Goal: Information Seeking & Learning: Learn about a topic

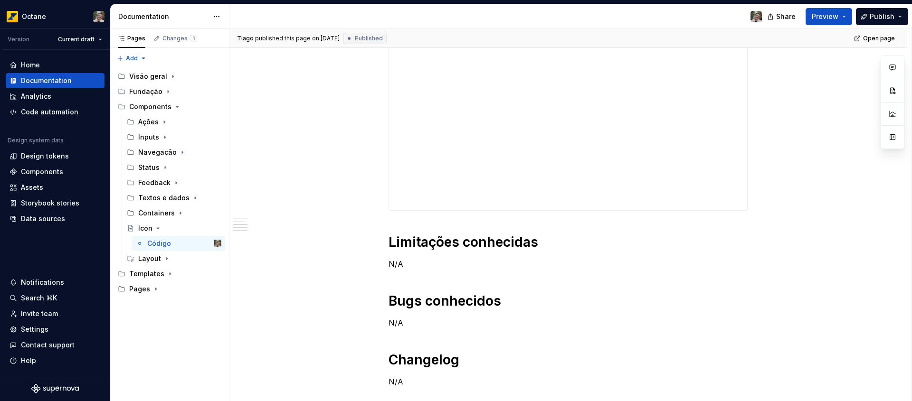
scroll to position [184, 0]
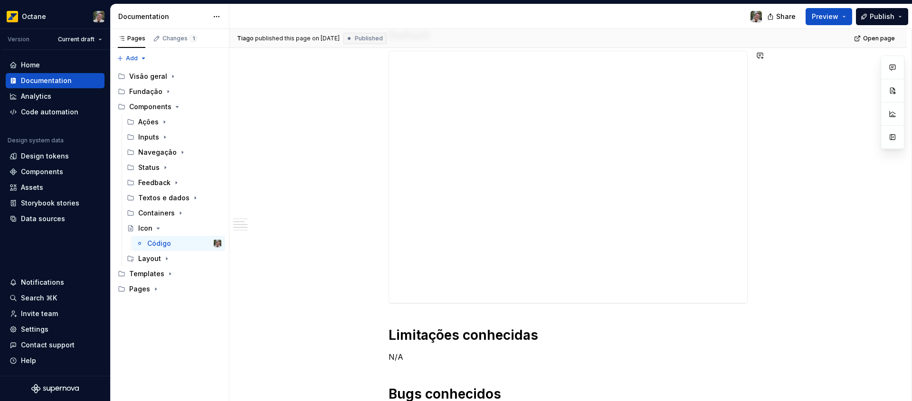
type textarea "*"
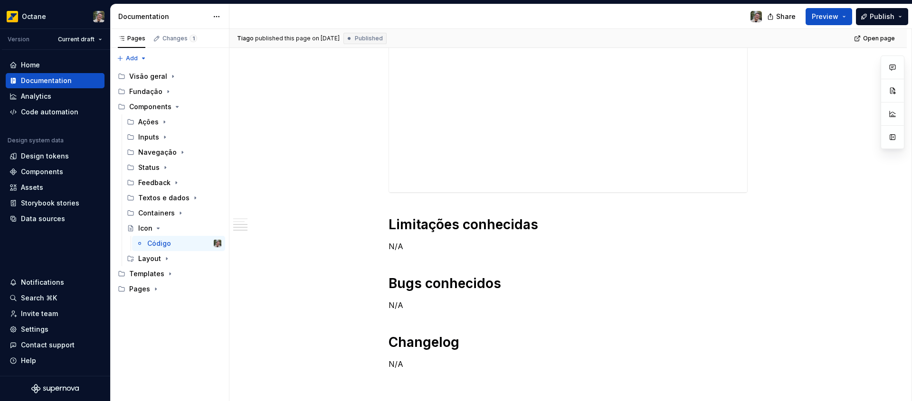
scroll to position [395, 0]
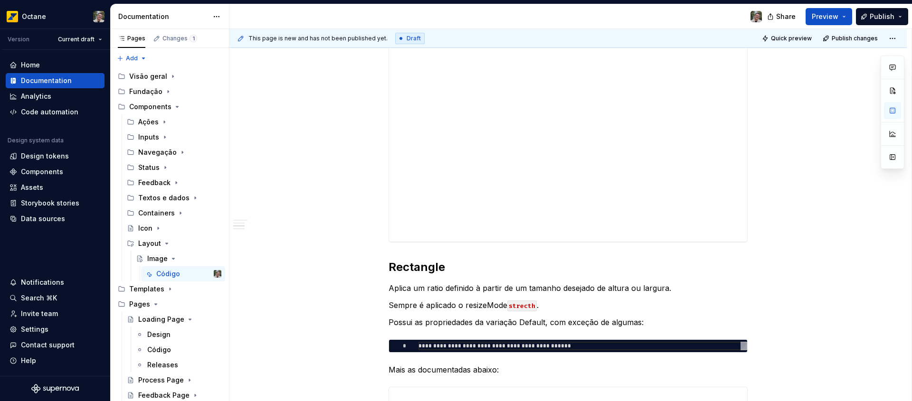
scroll to position [565, 0]
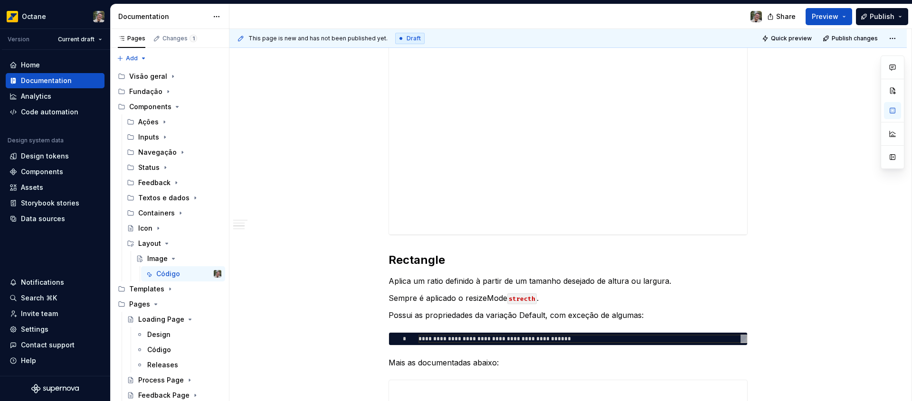
click at [748, 230] on div at bounding box center [568, 72] width 359 height 328
type textarea "*"
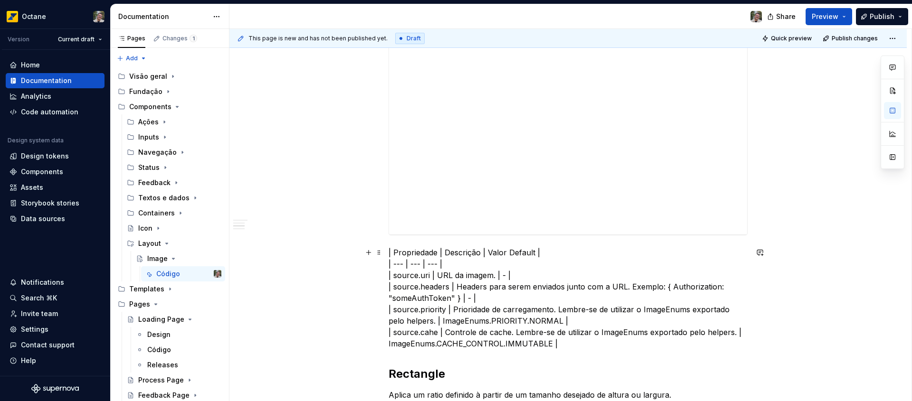
click at [573, 254] on p "| Propriedade | Descrição | Valor Default | | --- | --- | --- | | source.uri | …" at bounding box center [568, 298] width 359 height 103
click at [581, 345] on p "| Propriedade | Descrição | Valor Default | | --- | --- | --- | | source.uri | …" at bounding box center [568, 298] width 359 height 103
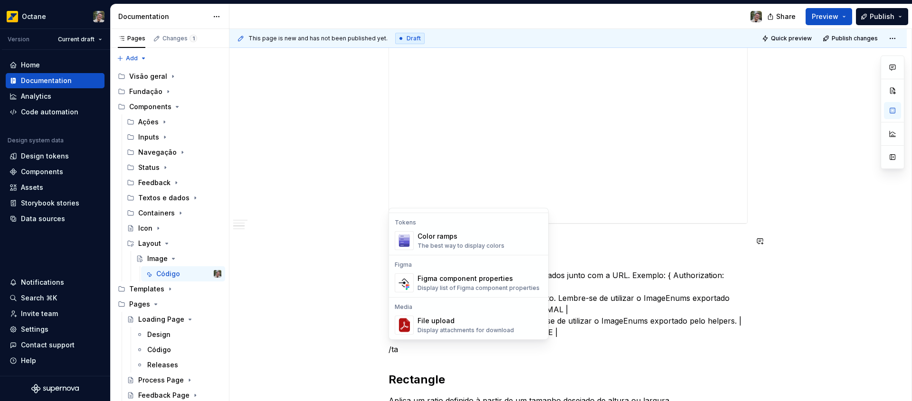
scroll to position [20, 0]
click at [461, 245] on div "Display a simple table" at bounding box center [449, 246] width 62 height 8
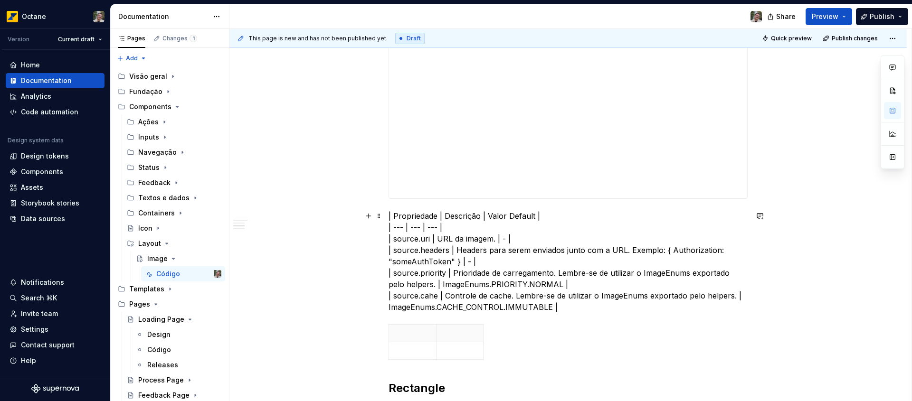
scroll to position [646, 0]
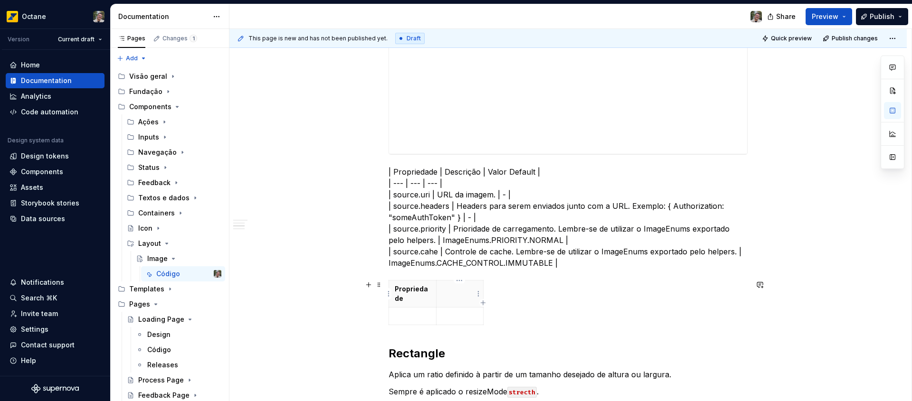
click at [472, 302] on th at bounding box center [460, 294] width 48 height 27
click at [483, 304] on icon "button" at bounding box center [483, 303] width 8 height 8
click at [453, 297] on th at bounding box center [461, 294] width 48 height 27
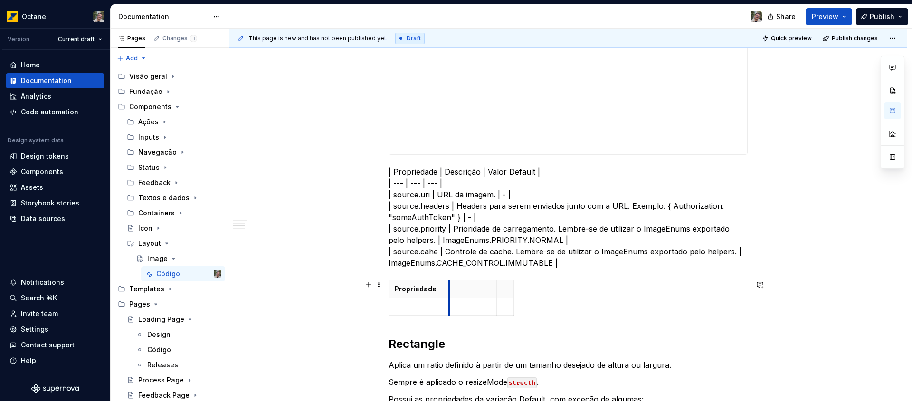
drag, startPoint x: 436, startPoint y: 288, endPoint x: 450, endPoint y: 287, distance: 13.8
click at [450, 287] on th at bounding box center [473, 290] width 48 height 18
click at [474, 288] on p at bounding box center [474, 290] width 36 height 10
click at [486, 172] on p "| Propriedade | Descrição | Valor Default | | --- | --- | --- | | source.uri | …" at bounding box center [568, 217] width 359 height 103
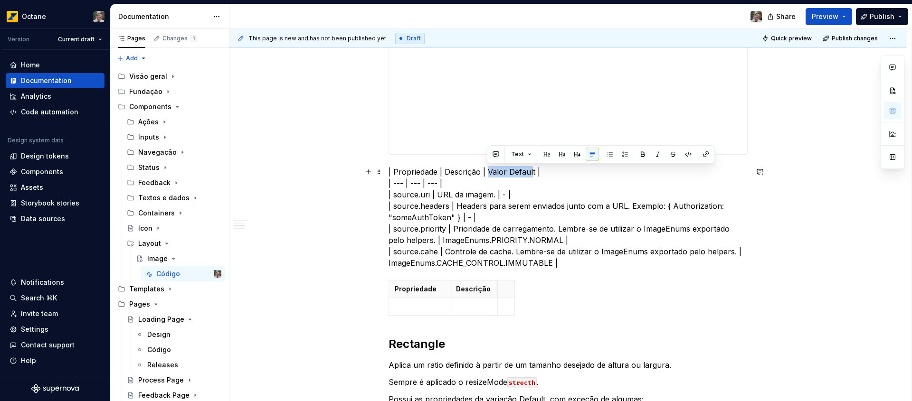
click at [531, 172] on p "| Propriedade | Descrição | Valor Default | | --- | --- | --- | | source.uri | …" at bounding box center [568, 217] width 359 height 103
click at [532, 173] on p "| Propriedade | Descrição | Valor Default | | --- | --- | --- | | source.uri | …" at bounding box center [568, 217] width 359 height 103
copy p "Valor Default"
click at [502, 290] on th at bounding box center [506, 290] width 17 height 18
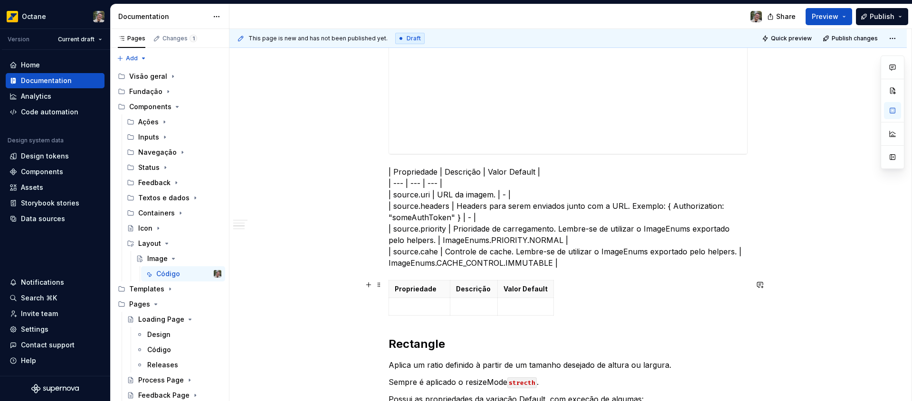
click at [591, 280] on div "Propriedade Descrição Valor Default" at bounding box center [568, 299] width 359 height 39
click at [545, 194] on p "| Propriedade | Descrição | Valor Default | | --- | --- | --- | | source.uri | …" at bounding box center [568, 217] width 359 height 103
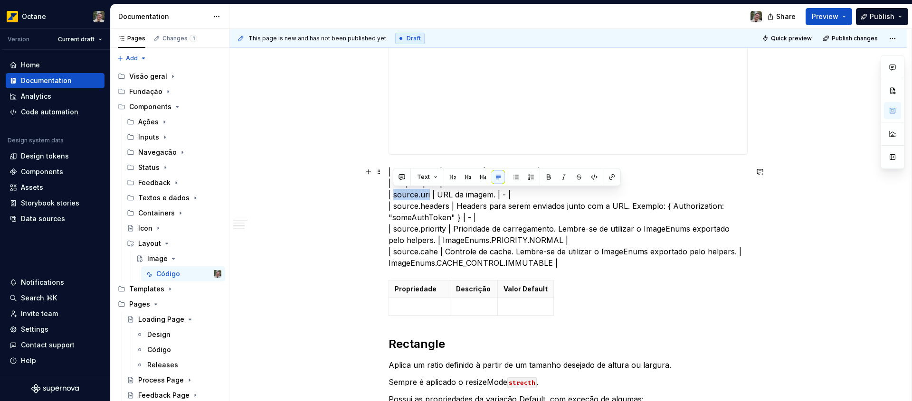
drag, startPoint x: 429, startPoint y: 196, endPoint x: 393, endPoint y: 193, distance: 35.7
click at [393, 193] on p "| Propriedade | Descrição | Valor Default | | --- | --- | --- | | source.uri | …" at bounding box center [568, 217] width 359 height 103
copy p "source.uri"
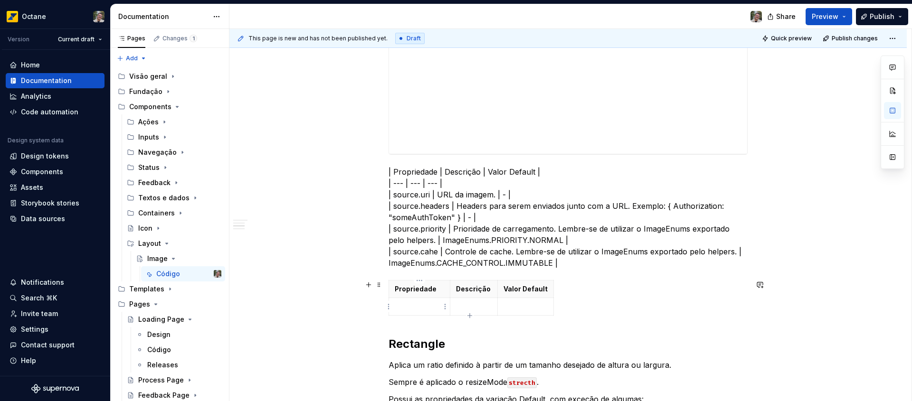
click at [432, 303] on p at bounding box center [419, 307] width 49 height 10
click at [494, 195] on p "| Propriedade | Descrição | Valor Default | | --- | --- | --- | | source.uri | …" at bounding box center [568, 217] width 359 height 103
click at [492, 186] on p "| Propriedade | Descrição | Valor Default | | --- | --- | --- | | source.uri | …" at bounding box center [568, 217] width 359 height 103
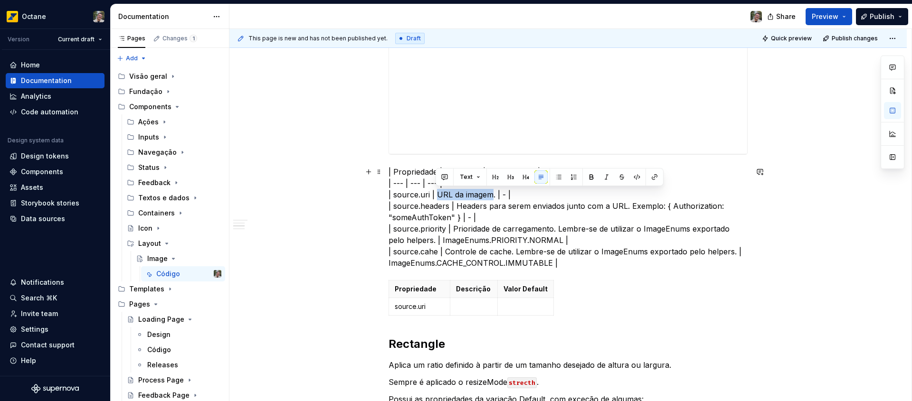
drag, startPoint x: 492, startPoint y: 193, endPoint x: 437, endPoint y: 194, distance: 55.6
click at [437, 194] on p "| Propriedade | Descrição | Valor Default | | --- | --- | --- | | source.uri | …" at bounding box center [568, 217] width 359 height 103
copy p "URL da imagem"
click at [478, 303] on p at bounding box center [474, 307] width 36 height 10
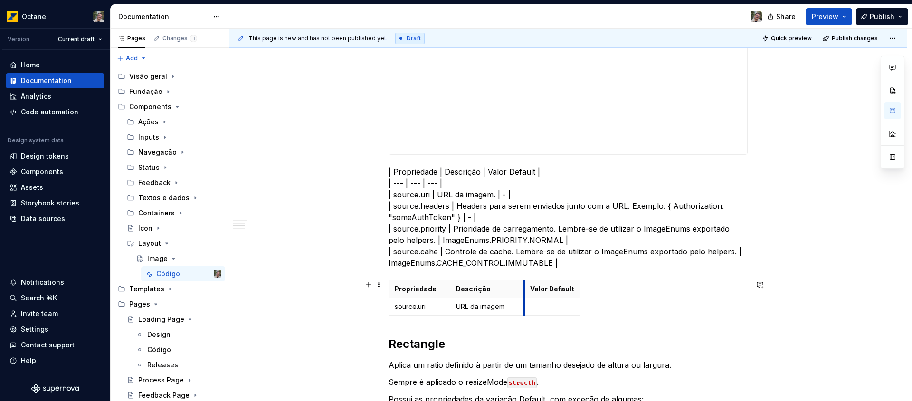
drag, startPoint x: 498, startPoint y: 289, endPoint x: 526, endPoint y: 288, distance: 28.0
click at [526, 288] on th "Valor Default" at bounding box center [552, 290] width 56 height 18
click at [468, 307] on p "URL da imagem" at bounding box center [488, 307] width 64 height 10
click at [558, 316] on div "Propriedade Descrição Valor Default source.uri URI da imagem" at bounding box center [568, 299] width 359 height 39
click at [557, 311] on p at bounding box center [554, 307] width 44 height 10
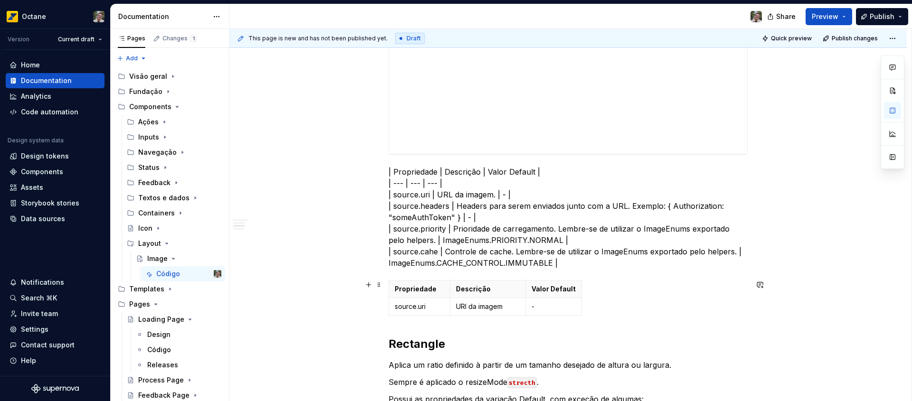
click at [665, 297] on div "Propriedade Descrição Valor Default source.uri URI da imagem -" at bounding box center [568, 299] width 359 height 39
click at [535, 306] on p "-" at bounding box center [554, 307] width 44 height 10
click at [576, 308] on html "Octane Version Current draft Home Documentation Analytics Code automation Desig…" at bounding box center [456, 200] width 912 height 401
click at [554, 281] on html "Octane Version Current draft Home Documentation Analytics Code automation Desig…" at bounding box center [456, 200] width 912 height 401
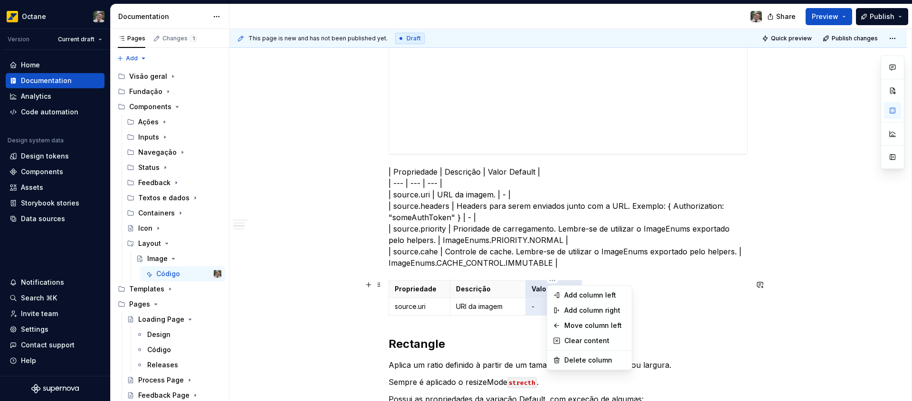
click at [688, 276] on html "Octane Version Current draft Home Documentation Analytics Code automation Desig…" at bounding box center [456, 200] width 912 height 401
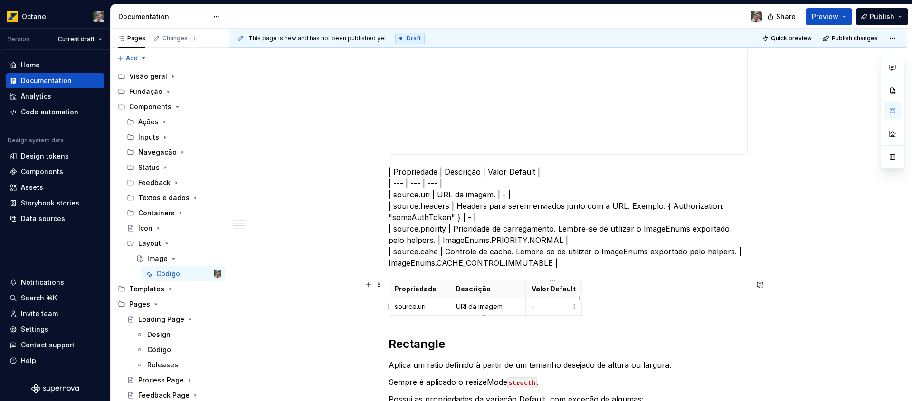
click at [557, 309] on p "-" at bounding box center [554, 307] width 44 height 10
click at [532, 307] on p "-" at bounding box center [554, 307] width 44 height 10
click at [533, 307] on p "-" at bounding box center [554, 307] width 44 height 10
click at [532, 307] on p "-" at bounding box center [554, 307] width 44 height 10
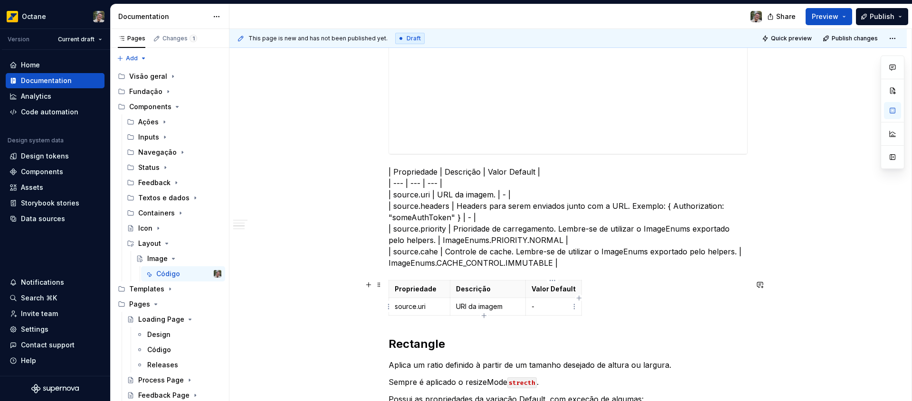
click at [532, 307] on p "-" at bounding box center [554, 307] width 44 height 10
drag, startPoint x: 534, startPoint y: 307, endPoint x: 528, endPoint y: 307, distance: 5.7
click at [528, 307] on td "-" at bounding box center [554, 307] width 56 height 18
click at [539, 308] on p "-" at bounding box center [554, 307] width 44 height 10
click at [532, 308] on p "-" at bounding box center [554, 307] width 44 height 10
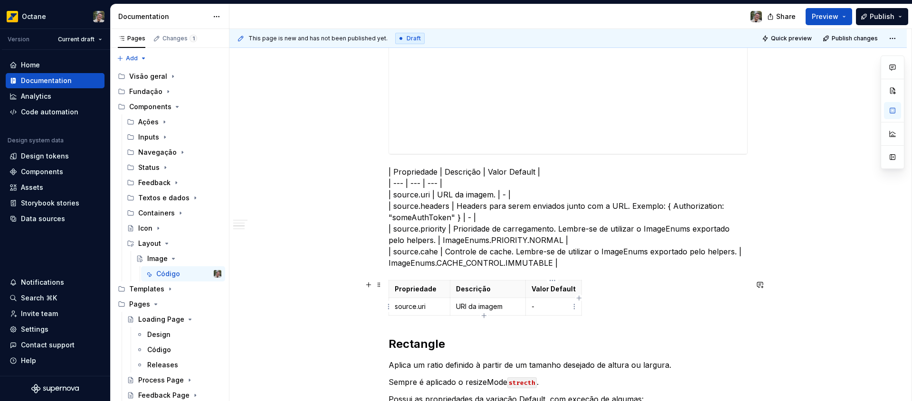
click at [535, 308] on p "-" at bounding box center [554, 307] width 44 height 10
click at [510, 291] on p "Descrição" at bounding box center [488, 290] width 64 height 10
click at [487, 281] on html "Octane Version Current draft Home Documentation Analytics Code automation Desig…" at bounding box center [456, 200] width 912 height 401
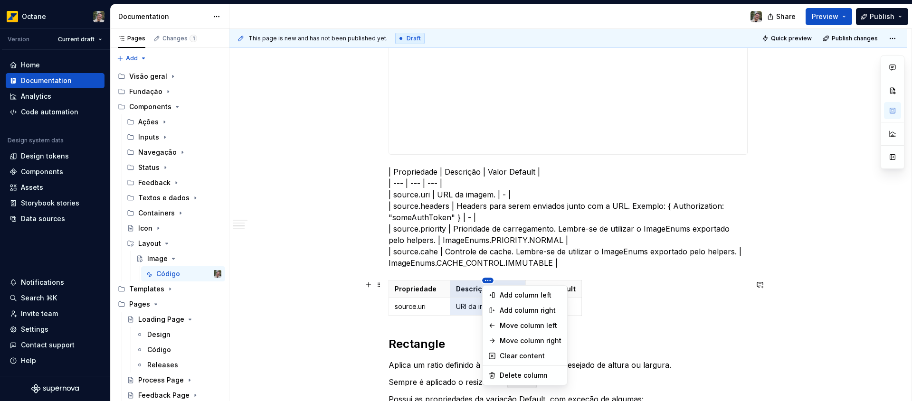
click at [487, 281] on html "Octane Version Current draft Home Documentation Analytics Code automation Desig…" at bounding box center [456, 200] width 912 height 401
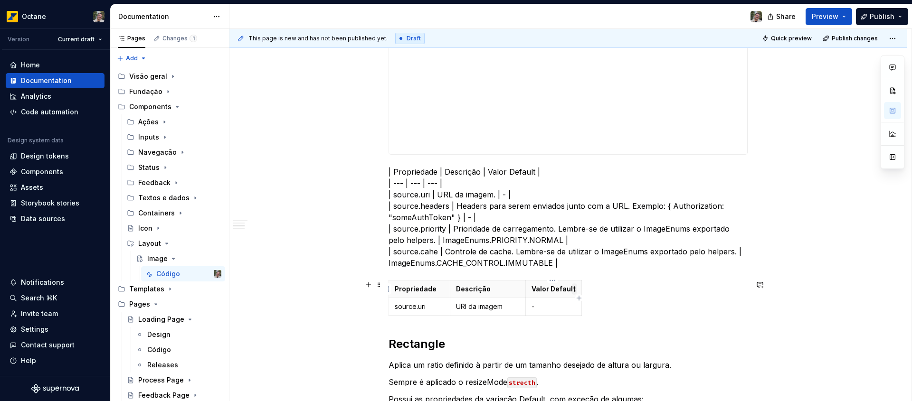
click at [575, 290] on html "Octane Version Current draft Home Documentation Analytics Code automation Desig…" at bounding box center [456, 200] width 912 height 401
click at [557, 288] on p "Valor Default" at bounding box center [554, 290] width 44 height 10
click at [549, 309] on p "-" at bounding box center [554, 307] width 44 height 10
click at [575, 308] on html "Octane Version Current draft Home Documentation Analytics Code automation Desig…" at bounding box center [456, 200] width 912 height 401
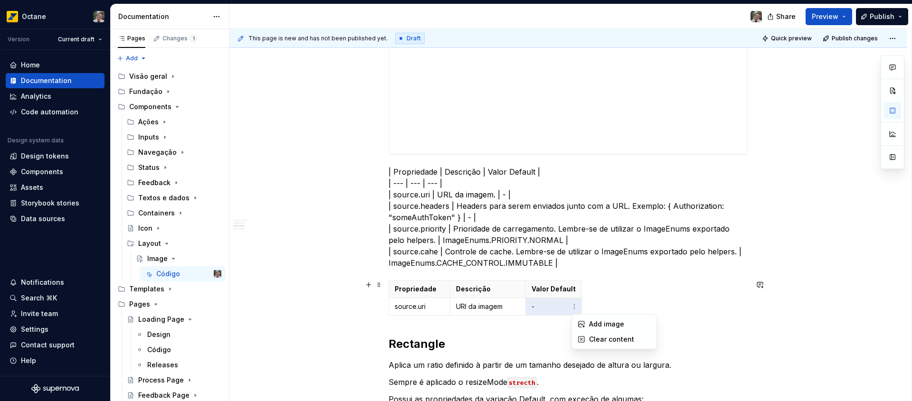
click at [575, 308] on html "Octane Version Current draft Home Documentation Analytics Code automation Desig…" at bounding box center [456, 200] width 912 height 401
click at [543, 310] on p "-" at bounding box center [554, 307] width 44 height 10
click at [532, 309] on p "-" at bounding box center [554, 307] width 44 height 10
click at [483, 315] on icon "button" at bounding box center [484, 316] width 8 height 8
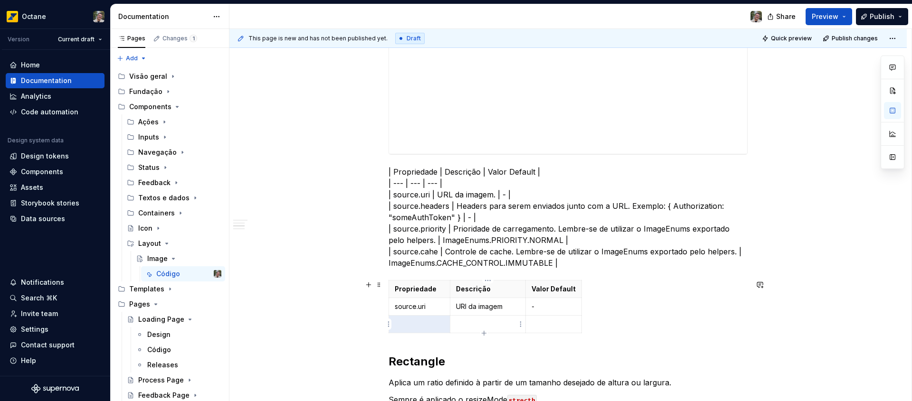
click at [490, 321] on p at bounding box center [488, 325] width 64 height 10
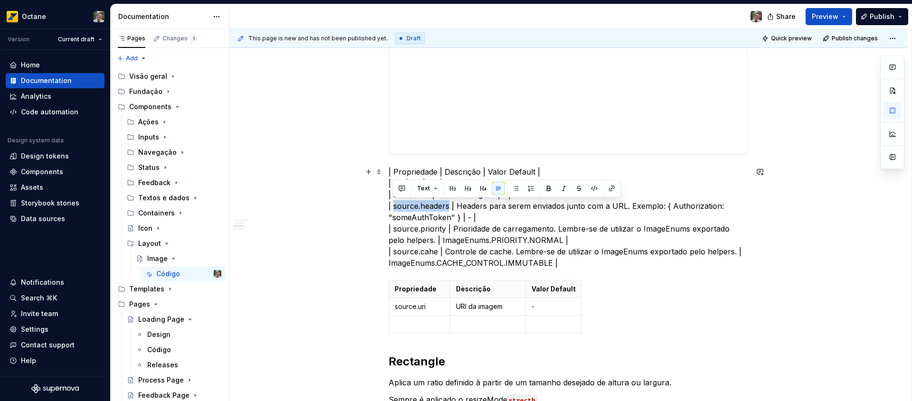
drag, startPoint x: 450, startPoint y: 206, endPoint x: 394, endPoint y: 205, distance: 56.1
click at [394, 205] on p "| Propriedade | Descrição | Valor Default | | --- | --- | --- | | source.uri | …" at bounding box center [568, 217] width 359 height 103
copy p "source.headers"
click at [420, 323] on p at bounding box center [419, 325] width 49 height 10
click at [457, 202] on p "| Propriedade | Descrição | Valor Default | | --- | --- | --- | | source.uri | …" at bounding box center [568, 217] width 359 height 103
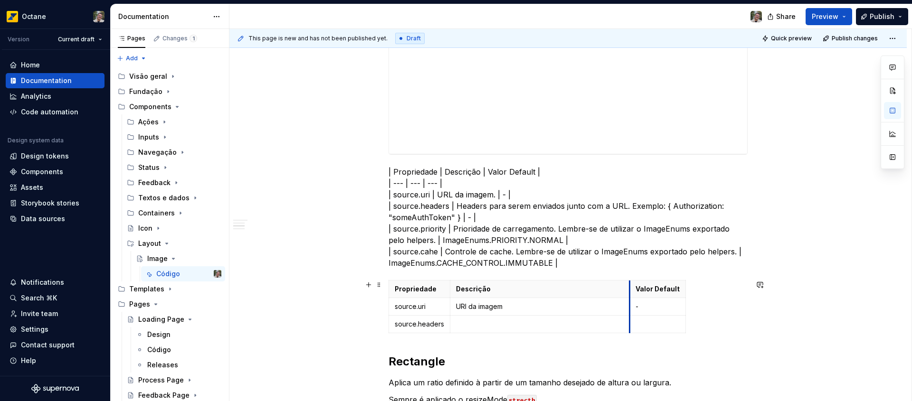
drag, startPoint x: 526, startPoint y: 287, endPoint x: 630, endPoint y: 293, distance: 104.2
click at [630, 293] on th "Valor Default" at bounding box center [658, 290] width 56 height 18
click at [457, 208] on p "| Propriedade | Descrição | Valor Default | | --- | --- | --- | | source.uri | …" at bounding box center [568, 217] width 359 height 103
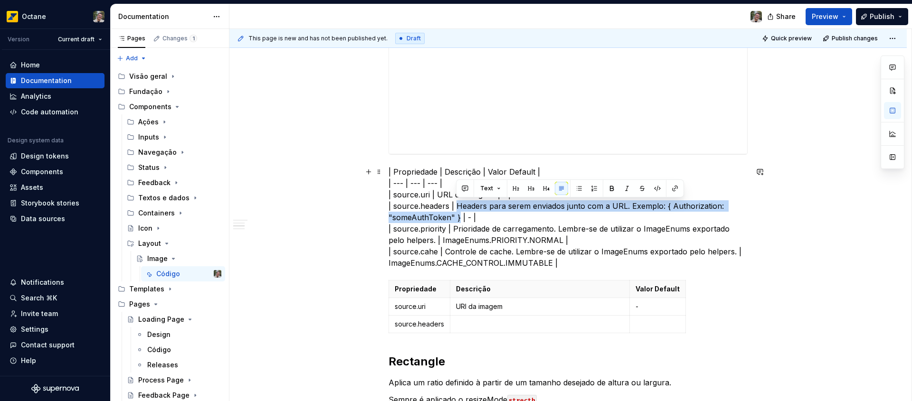
click at [458, 217] on p "| Propriedade | Descrição | Valor Default | | --- | --- | --- | | source.uri | …" at bounding box center [568, 217] width 359 height 103
copy p "Headers para serem enviados junto com a URL. Exemplo: { Authorization: "someAut…"
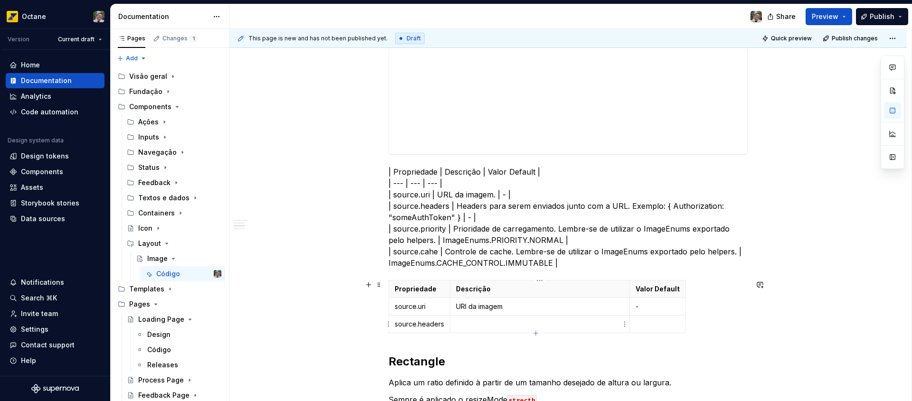
click at [477, 330] on td at bounding box center [540, 325] width 180 height 18
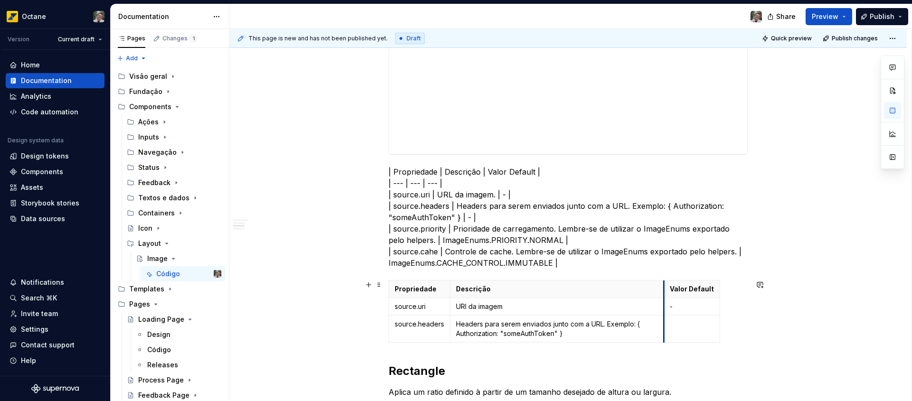
drag, startPoint x: 629, startPoint y: 292, endPoint x: 664, endPoint y: 296, distance: 34.5
click at [664, 296] on th "Valor Default" at bounding box center [692, 290] width 56 height 18
click at [601, 333] on p "Headers para serem enviados junto com a URL. Exemplo: { Authorization: "someAut…" at bounding box center [557, 329] width 202 height 19
click at [637, 323] on p "Headers para serem enviados junto com a URL. Exemplo: { Authorization: "someAut…" at bounding box center [557, 329] width 202 height 19
click at [631, 309] on button "button" at bounding box center [634, 307] width 13 height 13
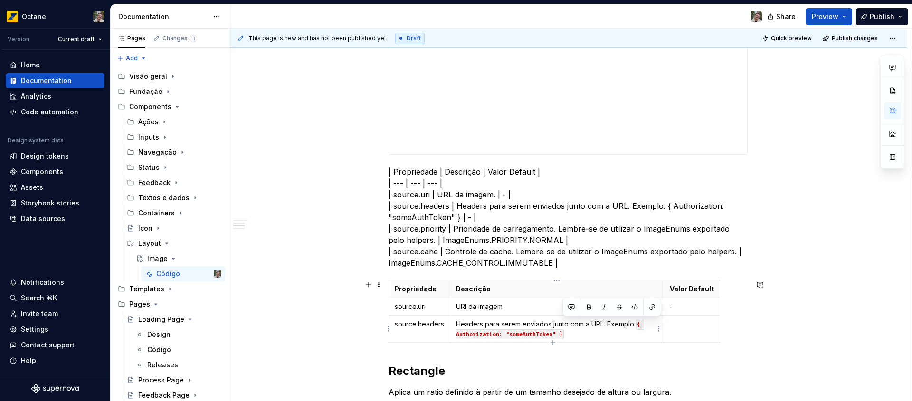
click at [612, 334] on p "Headers para serem enviados junto com a URL. Exemplo: { Authorization: "someAut…" at bounding box center [557, 329] width 202 height 19
click at [558, 333] on code "{ Authorization: "someAuthToken" }" at bounding box center [550, 329] width 188 height 19
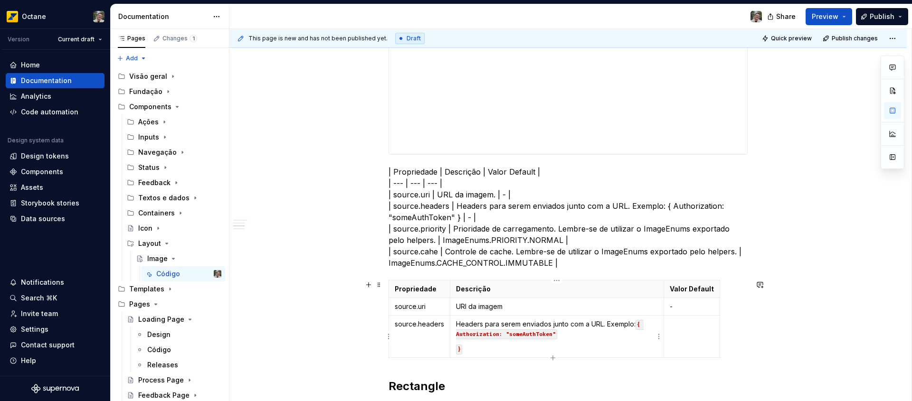
click at [642, 323] on code "{ Authorization: "someAuthToken"" at bounding box center [550, 329] width 188 height 19
click at [461, 357] on code "Authorization: "someAuthToken"" at bounding box center [507, 356] width 103 height 10
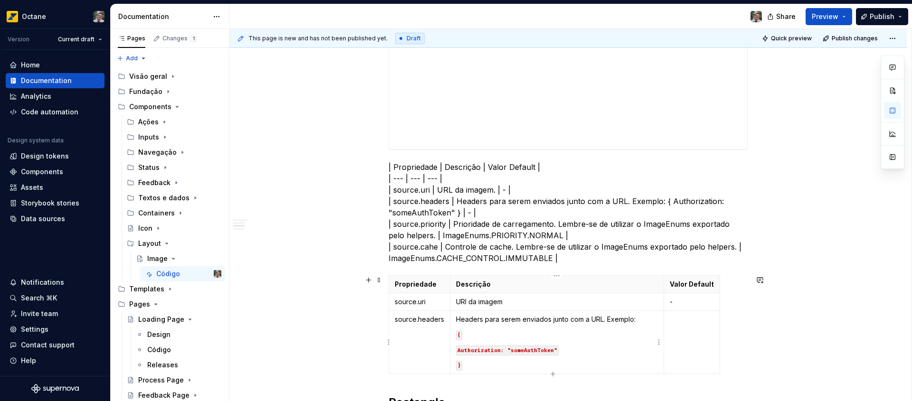
click at [490, 366] on p "}" at bounding box center [557, 366] width 202 height 10
click at [458, 335] on code "{" at bounding box center [459, 336] width 6 height 10
click at [528, 317] on button "button" at bounding box center [529, 319] width 13 height 13
click at [465, 365] on p "}" at bounding box center [557, 366] width 202 height 10
click at [456, 337] on p "{" at bounding box center [557, 335] width 202 height 10
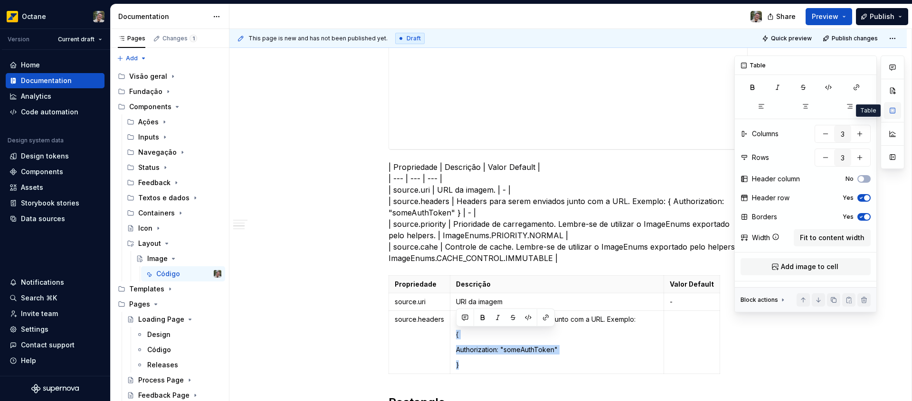
click at [895, 114] on button "button" at bounding box center [892, 110] width 17 height 17
click at [524, 361] on p "}" at bounding box center [557, 366] width 202 height 10
click at [457, 333] on p "{" at bounding box center [557, 335] width 202 height 10
click at [536, 369] on p "}" at bounding box center [557, 366] width 202 height 10
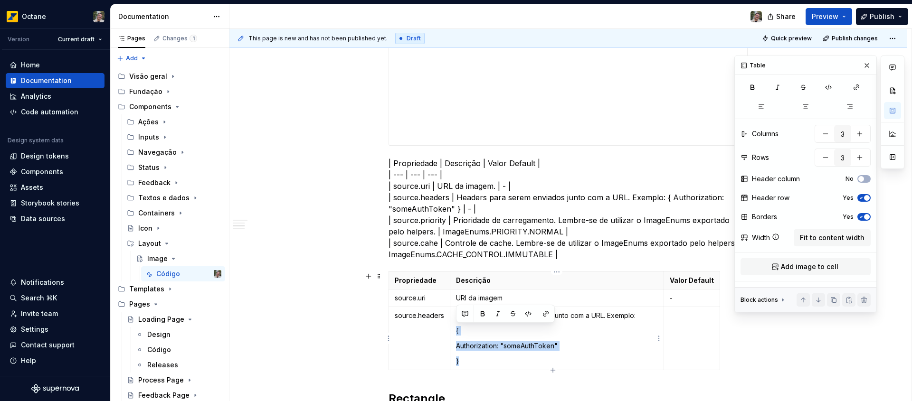
drag, startPoint x: 467, startPoint y: 361, endPoint x: 453, endPoint y: 329, distance: 34.9
click at [453, 329] on td "Headers para serem enviados junto com a URL. Exemplo: { Authorization: "someAut…" at bounding box center [557, 338] width 214 height 63
click at [498, 315] on button "button" at bounding box center [497, 313] width 13 height 13
click at [528, 313] on button "button" at bounding box center [528, 313] width 13 height 13
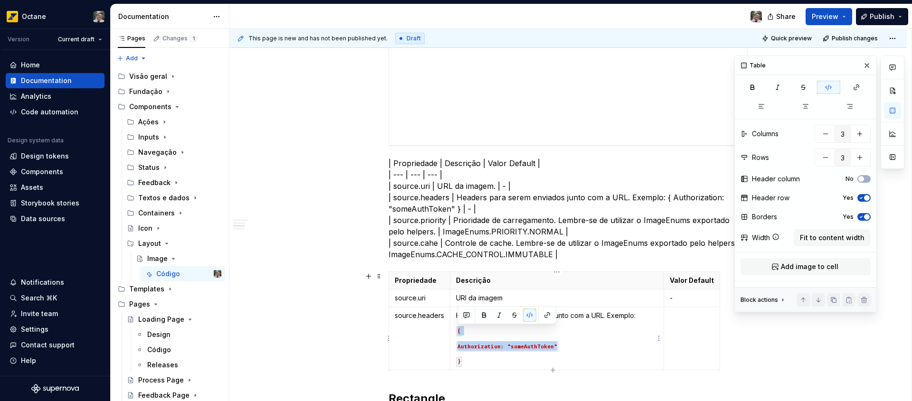
click at [500, 338] on td "Headers para serem enviados junto com a URL. Exemplo: { Authorization: "someAut…" at bounding box center [557, 338] width 214 height 63
click at [521, 325] on td "Headers para serem enviados junto com a URL. Exemplo: { Authorization: "someAut…" at bounding box center [557, 338] width 214 height 63
click at [480, 358] on p "}" at bounding box center [557, 362] width 202 height 10
click at [670, 301] on p "-" at bounding box center [692, 299] width 44 height 10
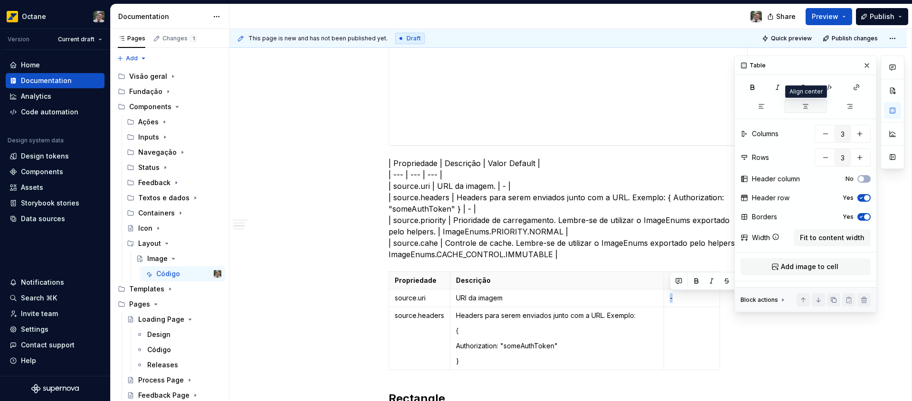
click at [802, 108] on icon "button" at bounding box center [806, 107] width 8 height 8
click at [587, 305] on td "URI da imagem" at bounding box center [557, 299] width 214 height 18
click at [804, 111] on button "button" at bounding box center [806, 106] width 42 height 13
click at [537, 274] on th "Descrição" at bounding box center [557, 281] width 214 height 18
click at [537, 283] on p "Descrição" at bounding box center [557, 281] width 202 height 10
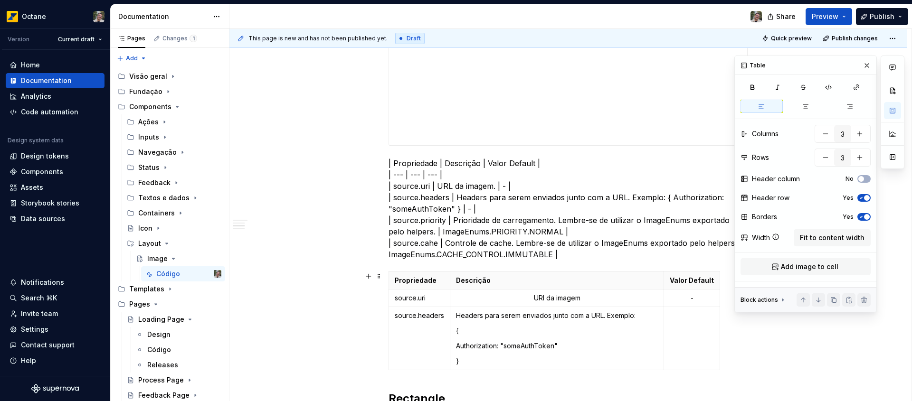
click at [657, 276] on html "Octane Version Current draft Home Documentation Analytics Code automation Desig…" at bounding box center [456, 200] width 912 height 401
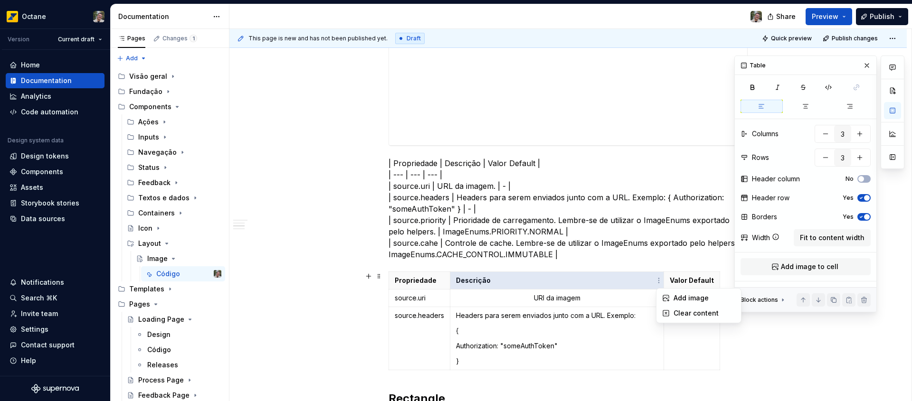
click at [627, 274] on html "Octane Version Current draft Home Documentation Analytics Code automation Desig…" at bounding box center [456, 200] width 912 height 401
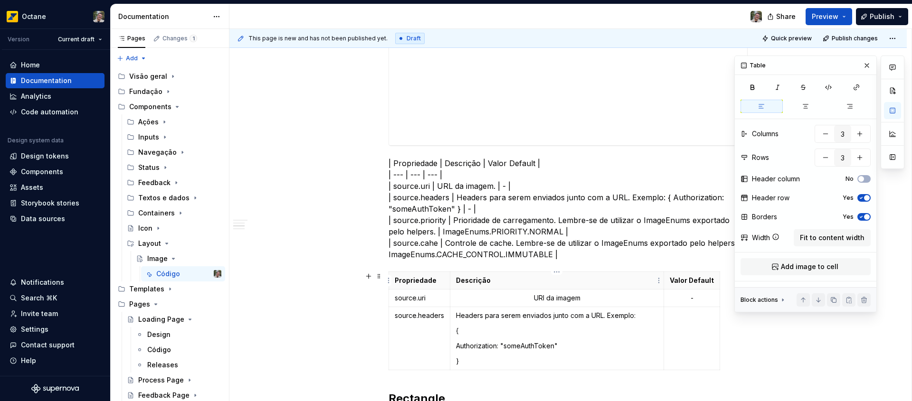
click at [627, 277] on p "Descrição" at bounding box center [557, 281] width 202 height 10
click at [614, 273] on th "Descrição" at bounding box center [557, 281] width 214 height 18
click at [537, 300] on p "URI da imagem" at bounding box center [557, 299] width 202 height 10
click at [532, 298] on p "URI da imagem" at bounding box center [557, 299] width 202 height 10
click at [577, 340] on td "Headers para serem enviados junto com a URL. Exemplo: { Authorization: "someAut…" at bounding box center [557, 338] width 214 height 63
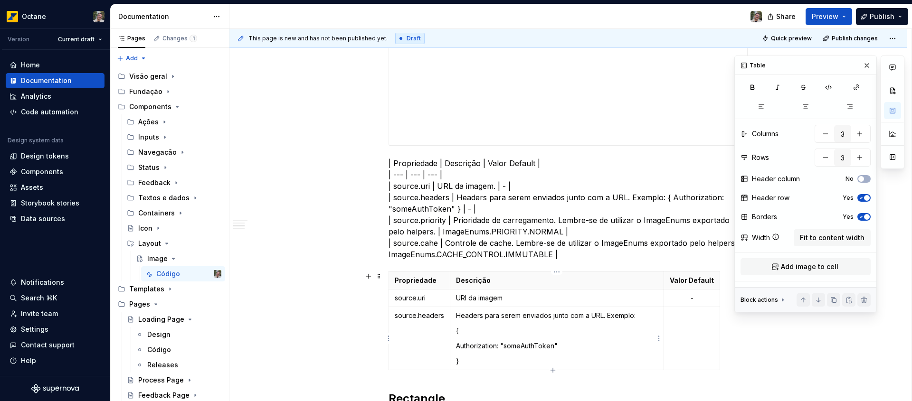
click at [503, 360] on p "}" at bounding box center [557, 362] width 202 height 10
drag, startPoint x: 474, startPoint y: 364, endPoint x: 457, endPoint y: 333, distance: 35.5
click at [457, 333] on td "Headers para serem enviados junto com a URL. Exemplo: { Authorization: "someAut…" at bounding box center [557, 338] width 214 height 63
click at [517, 340] on td "Headers para serem enviados junto com a URL. Exemplo: { Authorization: "someAut…" at bounding box center [557, 338] width 214 height 63
click at [458, 335] on p "{" at bounding box center [557, 331] width 202 height 10
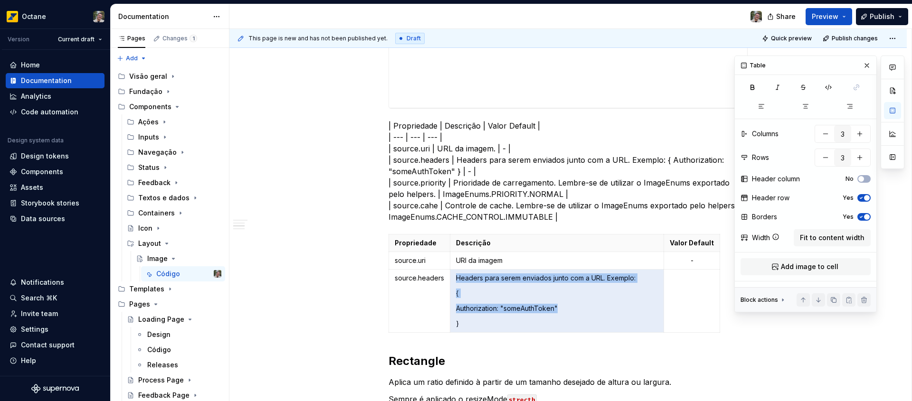
scroll to position [801, 0]
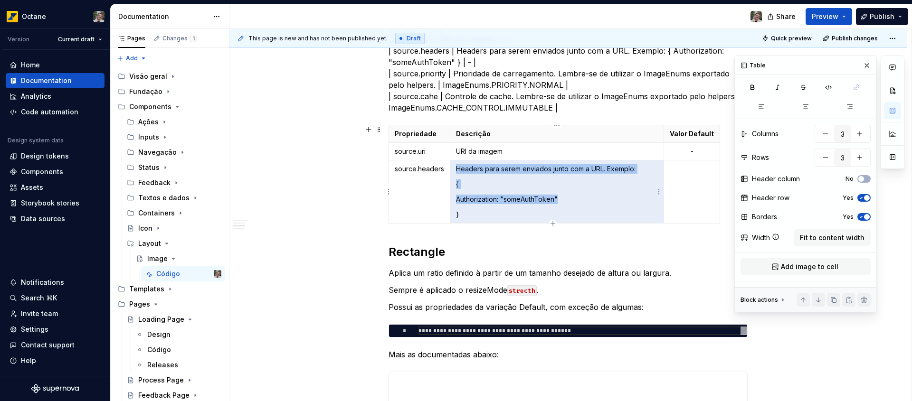
drag, startPoint x: 456, startPoint y: 333, endPoint x: 466, endPoint y: 189, distance: 143.8
click at [466, 189] on td "Headers para serem enviados junto com a URL. Exemplo: { Authorization: "someAut…" at bounding box center [557, 192] width 214 height 63
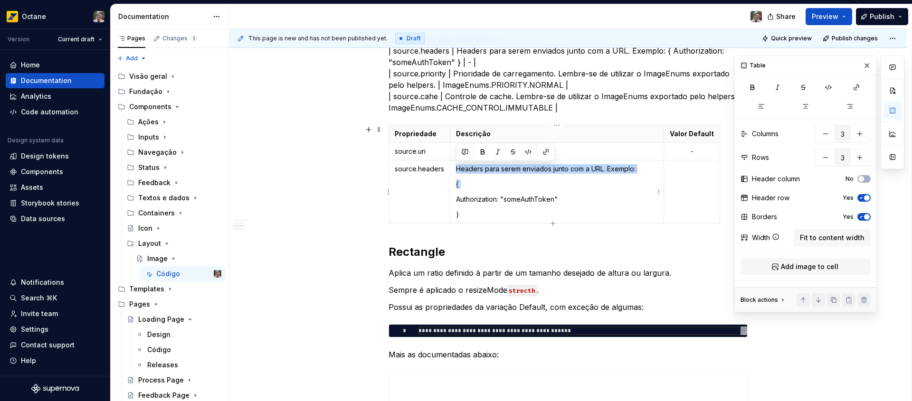
click at [467, 188] on p "{" at bounding box center [557, 185] width 202 height 10
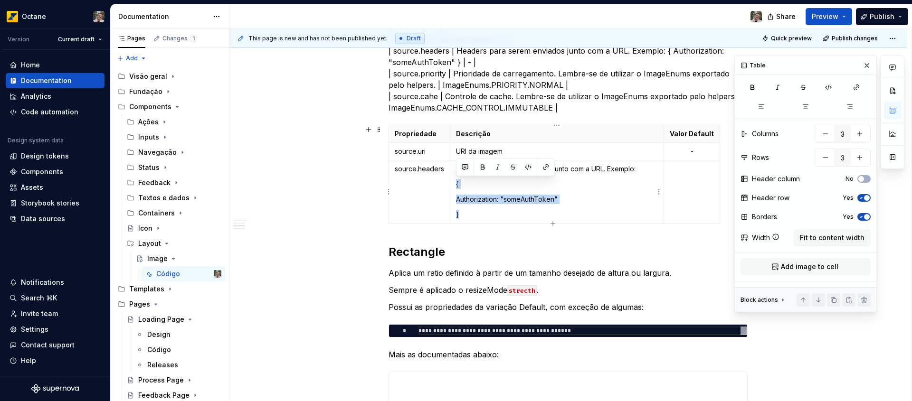
drag, startPoint x: 454, startPoint y: 186, endPoint x: 465, endPoint y: 217, distance: 32.6
click at [465, 217] on td "Headers para serem enviados junto com a URL. Exemplo: { Authorization: "someAut…" at bounding box center [557, 192] width 214 height 63
click at [482, 167] on button "button" at bounding box center [482, 167] width 13 height 13
click at [485, 210] on p "}" at bounding box center [557, 215] width 202 height 10
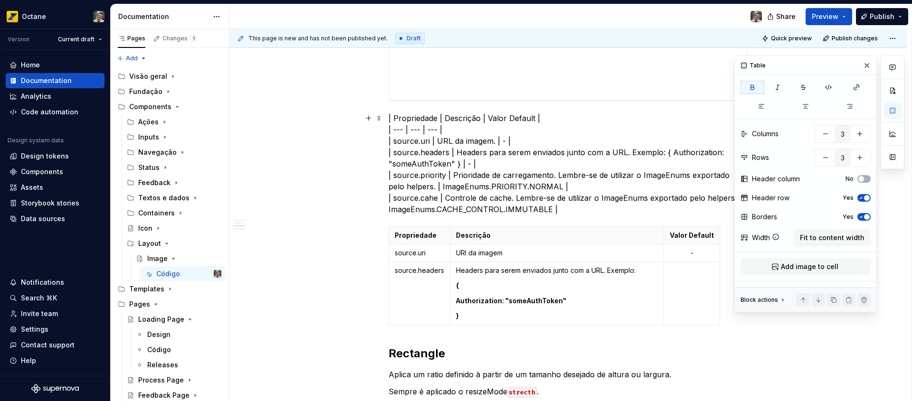
scroll to position [709, 0]
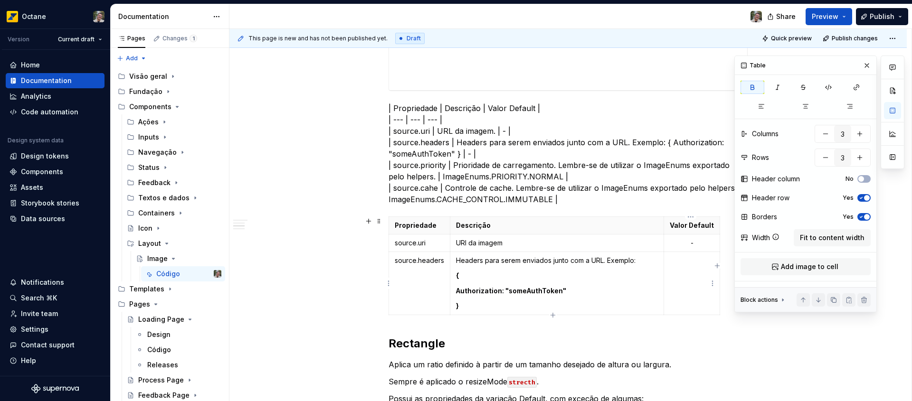
click at [686, 276] on td at bounding box center [692, 283] width 56 height 63
click at [805, 106] on icon "button" at bounding box center [806, 107] width 8 height 8
click at [687, 261] on p "-" at bounding box center [692, 261] width 44 height 10
click at [691, 260] on p "-" at bounding box center [692, 261] width 44 height 10
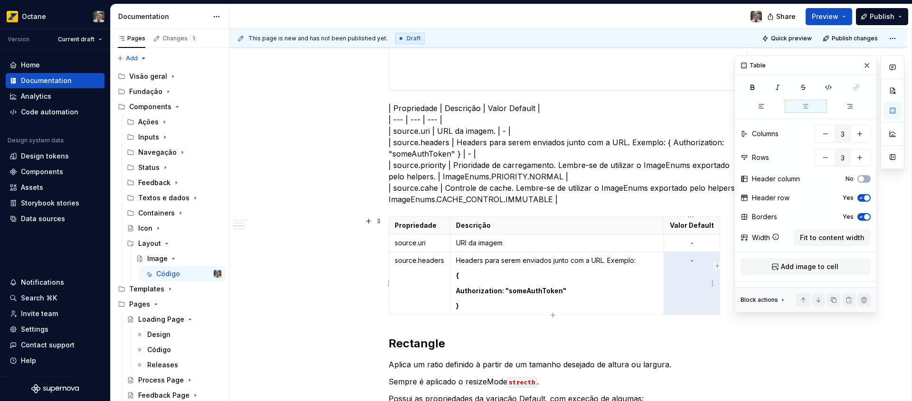
drag, startPoint x: 691, startPoint y: 260, endPoint x: 686, endPoint y: 259, distance: 4.8
click at [686, 259] on p "-" at bounding box center [692, 261] width 44 height 10
click at [689, 260] on p "-" at bounding box center [692, 261] width 44 height 10
click at [689, 261] on p "-" at bounding box center [692, 261] width 44 height 10
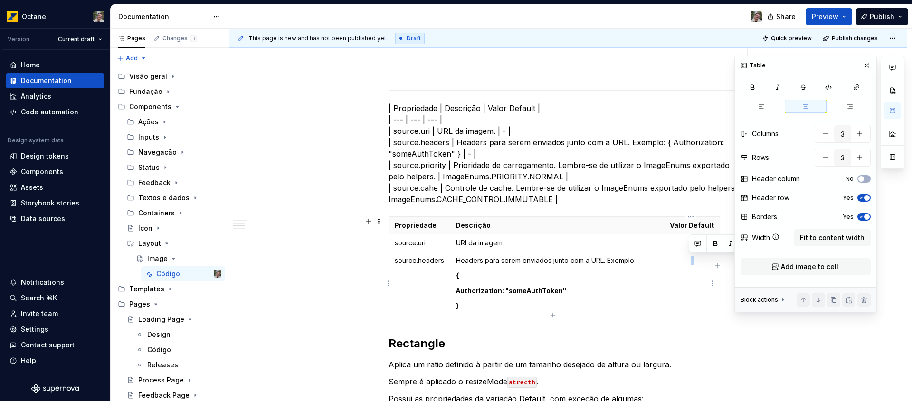
click at [689, 261] on p "-" at bounding box center [692, 261] width 44 height 10
click at [691, 260] on p "-" at bounding box center [692, 261] width 44 height 10
click at [700, 259] on p "-" at bounding box center [692, 261] width 44 height 10
click at [713, 283] on html "Octane Version Current draft Home Documentation Analytics Code automation Desig…" at bounding box center [456, 200] width 912 height 401
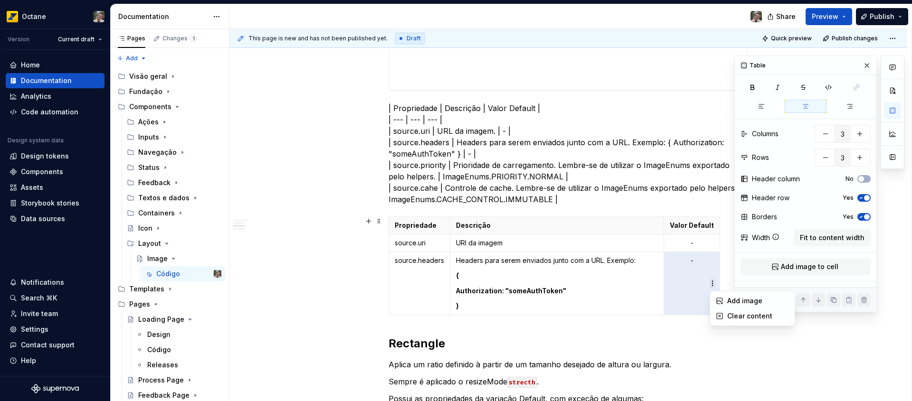
click at [713, 283] on html "Octane Version Current draft Home Documentation Analytics Code automation Desig…" at bounding box center [456, 200] width 912 height 401
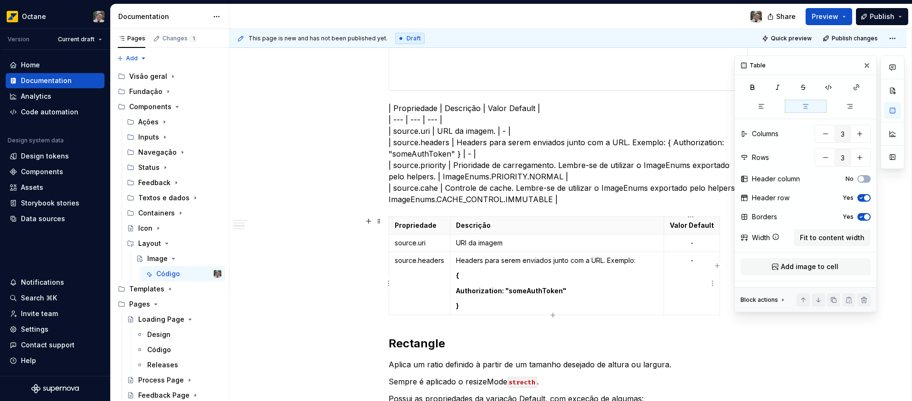
click at [689, 257] on p "-" at bounding box center [692, 261] width 44 height 10
click at [664, 269] on td "-" at bounding box center [692, 283] width 56 height 63
click at [619, 240] on p "URI da imagem" at bounding box center [557, 243] width 202 height 10
click at [395, 261] on p "source.headers" at bounding box center [419, 261] width 49 height 10
click at [520, 150] on p "| Propriedade | Descrição | Valor Default | | --- | --- | --- | | source.uri | …" at bounding box center [568, 154] width 359 height 103
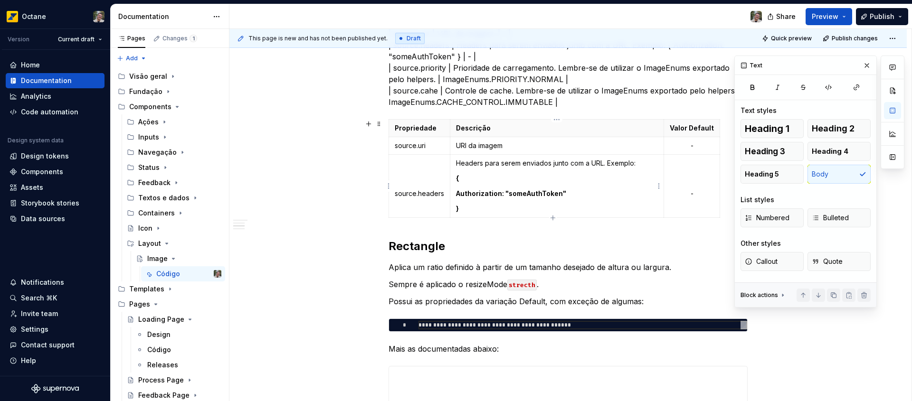
scroll to position [789, 0]
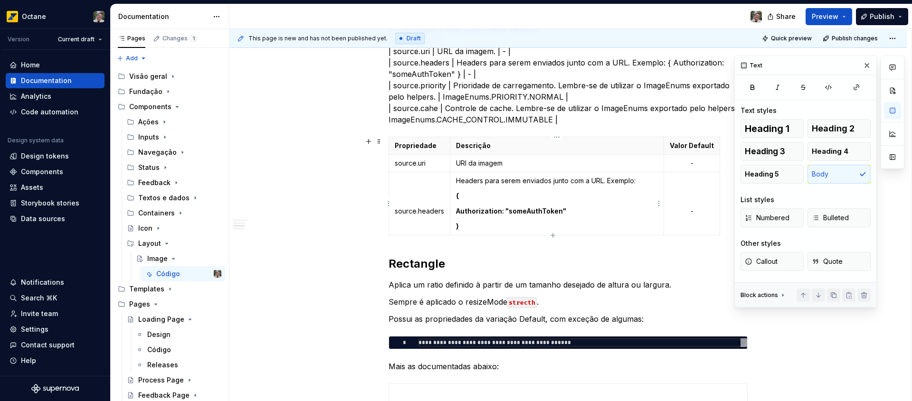
click at [556, 235] on icon "button" at bounding box center [553, 236] width 8 height 8
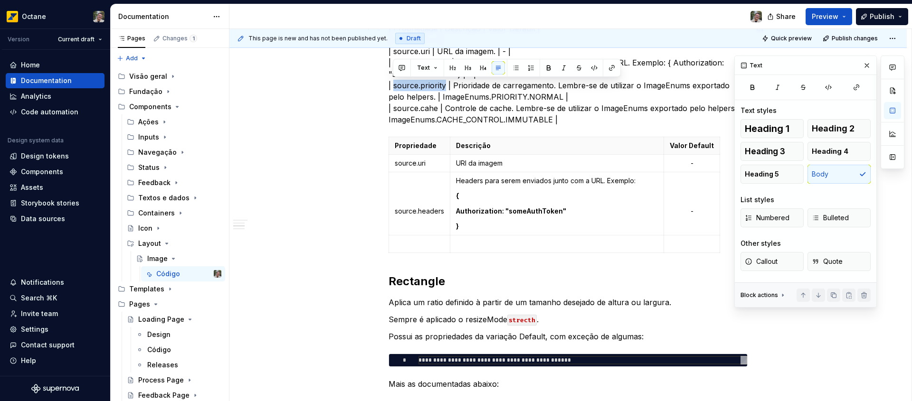
drag, startPoint x: 445, startPoint y: 85, endPoint x: 393, endPoint y: 84, distance: 51.3
click at [393, 84] on p "| Propriedade | Descrição | Valor Default | | --- | --- | --- | | source.uri | …" at bounding box center [568, 74] width 359 height 103
copy p "source.priority"
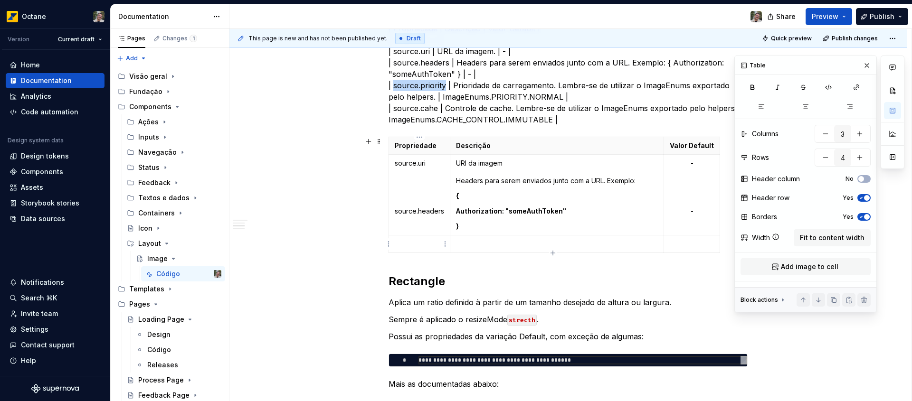
click at [423, 247] on p at bounding box center [419, 244] width 49 height 10
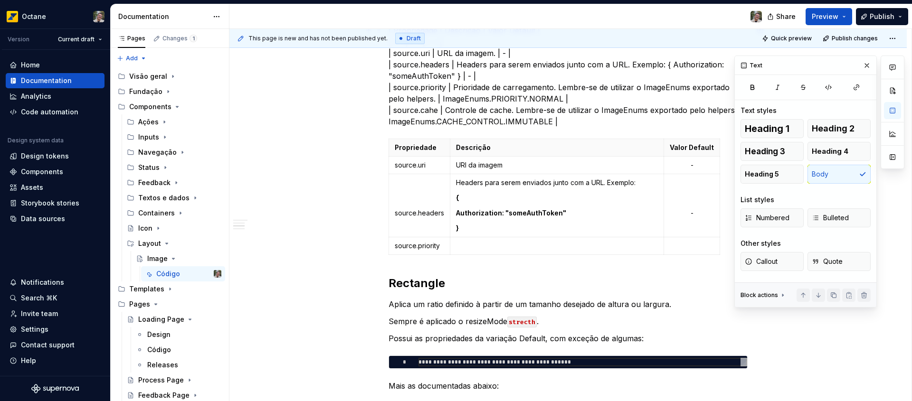
click at [453, 84] on p "| Propriedade | Descrição | Valor Default | | --- | --- | --- | | source.uri | …" at bounding box center [568, 76] width 359 height 103
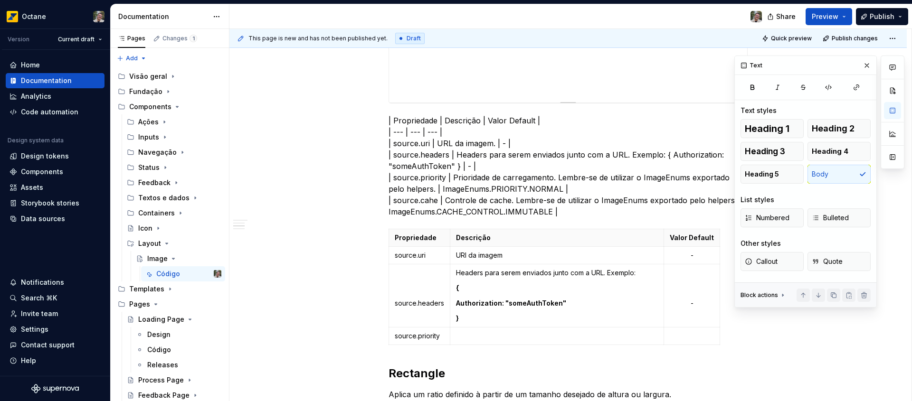
scroll to position [707, 0]
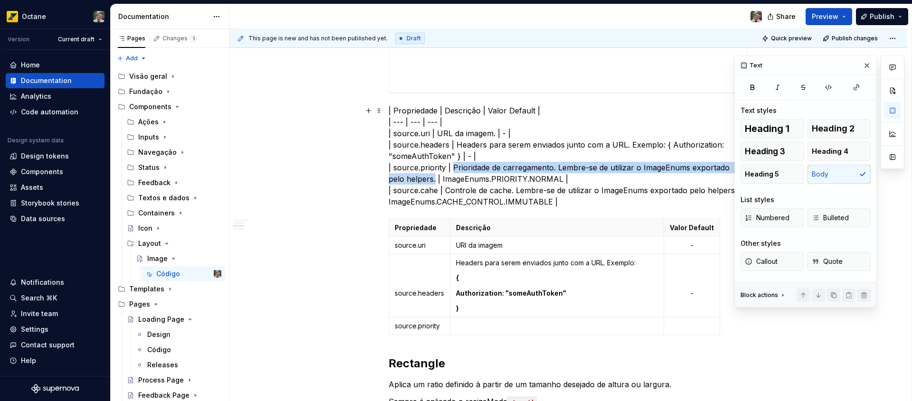
click at [416, 179] on p "| Propriedade | Descrição | Valor Default | | --- | --- | --- | | source.uri | …" at bounding box center [568, 156] width 359 height 103
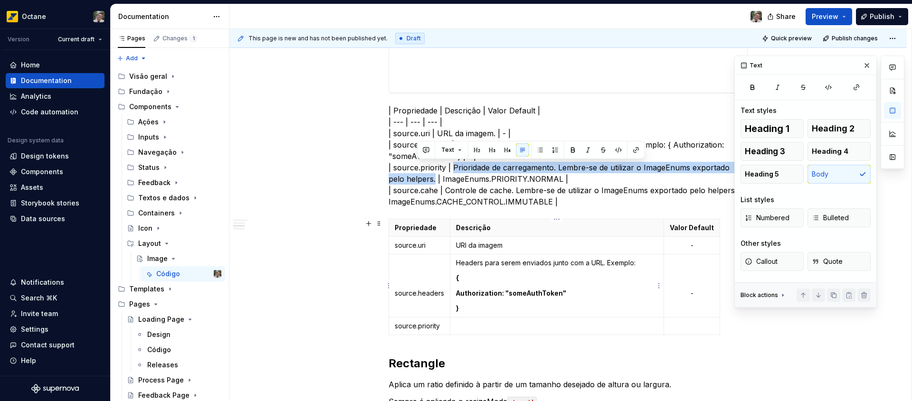
copy p "Prioridade de carregamento. Lembre-se de utilizar o ImageEnums exportado pelo h…"
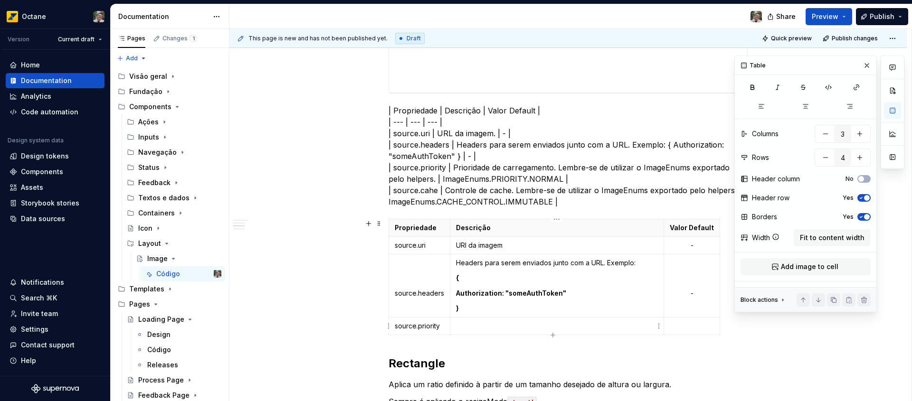
click at [514, 329] on p at bounding box center [557, 327] width 202 height 10
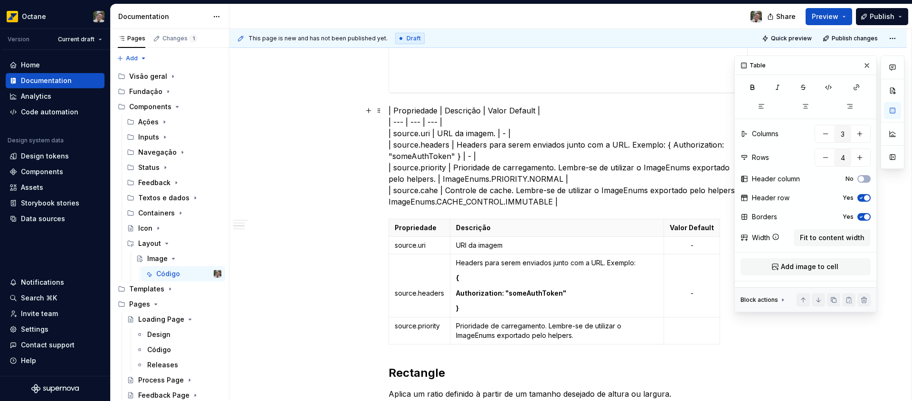
click at [425, 177] on p "| Propriedade | Descrição | Valor Default | | --- | --- | --- | | source.uri | …" at bounding box center [568, 156] width 359 height 103
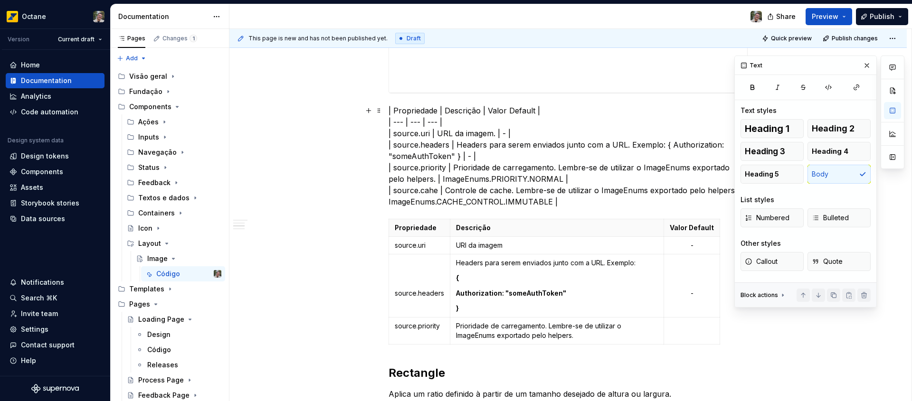
click at [423, 179] on p "| Propriedade | Descrição | Valor Default | | --- | --- | --- | | source.uri | …" at bounding box center [568, 156] width 359 height 103
click at [542, 178] on p "| Propriedade | Descrição | Valor Default | | --- | --- | --- | | source.uri | …" at bounding box center [568, 156] width 359 height 103
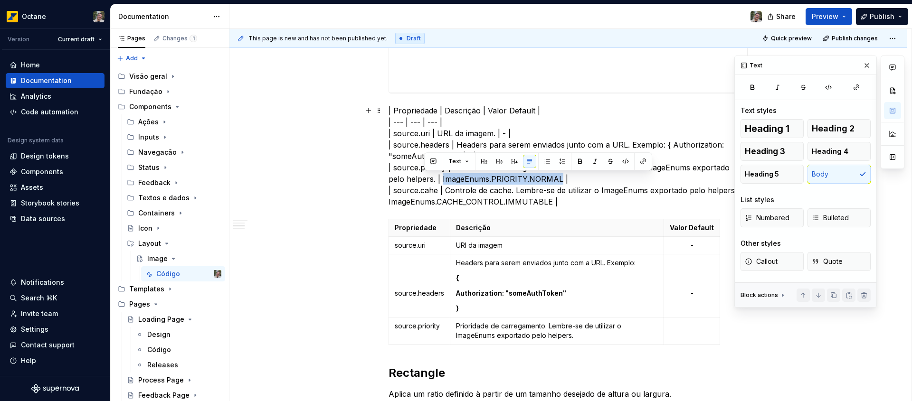
copy p "ImageEnums.PRIORITY.NORMAL"
click at [685, 326] on p at bounding box center [692, 327] width 44 height 10
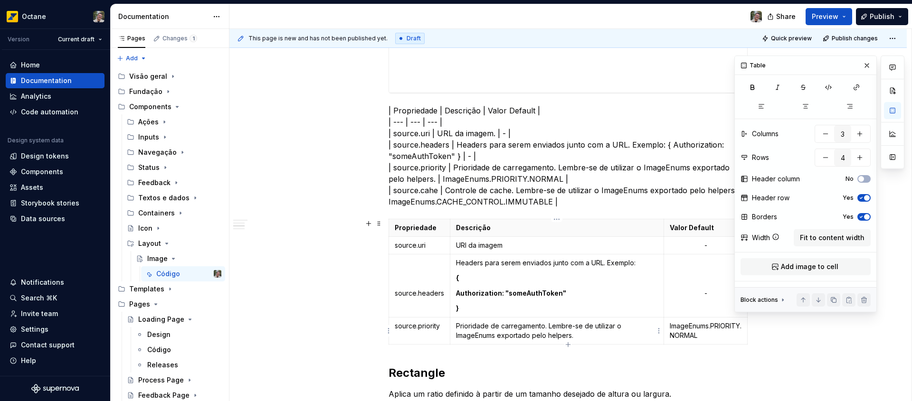
click at [558, 337] on p "Prioridade de carregamento. Lembre-se de utilizar o ImageEnums exportado pelo h…" at bounding box center [557, 331] width 202 height 19
click at [583, 337] on p "Prioridade de carregamento. Lembre-se de utilizar o ImageEnums exportado pelo h…" at bounding box center [557, 331] width 202 height 19
drag, startPoint x: 583, startPoint y: 337, endPoint x: 453, endPoint y: 339, distance: 130.2
click at [453, 339] on td "Prioridade de carregamento. Lembre-se de utilizar o ImageEnums exportado pelo h…" at bounding box center [557, 331] width 214 height 27
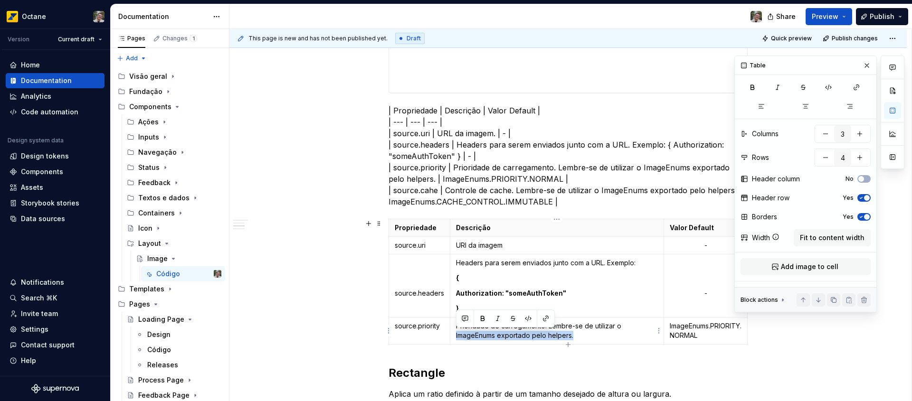
click at [469, 335] on p "Prioridade de carregamento. Lembre-se de utilizar o ImageEnums exportado pelo h…" at bounding box center [557, 331] width 202 height 19
click at [580, 334] on p "Prioridade de carregamento. Lembre-se de utilizar o ImagePriorityEnum exportado…" at bounding box center [557, 331] width 202 height 19
click at [484, 333] on p "Prioridade de carregamento. Lembre-se de utilizar o ImagePriorityEnum exportado…" at bounding box center [557, 331] width 202 height 19
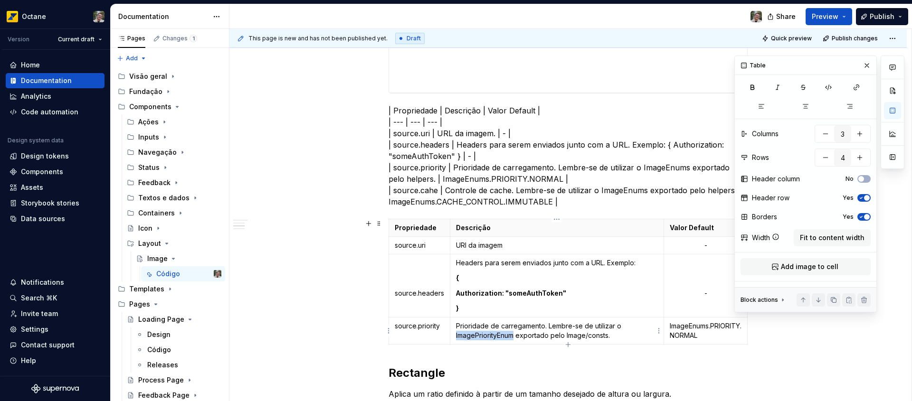
click at [484, 333] on p "Prioridade de carregamento. Lembre-se de utilizar o ImagePriorityEnum exportado…" at bounding box center [557, 331] width 202 height 19
click at [531, 319] on button "button" at bounding box center [528, 318] width 13 height 13
click at [565, 334] on p "Prioridade de carregamento. Lembre-se de utilizar o ImagePriorityEnum exportado…" at bounding box center [557, 331] width 202 height 19
click at [608, 336] on p "Prioridade de carregamento. Lembre-se de utilizar o ImagePriorityEnum exportado…" at bounding box center [557, 331] width 202 height 19
click at [640, 317] on button "button" at bounding box center [637, 318] width 13 height 13
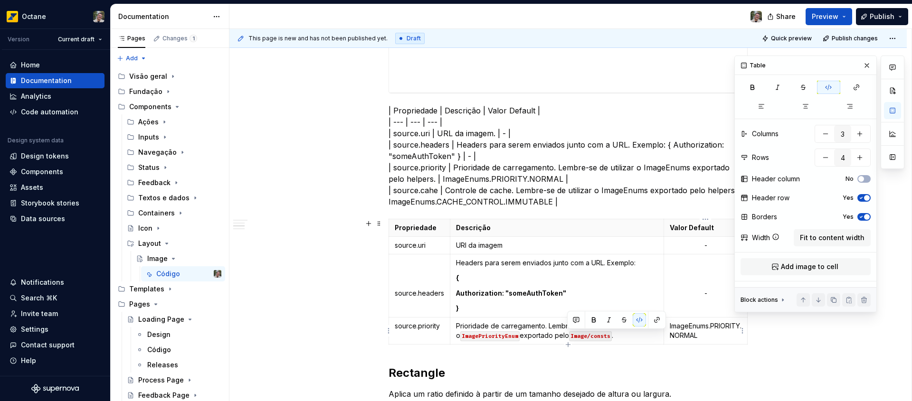
click at [719, 337] on p "ImageEnums.PRIORITY.NORMAL" at bounding box center [706, 331] width 72 height 19
click at [670, 325] on p "ImageEnums.PRIORITY.NORMAL" at bounding box center [706, 331] width 72 height 19
click at [871, 60] on button "button" at bounding box center [866, 65] width 13 height 13
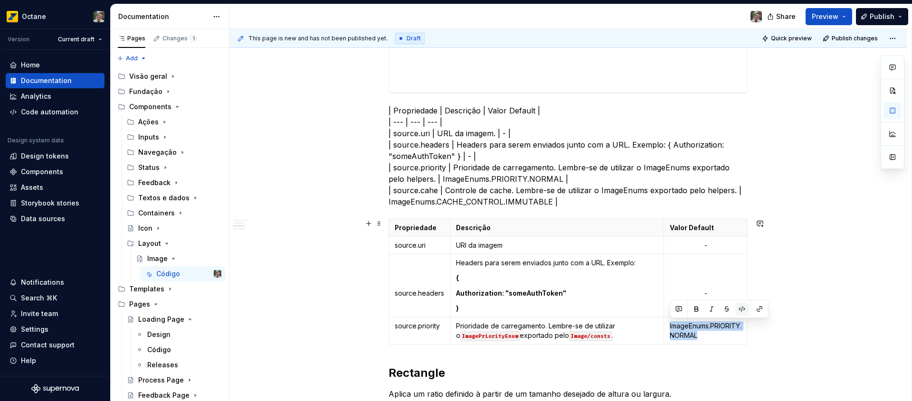
click at [743, 307] on button "button" at bounding box center [741, 309] width 13 height 13
click at [708, 335] on p "ImageEnums.PRIORITY.NORMAL" at bounding box center [703, 331] width 68 height 19
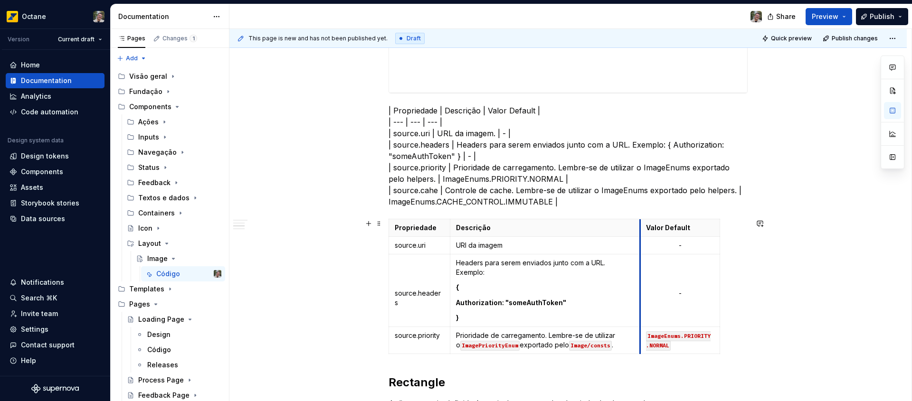
drag, startPoint x: 664, startPoint y: 230, endPoint x: 641, endPoint y: 231, distance: 23.3
click at [641, 231] on th "Valor Default" at bounding box center [680, 228] width 80 height 18
click at [720, 231] on table "Propriedade Descrição Valor Default source.uri URI da imagem - source.headers H…" at bounding box center [555, 286] width 332 height 135
drag, startPoint x: 718, startPoint y: 231, endPoint x: 741, endPoint y: 230, distance: 23.3
click at [481, 336] on p "Prioridade de carregamento. Lembre-se de utilizar o ImagePriorityEnum exportado…" at bounding box center [545, 340] width 178 height 19
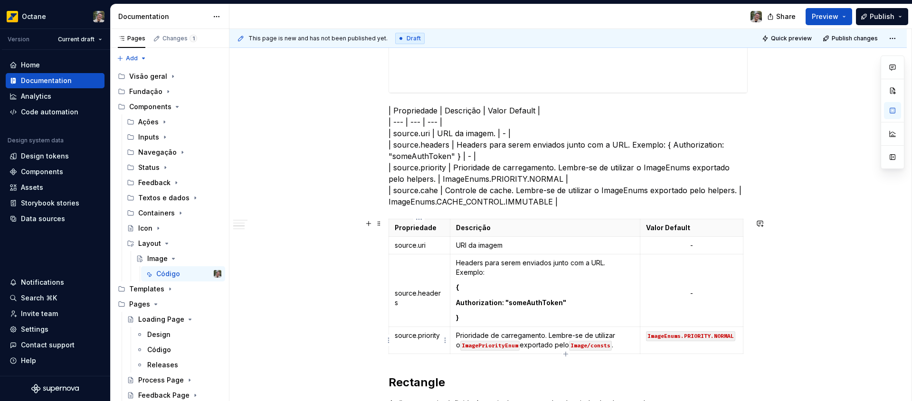
click at [394, 333] on td "source.priority" at bounding box center [419, 340] width 61 height 27
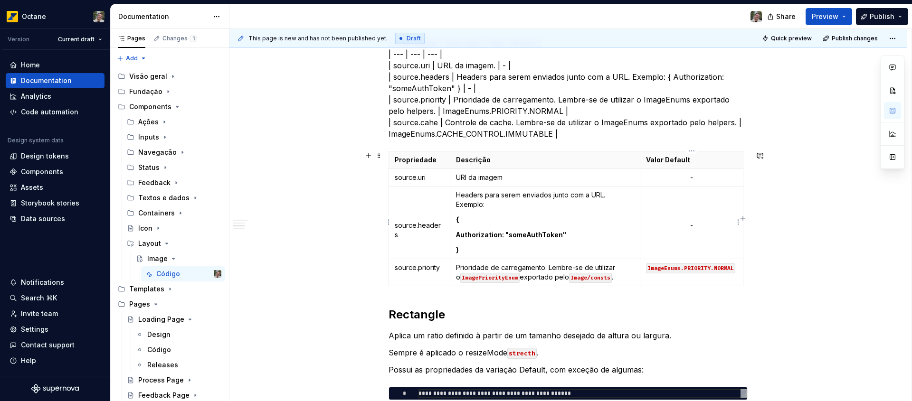
scroll to position [758, 0]
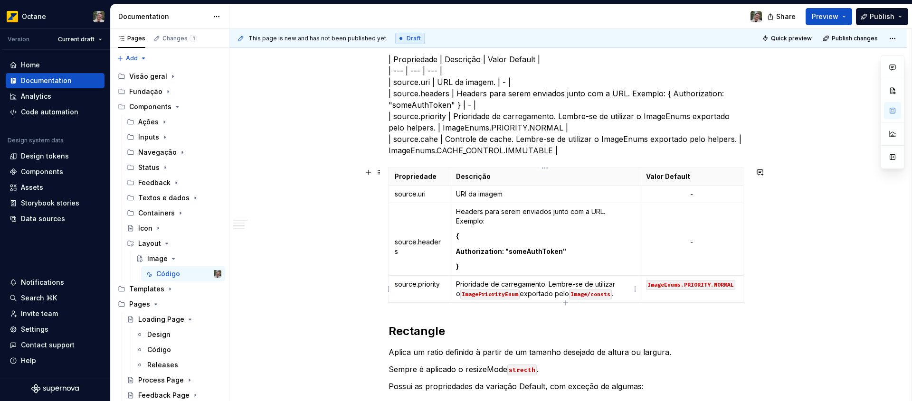
click at [613, 295] on p "Prioridade de carregamento. Lembre-se de utilizar o ImagePriorityEnum exportado…" at bounding box center [545, 289] width 178 height 19
click at [565, 305] on icon "button" at bounding box center [566, 303] width 8 height 8
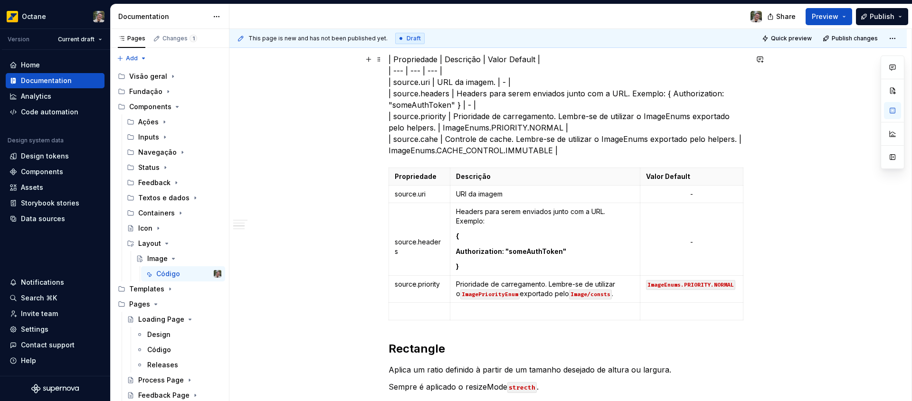
click at [435, 129] on p "| Propriedade | Descrição | Valor Default | | --- | --- | --- | | source.uri | …" at bounding box center [568, 105] width 359 height 103
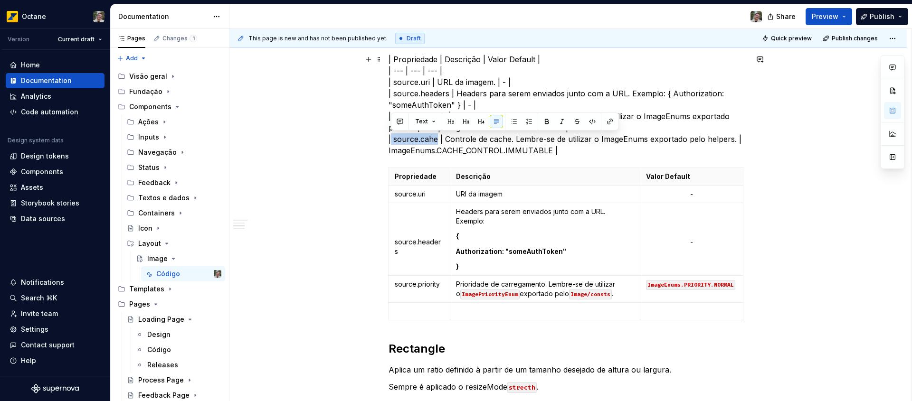
drag, startPoint x: 438, startPoint y: 140, endPoint x: 391, endPoint y: 140, distance: 46.6
click at [391, 140] on p "| Propriedade | Descrição | Valor Default | | --- | --- | --- | | source.uri | …" at bounding box center [568, 105] width 359 height 103
copy p "source.cahe"
click at [427, 312] on p at bounding box center [419, 312] width 49 height 10
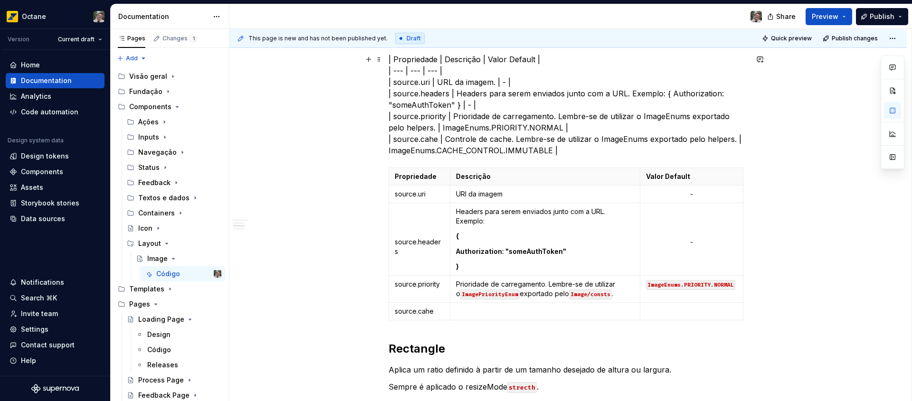
click at [446, 139] on p "| Propriedade | Descrição | Valor Default | | --- | --- | --- | | source.uri | …" at bounding box center [568, 105] width 359 height 103
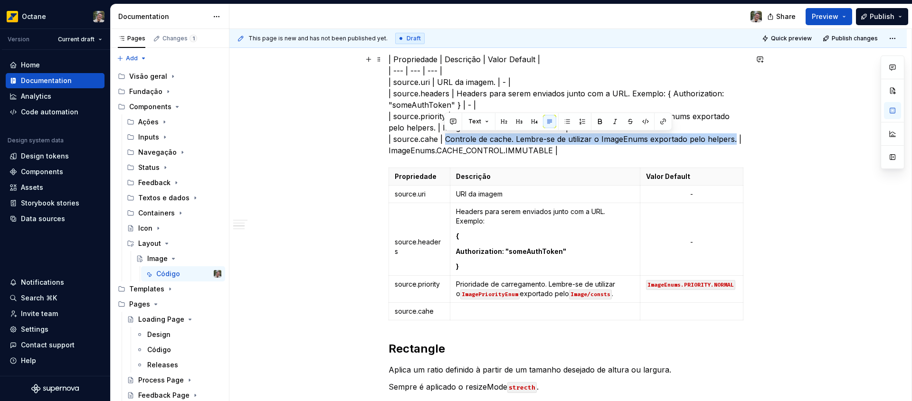
click at [733, 141] on p "| Propriedade | Descrição | Valor Default | | --- | --- | --- | | source.uri | …" at bounding box center [568, 105] width 359 height 103
copy p "Controle de cache. Lembre-se de utilizar o ImageEnums exportado pelo helpers."
click at [582, 316] on td at bounding box center [545, 312] width 190 height 18
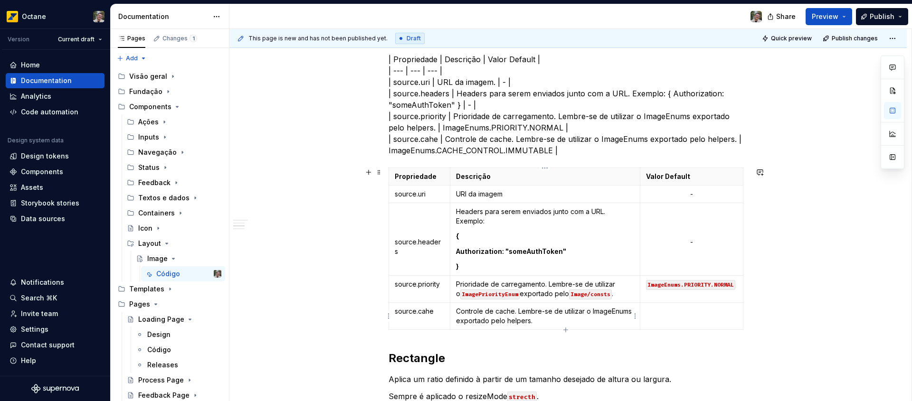
click at [478, 322] on p "Controle de cache. Lembre-se de utilizar o ImageEnums exportado pelo helpers." at bounding box center [545, 316] width 178 height 19
click at [487, 323] on p "Controle de cache. Lembre-se de utilizar o ImageCaceControlEnum exportado pelo …" at bounding box center [545, 316] width 178 height 19
click at [524, 303] on button "button" at bounding box center [527, 303] width 13 height 13
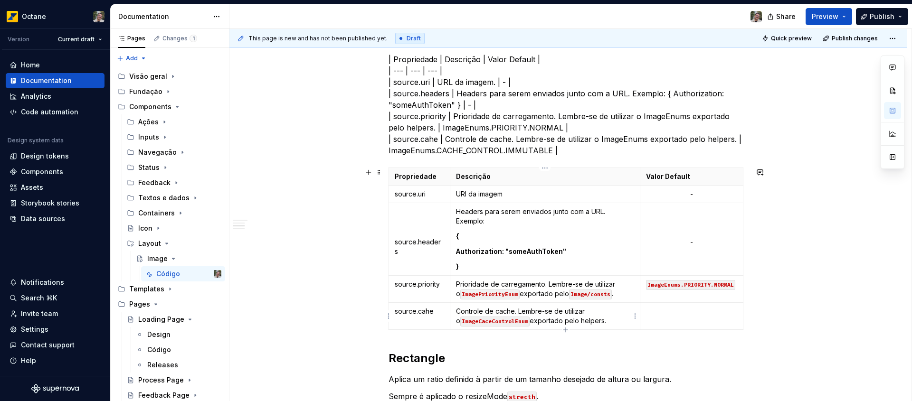
click at [583, 321] on p "Controle de cache. Lembre-se de utilizar o ImageCaceControlEnum exportado pelo …" at bounding box center [545, 316] width 178 height 19
click at [575, 322] on p "Controle de cache. Lembre-se de utilizar o ImageCaceControlEnum exportado pelo …" at bounding box center [545, 316] width 178 height 19
click at [645, 304] on button "button" at bounding box center [647, 303] width 13 height 13
click at [629, 322] on p "Controle de cache. Lembre-se de utilizar o ImageCaceControlEnum exportado pelo …" at bounding box center [545, 316] width 178 height 19
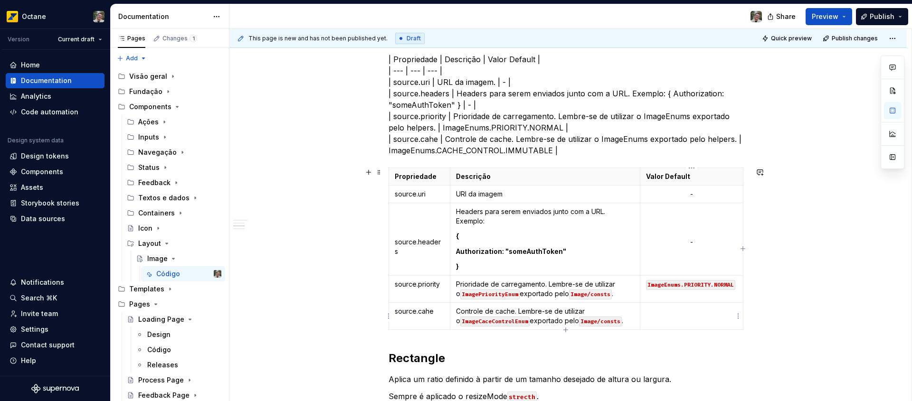
click at [704, 315] on p at bounding box center [691, 312] width 91 height 10
click at [389, 150] on p "| Propriedade | Descrição | Valor Default | | --- | --- | --- | | source.uri | …" at bounding box center [568, 105] width 359 height 103
click at [670, 285] on code "ImageEnums.PRIORITY.NORMAL" at bounding box center [690, 285] width 89 height 10
click at [504, 297] on code "ImagePriorityEnum" at bounding box center [489, 295] width 59 height 10
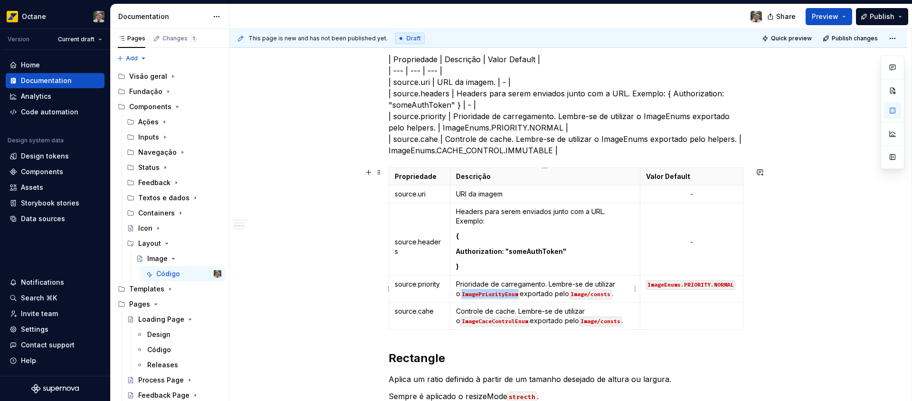
click at [504, 297] on code "ImagePriorityEnum" at bounding box center [489, 295] width 59 height 10
drag, startPoint x: 711, startPoint y: 285, endPoint x: 646, endPoint y: 283, distance: 65.1
click at [646, 283] on code "ImageEnums.PRIORITY.NORMAL" at bounding box center [690, 285] width 89 height 10
click at [423, 151] on p "| Propriedade | Descrição | Valor Default | | --- | --- | --- | | source.uri | …" at bounding box center [568, 105] width 359 height 103
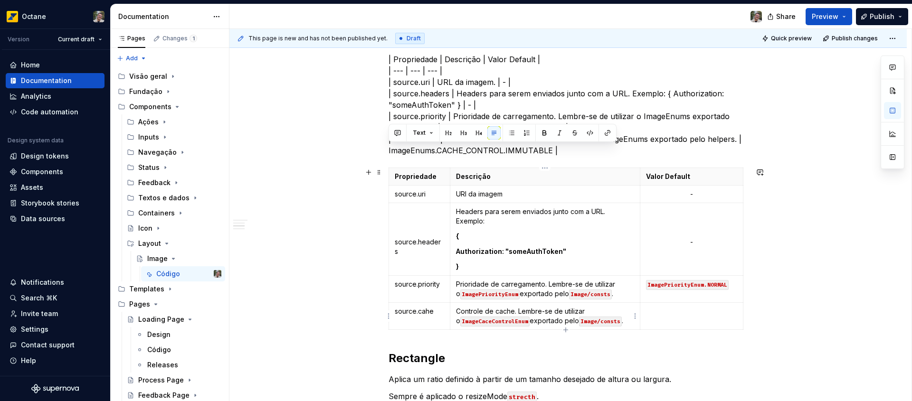
click at [504, 323] on code "ImageCaceControlEnum" at bounding box center [494, 322] width 69 height 10
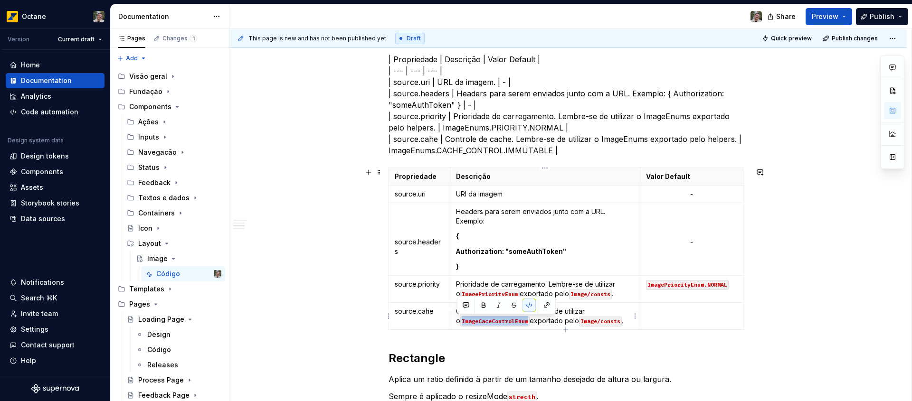
click at [473, 323] on code "ImageCaceControlEnum" at bounding box center [494, 322] width 69 height 10
click at [482, 323] on code "ImageCaceControlEnum" at bounding box center [494, 322] width 69 height 10
click at [493, 321] on code "ImageCacheControlEnum" at bounding box center [496, 322] width 73 height 10
click at [693, 324] on td at bounding box center [691, 316] width 103 height 27
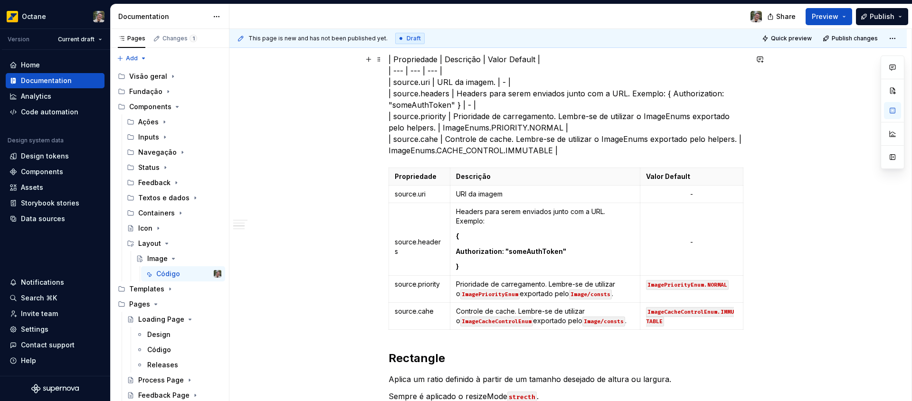
click at [588, 154] on p "| Propriedade | Descrição | Valor Default | | --- | --- | --- | | source.uri | …" at bounding box center [568, 105] width 359 height 103
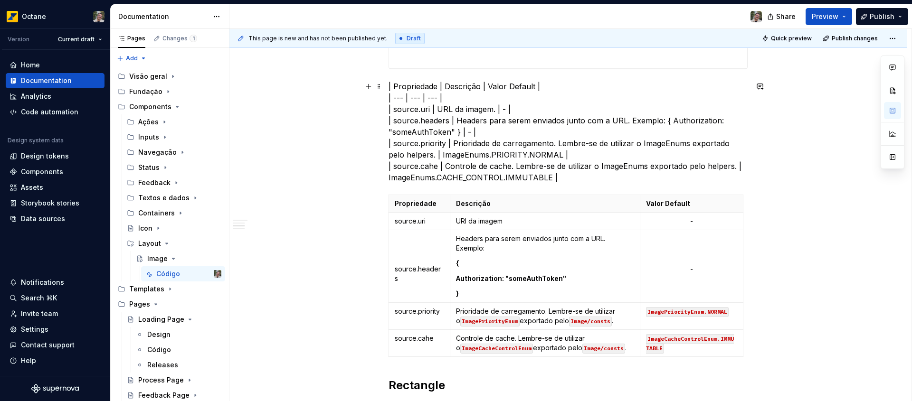
scroll to position [726, 0]
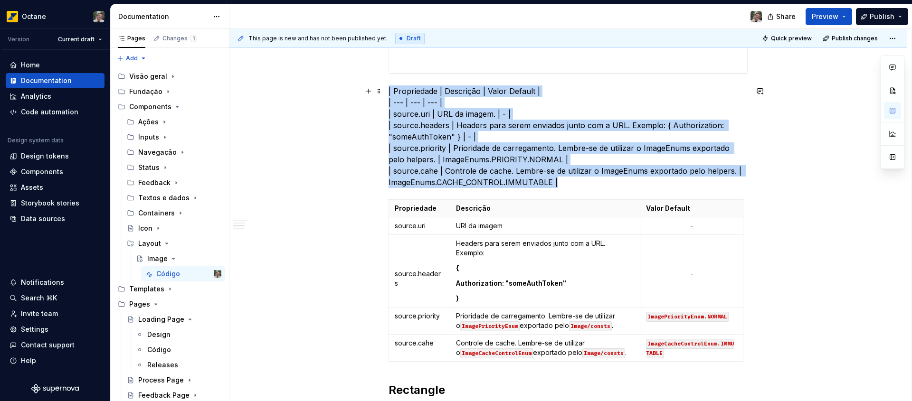
click at [567, 184] on p "| Propriedade | Descrição | Valor Default | | --- | --- | --- | | source.uri | …" at bounding box center [568, 137] width 359 height 103
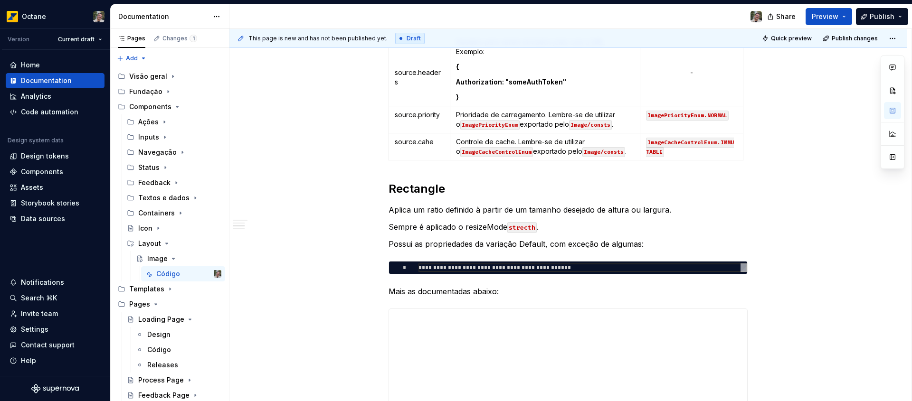
scroll to position [837, 0]
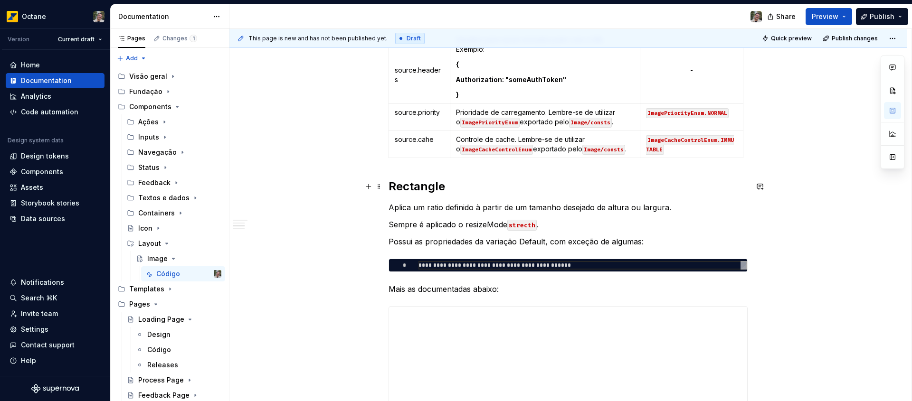
click at [409, 187] on h2 "Rectangle" at bounding box center [568, 186] width 359 height 15
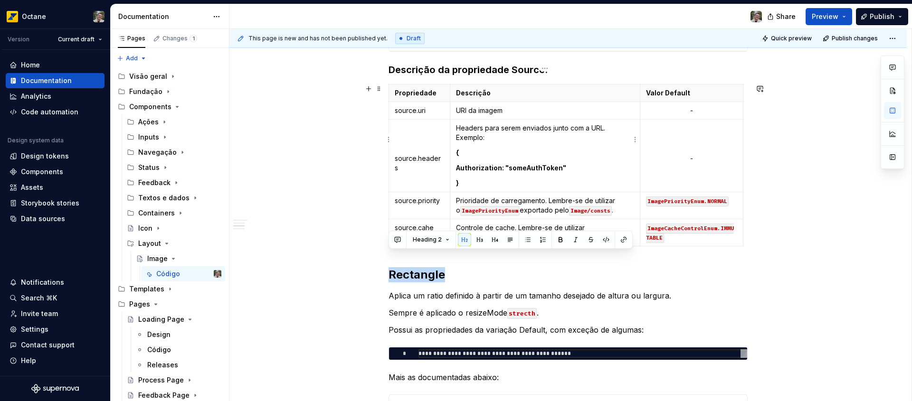
scroll to position [682, 0]
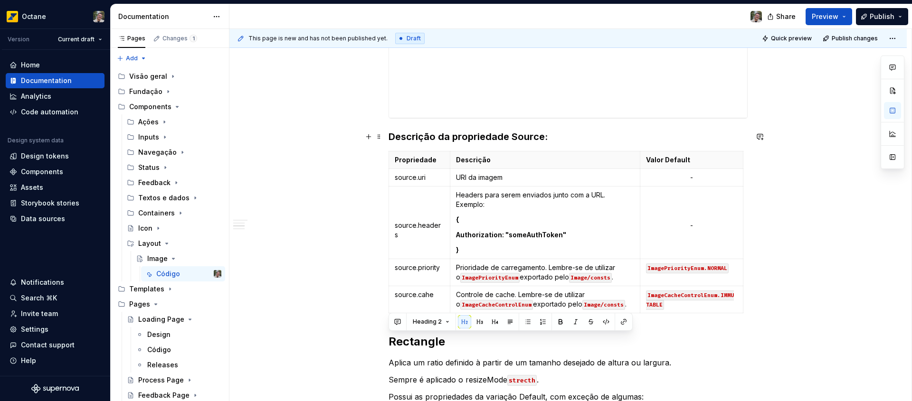
click at [466, 140] on h3 "Descrição da propriedade Source:" at bounding box center [568, 136] width 359 height 13
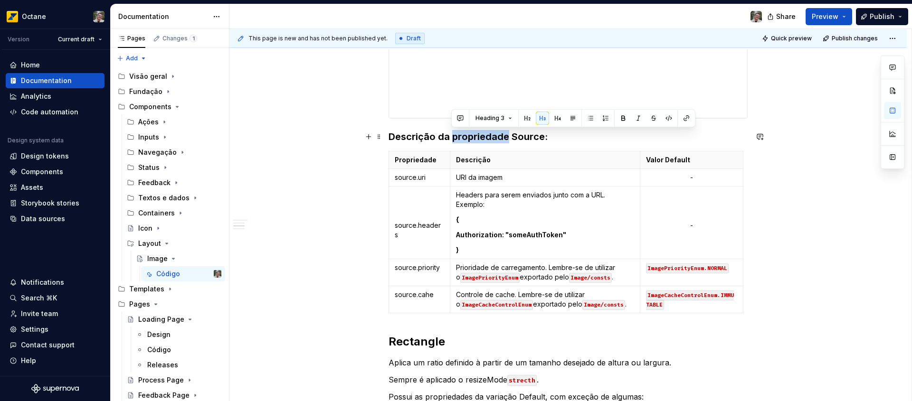
click at [466, 140] on h3 "Descrição da propriedade Source:" at bounding box center [568, 136] width 359 height 13
click at [558, 139] on h3 "Descrição da propriedade Source:" at bounding box center [568, 136] width 359 height 13
click at [513, 137] on h3 "Descrição da propriedade Source:" at bounding box center [568, 136] width 359 height 13
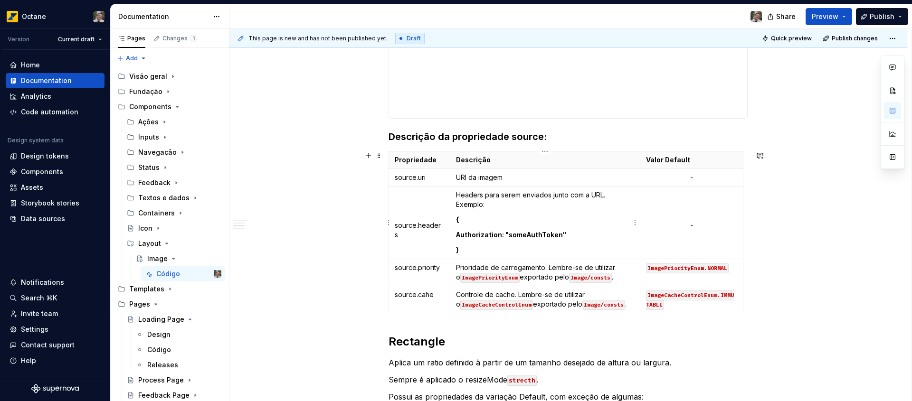
click at [544, 231] on strong "Authorization: "someAuthToken"" at bounding box center [511, 235] width 110 height 8
drag, startPoint x: 547, startPoint y: 237, endPoint x: 541, endPoint y: 253, distance: 17.7
click at [547, 237] on strong "Authorization: "someAuthToken"" at bounding box center [511, 235] width 110 height 8
click at [541, 253] on p "}" at bounding box center [545, 251] width 178 height 10
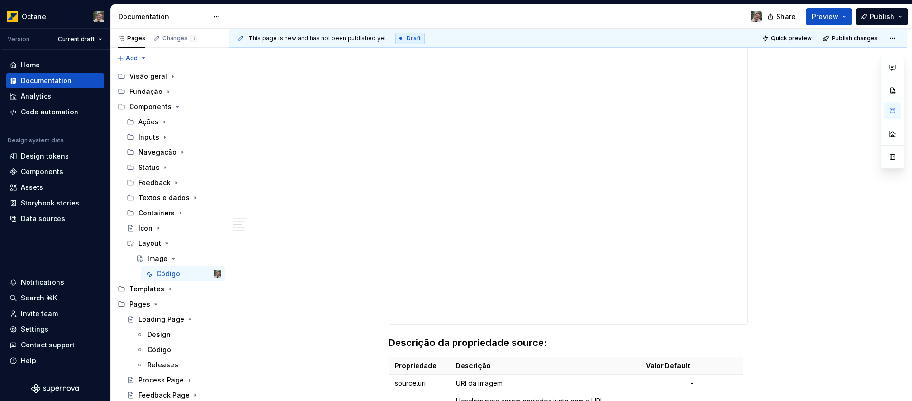
scroll to position [569, 0]
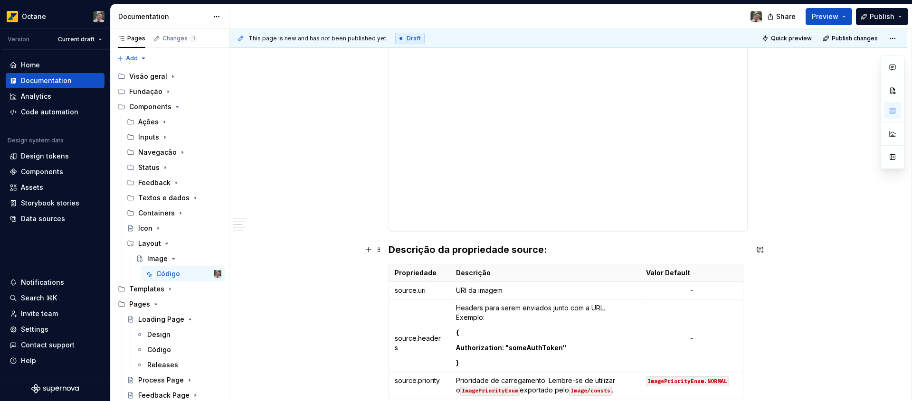
click at [532, 249] on h3 "Descrição da propriedade source:" at bounding box center [568, 249] width 359 height 13
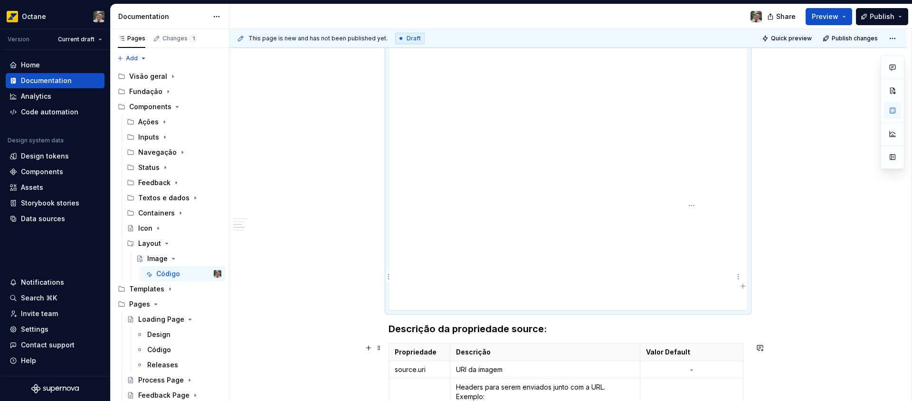
scroll to position [627, 0]
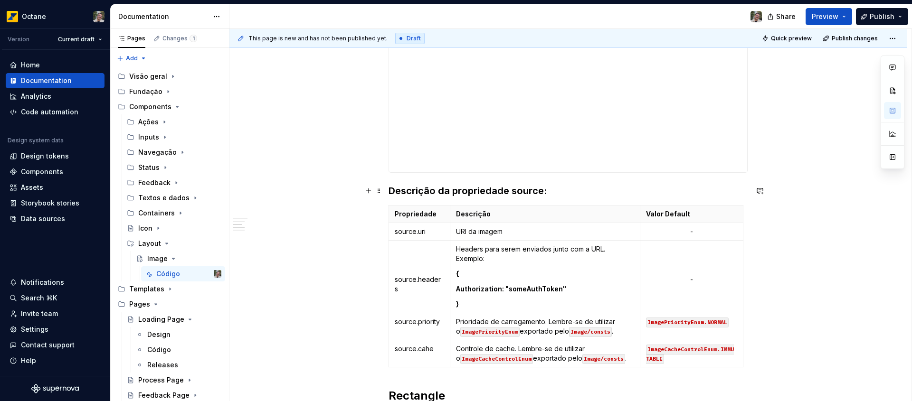
click at [530, 193] on h3 "Descrição da propriedade source:" at bounding box center [568, 190] width 359 height 13
click at [548, 192] on h3 "Descrição da propriedade source:" at bounding box center [568, 190] width 359 height 13
click at [432, 188] on h3 "Descrição da propriedade source:" at bounding box center [568, 190] width 359 height 13
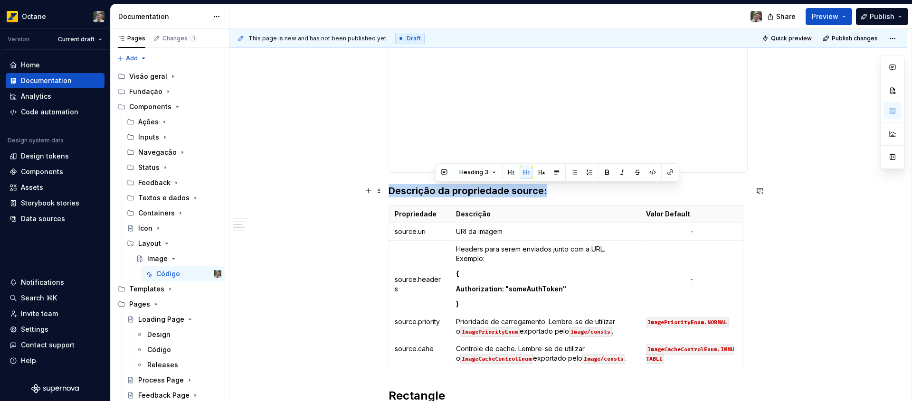
click at [432, 188] on h3 "Descrição da propriedade source:" at bounding box center [568, 190] width 359 height 13
click at [543, 188] on h3 "Descrição da propriedade source:" at bounding box center [568, 190] width 359 height 13
drag, startPoint x: 550, startPoint y: 190, endPoint x: 389, endPoint y: 193, distance: 161.1
click at [389, 193] on h3 "Descrição da propriedade source:" at bounding box center [568, 190] width 359 height 13
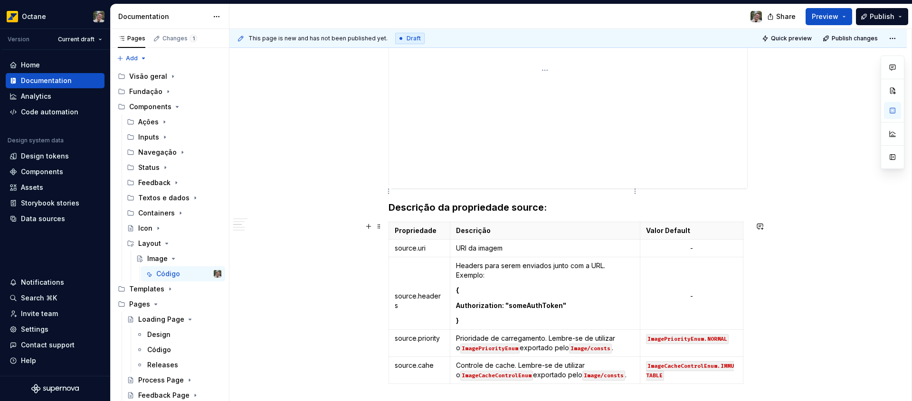
scroll to position [603, 0]
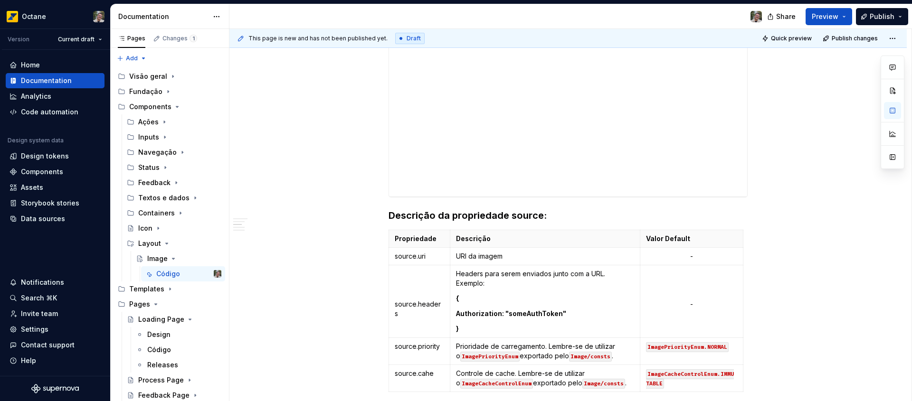
click at [551, 209] on h3 "Descrição da propriedade source:" at bounding box center [568, 215] width 359 height 13
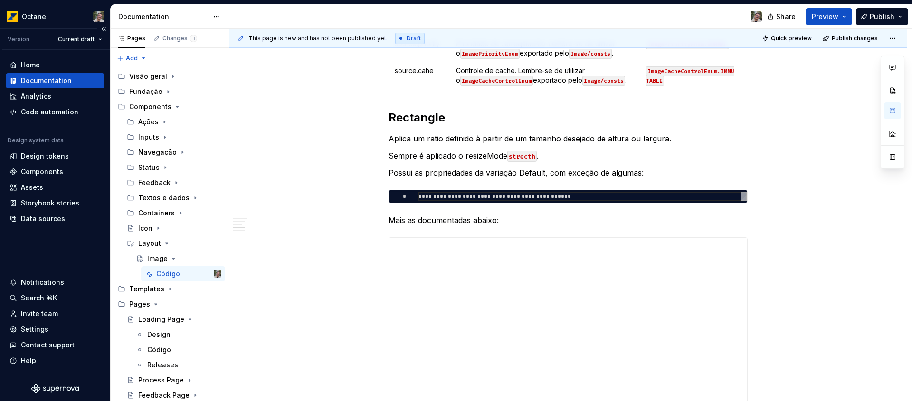
scroll to position [704, 0]
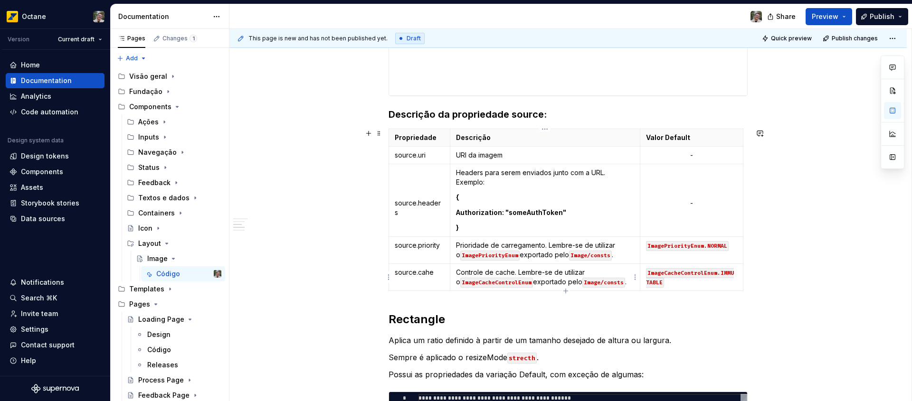
click at [619, 285] on code "Image/consts" at bounding box center [603, 283] width 43 height 10
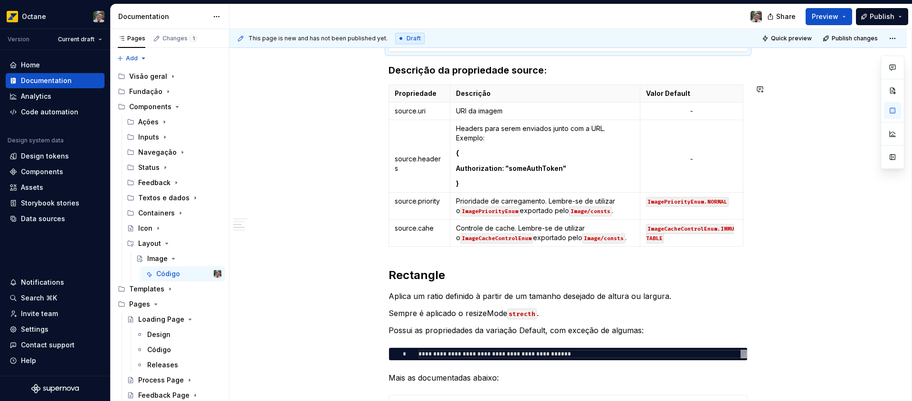
scroll to position [751, 0]
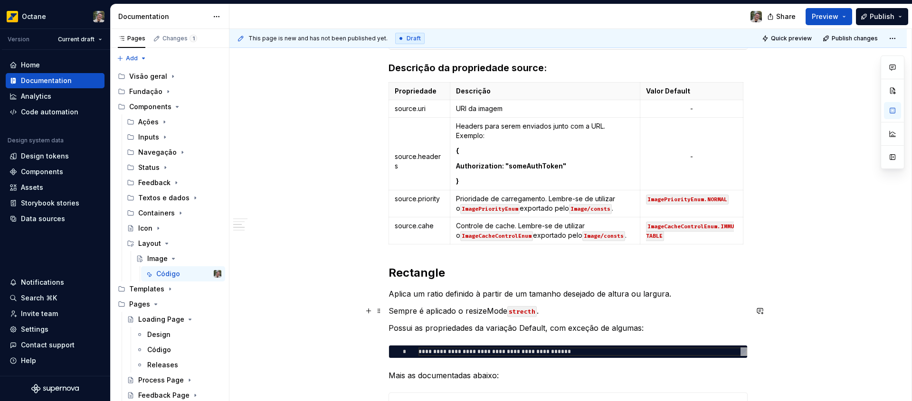
click at [528, 311] on code "strecth" at bounding box center [521, 311] width 29 height 11
click at [513, 314] on p "Sempre é aplicado o resizeMode stretch ." at bounding box center [568, 310] width 359 height 11
click at [712, 294] on button "button" at bounding box center [709, 293] width 13 height 13
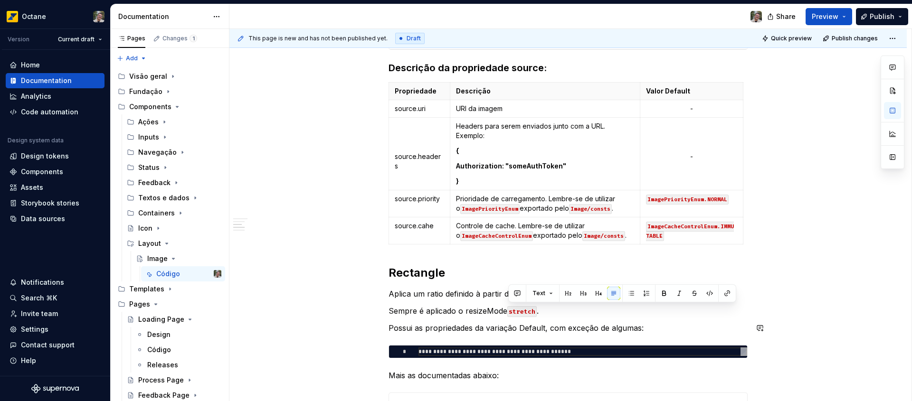
click at [556, 318] on div "**********" at bounding box center [568, 353] width 359 height 1833
click at [556, 326] on p "Possui as propriedades da variação Default, com exceção de algumas:" at bounding box center [568, 328] width 359 height 11
click at [554, 329] on p "Possui as propriedades da variação Default, com exceção de algumas:" at bounding box center [568, 328] width 359 height 11
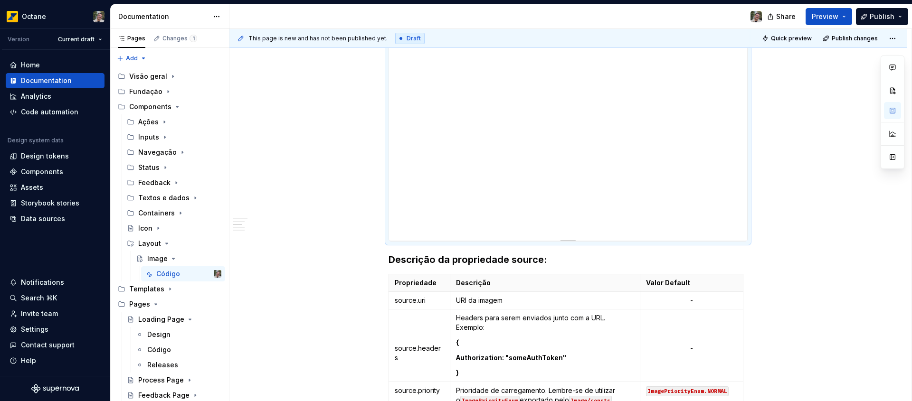
scroll to position [692, 0]
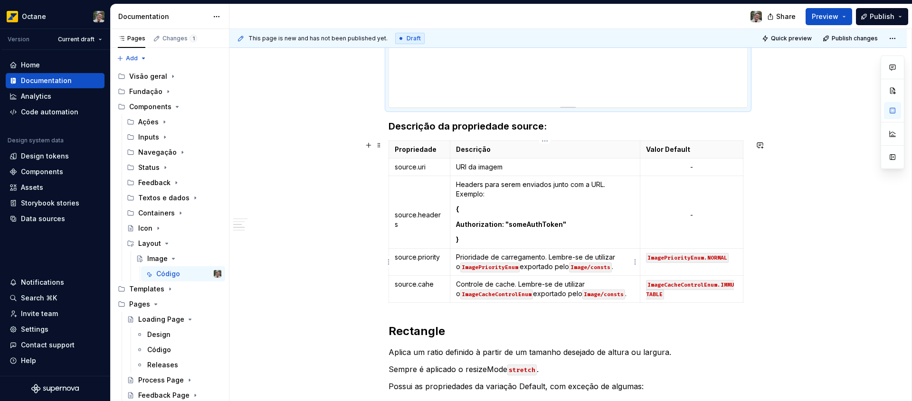
click at [618, 265] on p "Prioridade de carregamento. Lembre-se de utilizar o ImagePriorityEnum exportado…" at bounding box center [545, 262] width 178 height 19
click at [629, 295] on p "Controle de cache. Lembre-se de utilizar o ImageCacheControlEnum exportado pelo…" at bounding box center [545, 289] width 178 height 19
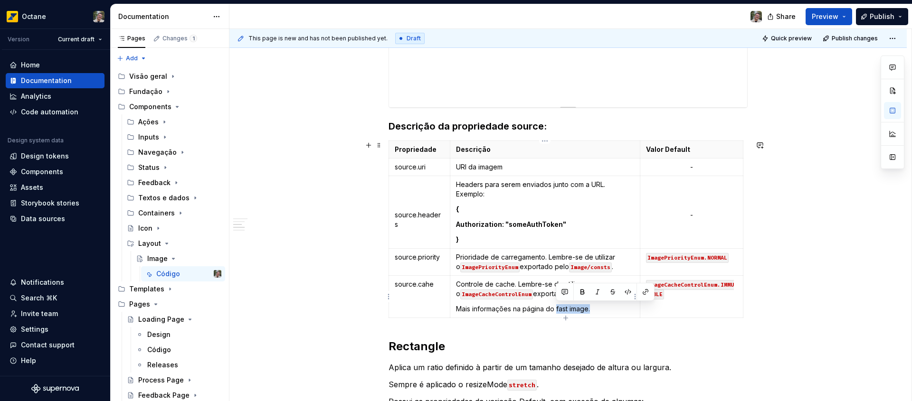
click at [556, 309] on p "Mais informações na página do fast image." at bounding box center [545, 309] width 178 height 10
click at [609, 309] on p "Mais informações na página do fast image." at bounding box center [545, 309] width 178 height 10
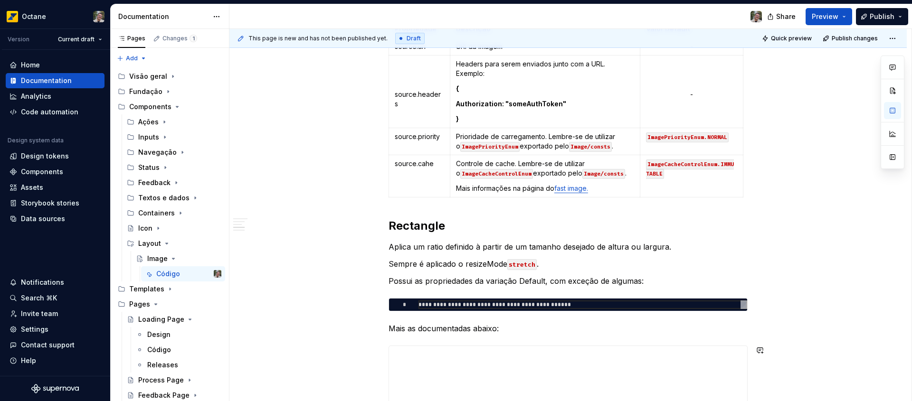
scroll to position [766, 0]
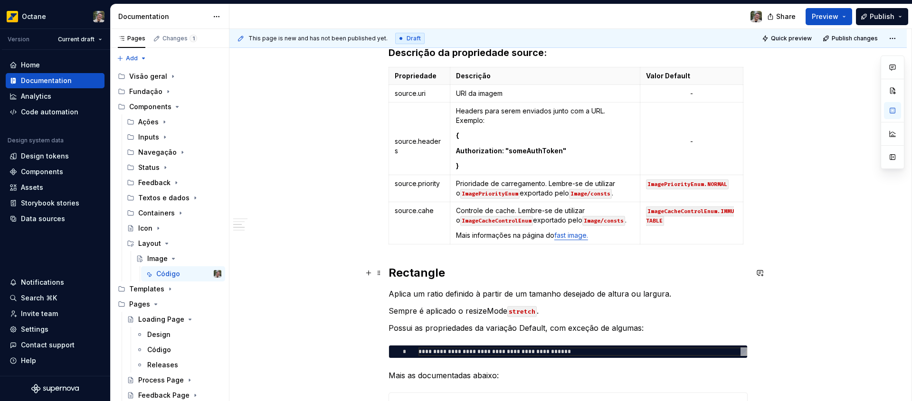
click at [655, 273] on h2 "Rectangle" at bounding box center [568, 273] width 359 height 15
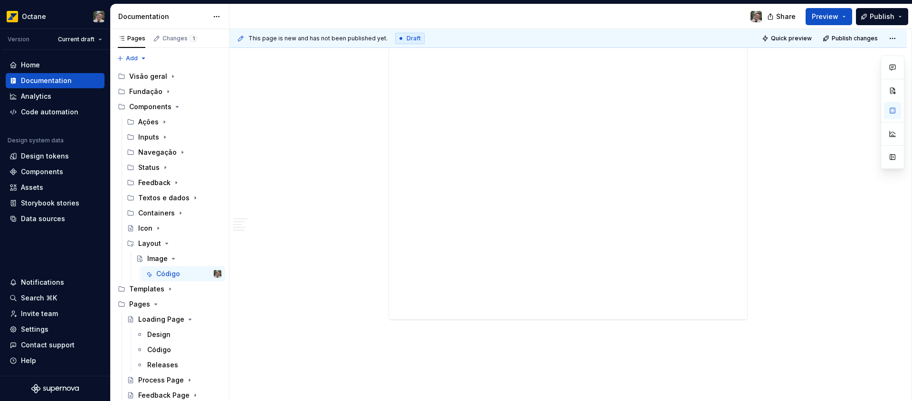
scroll to position [1766, 0]
click at [157, 227] on icon "Page tree" at bounding box center [158, 229] width 8 height 8
click at [165, 243] on div "Código" at bounding box center [159, 244] width 24 height 10
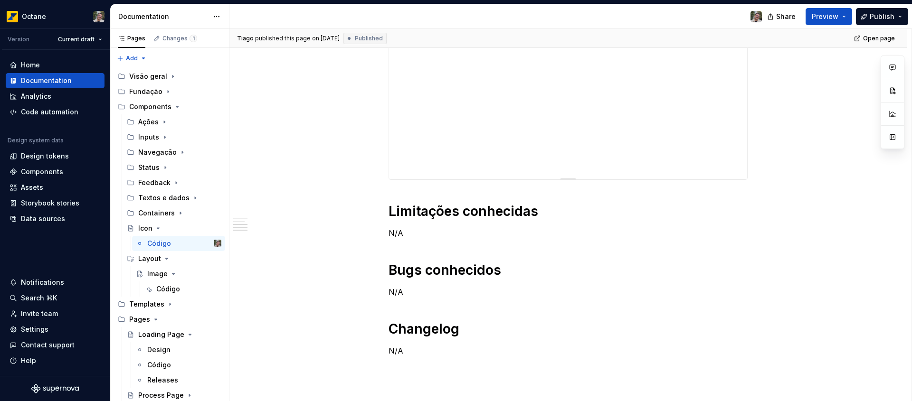
scroll to position [395, 0]
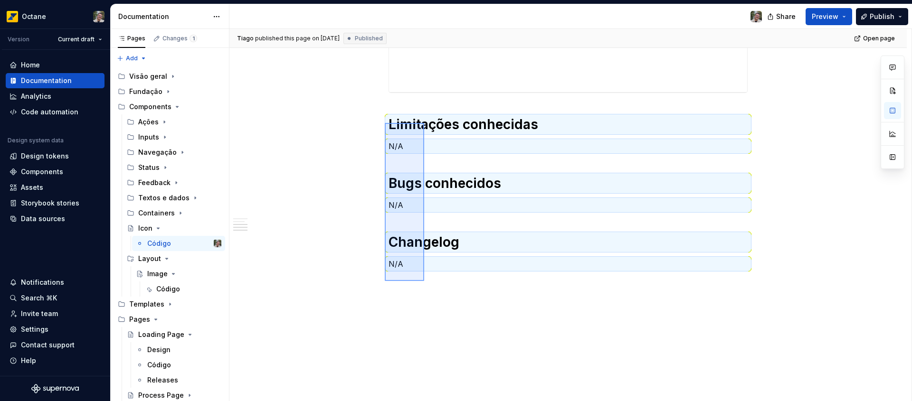
drag, startPoint x: 385, startPoint y: 123, endPoint x: 424, endPoint y: 283, distance: 164.4
click at [424, 283] on div "Tiago published this page on September 17, 2025 Published Open page Icon Edit h…" at bounding box center [570, 215] width 682 height 373
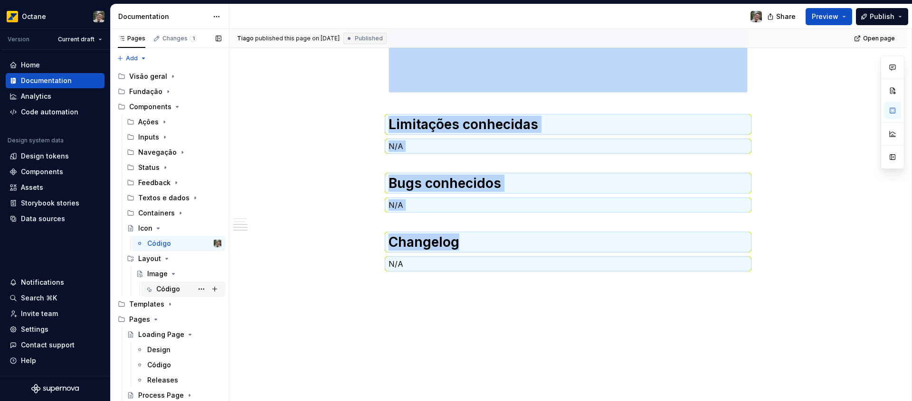
click at [158, 294] on div "Código" at bounding box center [188, 289] width 65 height 13
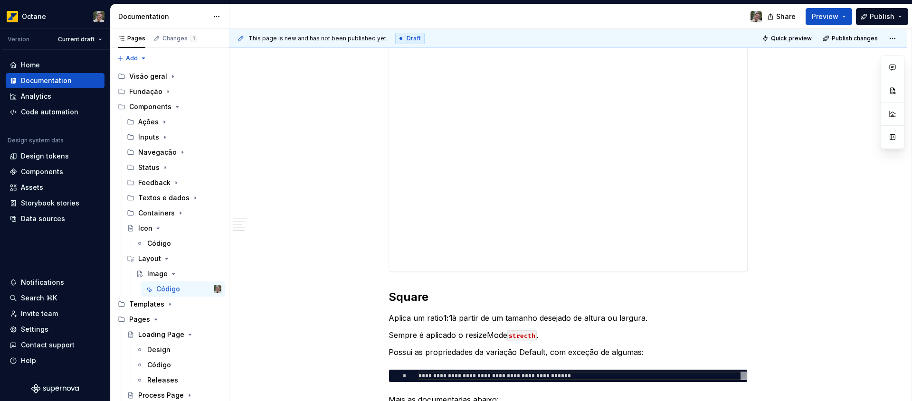
scroll to position [1766, 0]
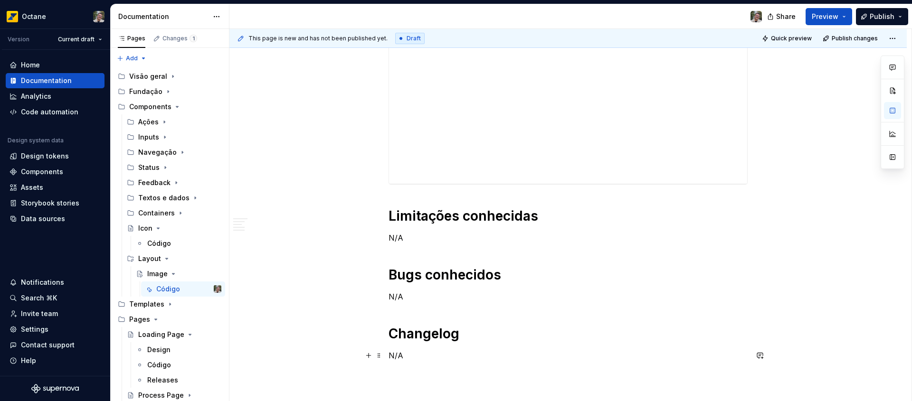
scroll to position [1756, 0]
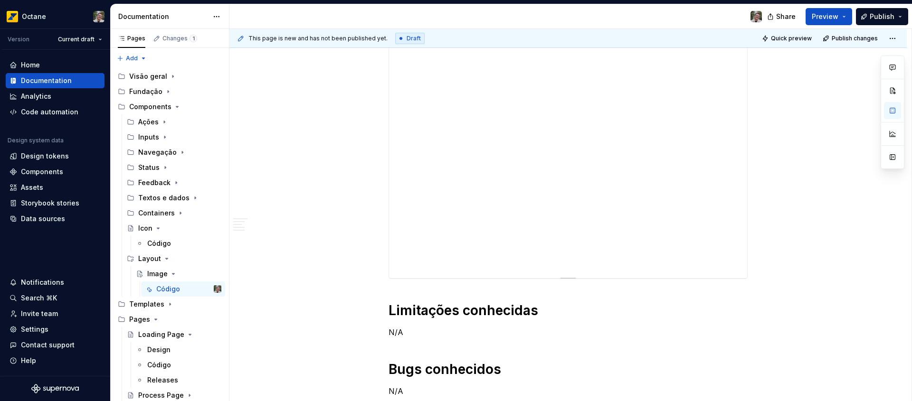
type textarea "*"
click at [587, 302] on h1 "Limitações conhecidas" at bounding box center [568, 310] width 359 height 17
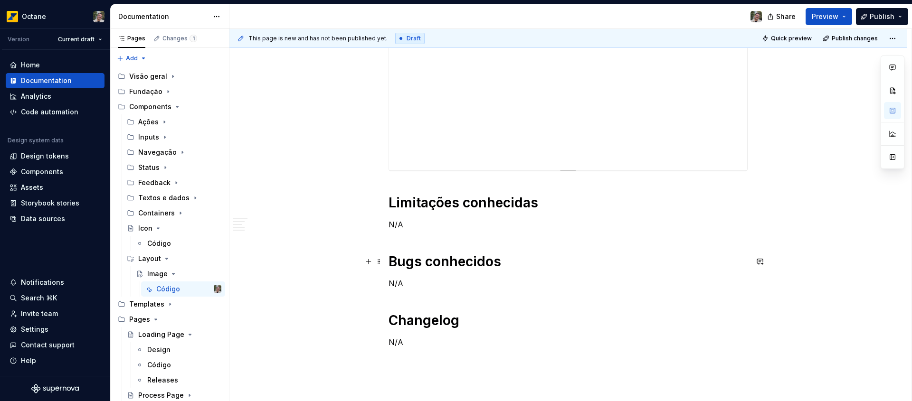
scroll to position [1909, 0]
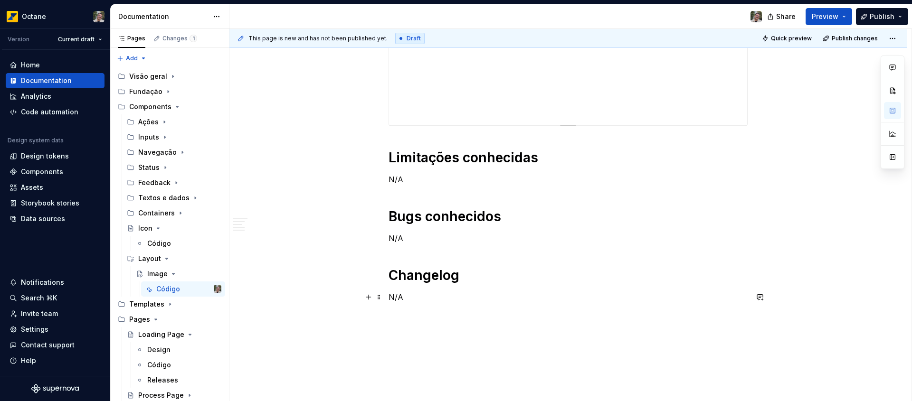
drag, startPoint x: 468, startPoint y: 303, endPoint x: 380, endPoint y: 157, distance: 169.9
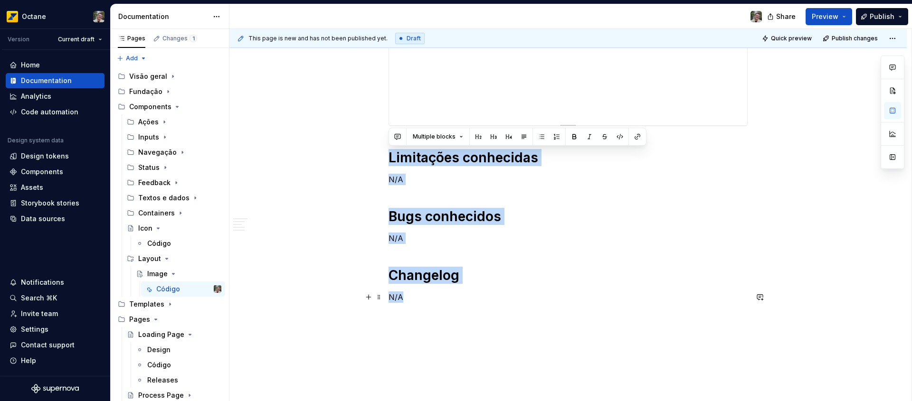
drag, startPoint x: 390, startPoint y: 158, endPoint x: 445, endPoint y: 293, distance: 146.2
click at [445, 294] on p "N/A" at bounding box center [568, 297] width 359 height 11
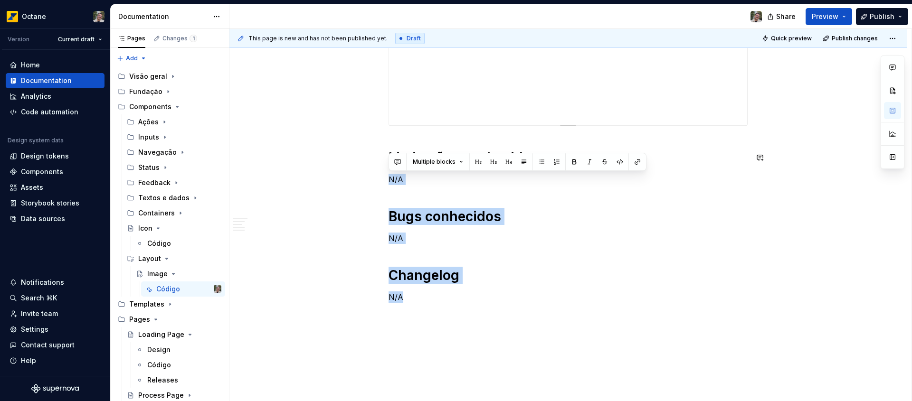
drag, startPoint x: 411, startPoint y: 257, endPoint x: 391, endPoint y: 172, distance: 87.4
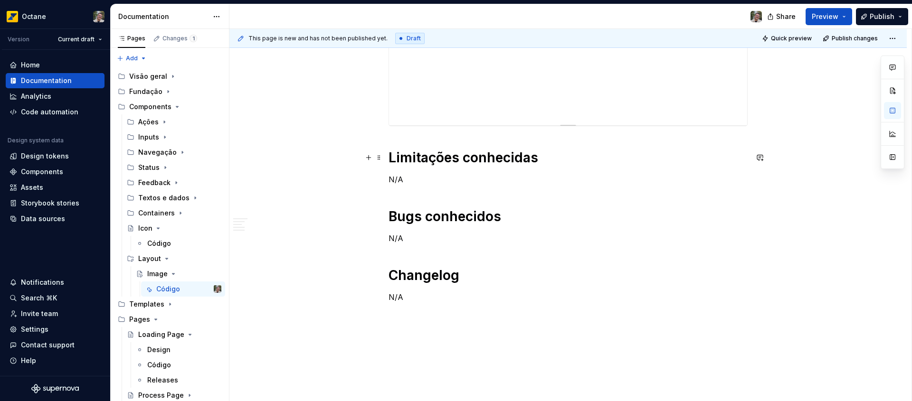
click at [420, 184] on p "N/A" at bounding box center [568, 179] width 359 height 11
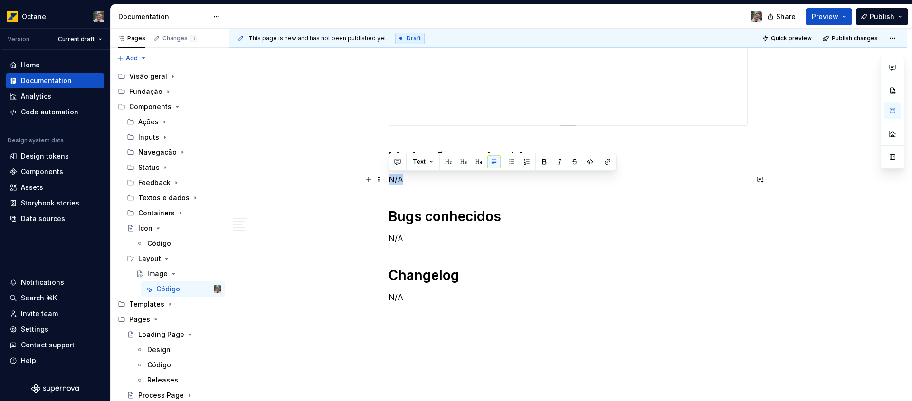
drag, startPoint x: 402, startPoint y: 182, endPoint x: 389, endPoint y: 180, distance: 13.5
click at [389, 180] on p "N/A" at bounding box center [568, 179] width 359 height 11
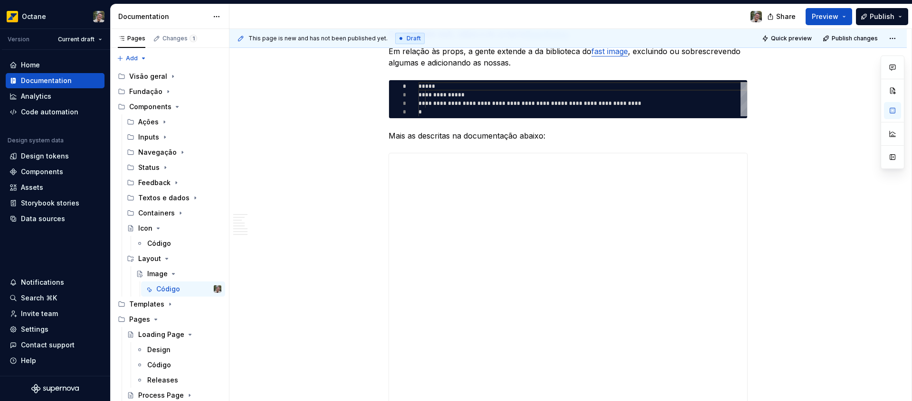
scroll to position [0, 0]
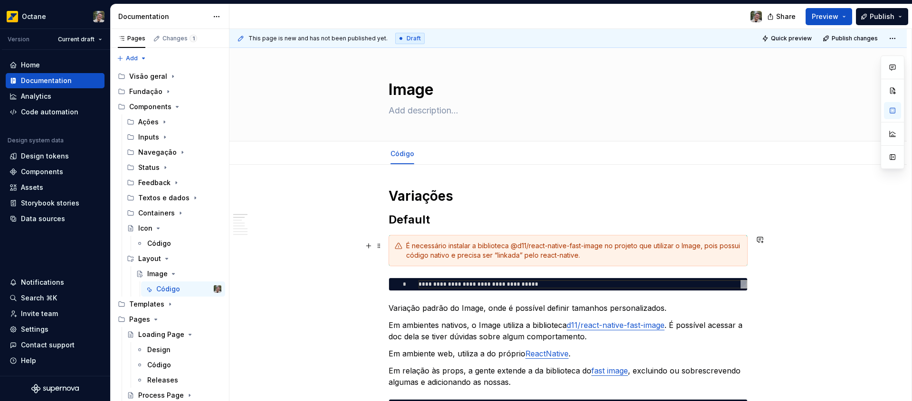
click at [513, 247] on div "É necessário instalar a biblioteca @d11/react-native-fast-image no projeto que …" at bounding box center [573, 250] width 335 height 19
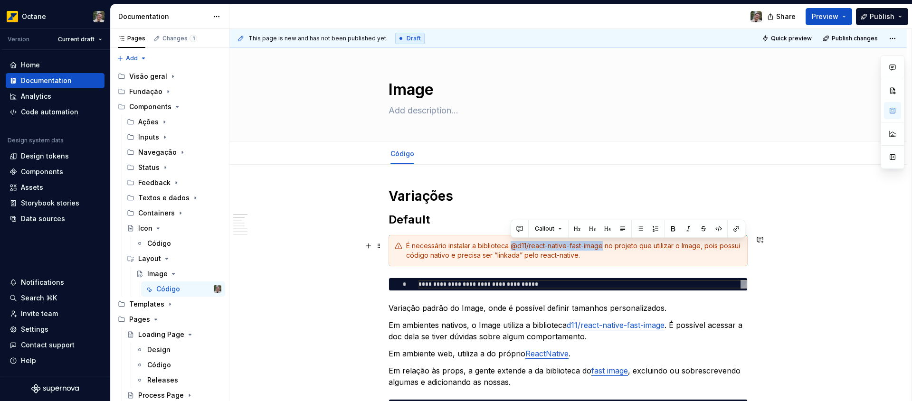
click at [603, 245] on div "É necessário instalar a biblioteca @d11/react-native-fast-image no projeto que …" at bounding box center [573, 250] width 335 height 19
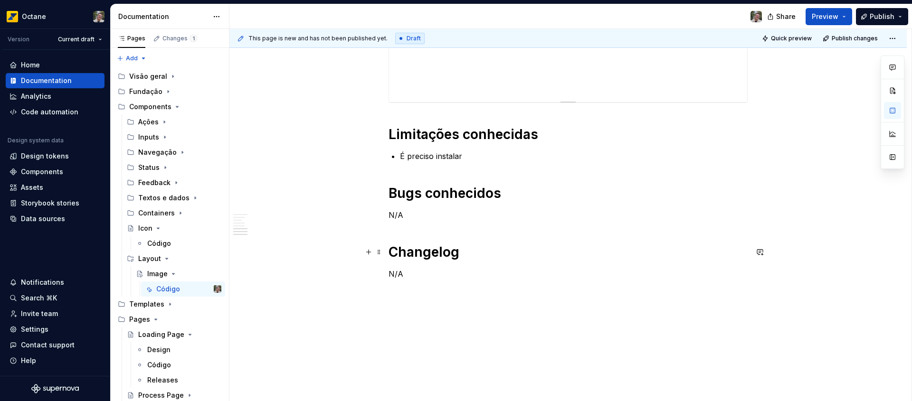
scroll to position [1923, 0]
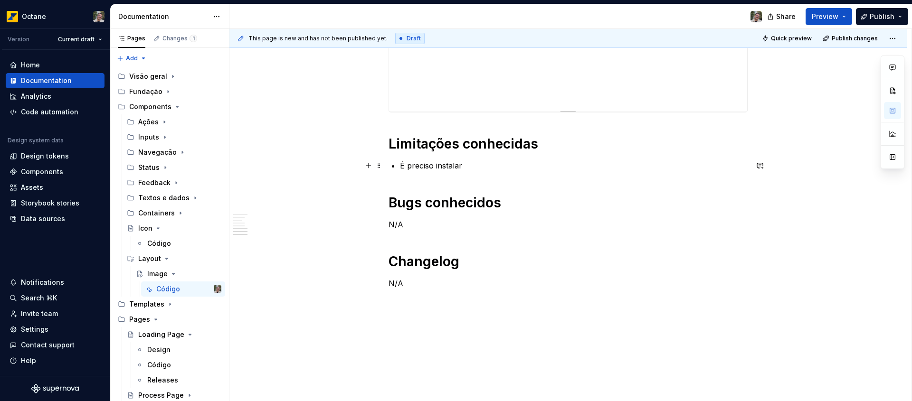
click at [494, 171] on p "É preciso instalar" at bounding box center [574, 165] width 348 height 11
click at [472, 164] on p "É preciso instalar o @d11/react-native-fast-image" at bounding box center [574, 165] width 348 height 11
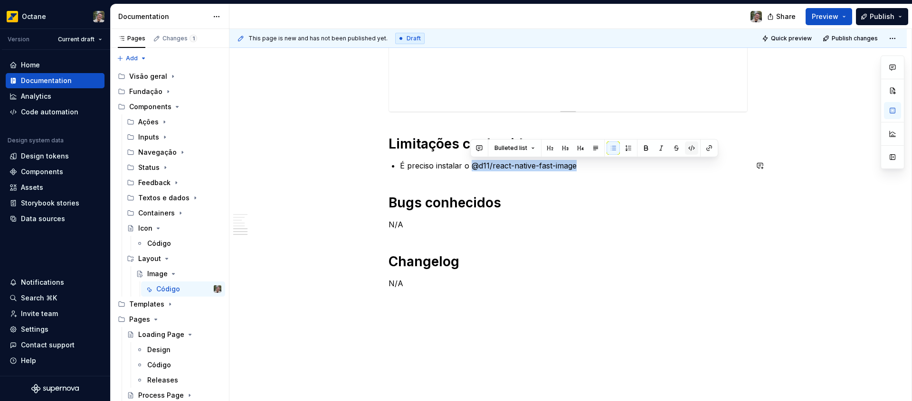
click at [691, 147] on button "button" at bounding box center [691, 148] width 13 height 13
click at [630, 165] on p "É preciso instalar o @d11/react-native-fast-image" at bounding box center [574, 165] width 348 height 11
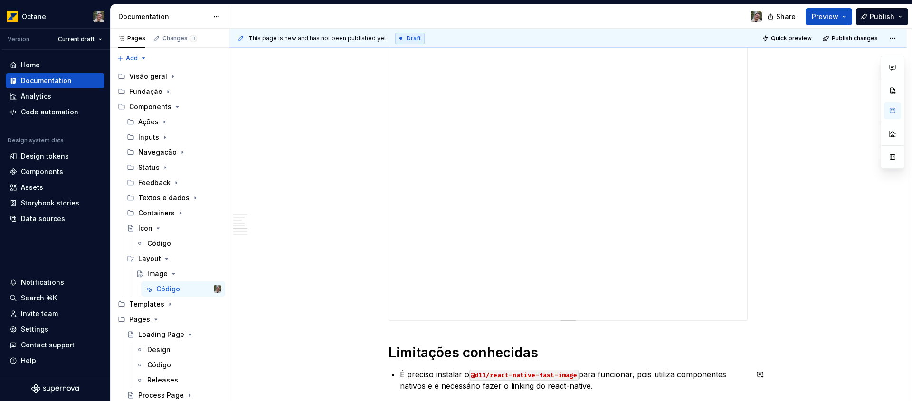
scroll to position [1888, 0]
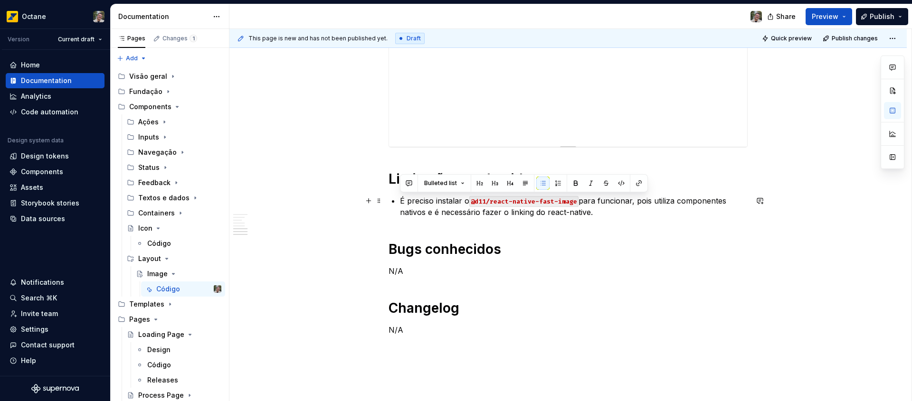
drag, startPoint x: 607, startPoint y: 213, endPoint x: 393, endPoint y: 203, distance: 214.0
click at [400, 204] on li "É preciso instalar o @d11/react-native-fast-image para funcionar, pois utiliza …" at bounding box center [574, 206] width 348 height 23
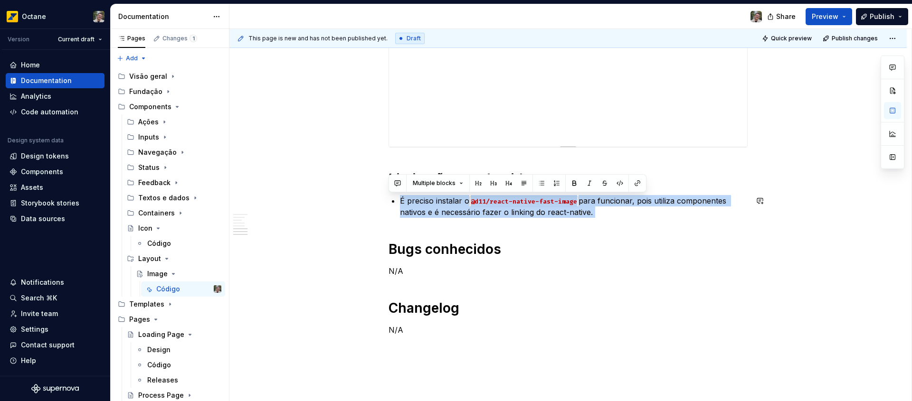
drag, startPoint x: 393, startPoint y: 200, endPoint x: 639, endPoint y: 226, distance: 247.0
drag, startPoint x: 563, startPoint y: 215, endPoint x: 409, endPoint y: 205, distance: 154.7
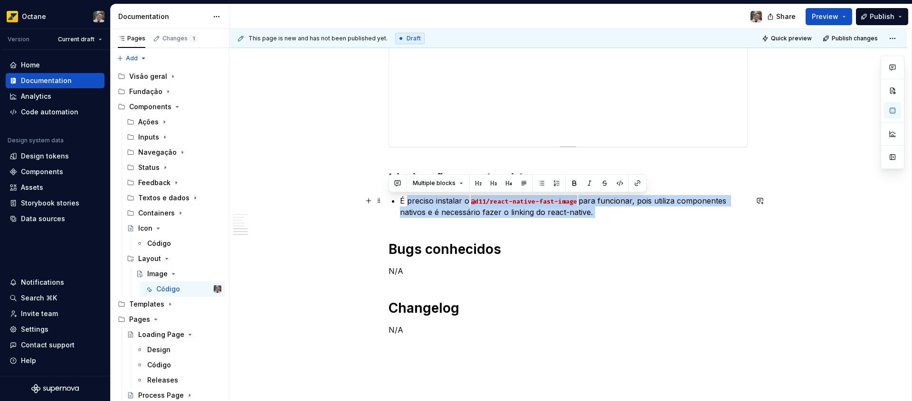
click at [409, 205] on p "É preciso instalar o @d11/react-native-fast-image para funcionar, pois utiliza …" at bounding box center [574, 206] width 348 height 23
drag, startPoint x: 410, startPoint y: 205, endPoint x: 608, endPoint y: 221, distance: 198.3
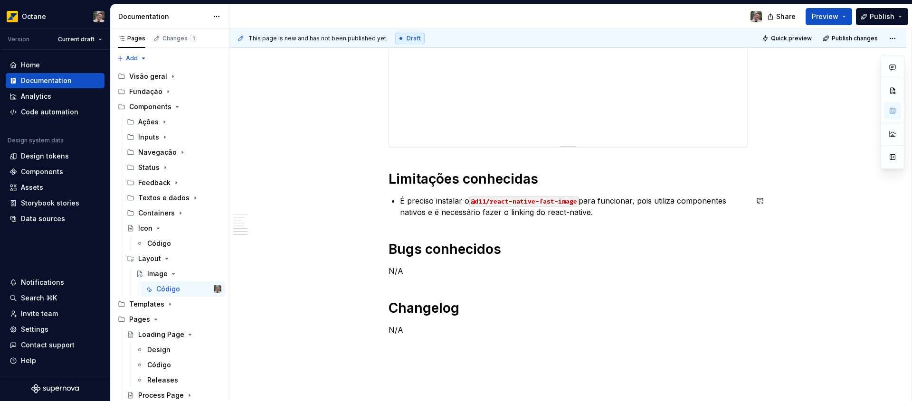
click at [614, 212] on p "É preciso instalar o @d11/react-native-fast-image para funcionar, pois utiliza …" at bounding box center [574, 206] width 348 height 23
click at [478, 269] on p "N/A" at bounding box center [568, 271] width 359 height 11
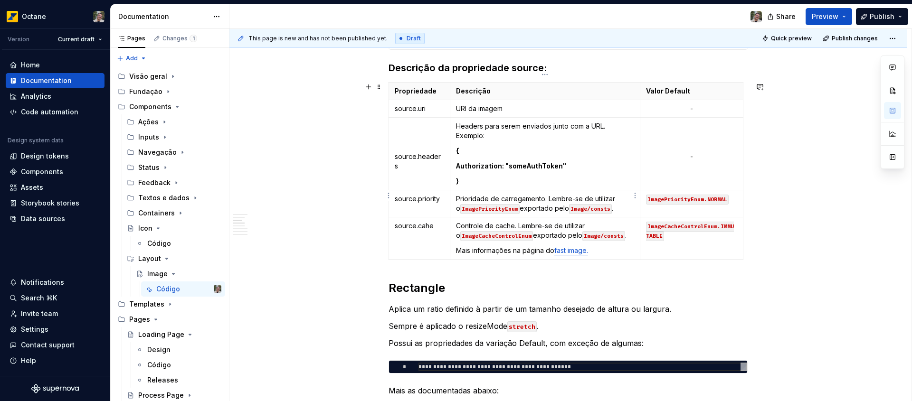
scroll to position [742, 0]
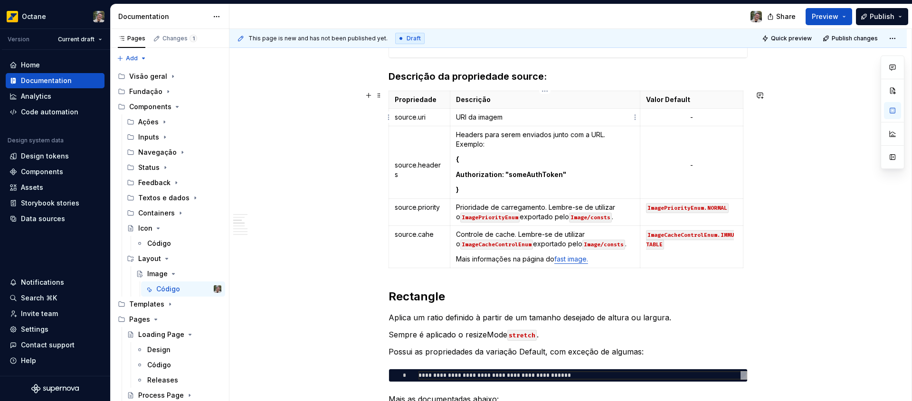
click at [519, 120] on p "URI da imagem" at bounding box center [545, 118] width 178 height 10
click at [512, 147] on p "Headers para serem enviados junto com a URL. Exemplo:" at bounding box center [545, 139] width 178 height 19
click at [604, 135] on p "Headers para serem enviados junto com a URL. Exemplo:" at bounding box center [545, 139] width 178 height 19
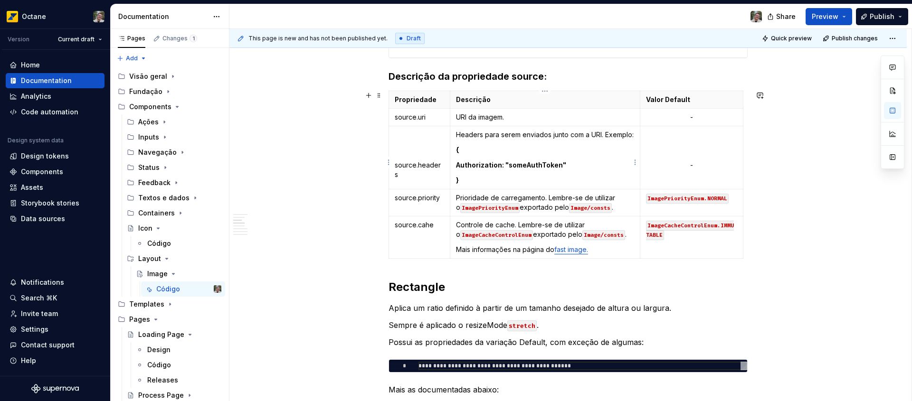
click at [608, 136] on p "Headers para serem enviados junto com a URI. Exemplo:" at bounding box center [545, 135] width 178 height 10
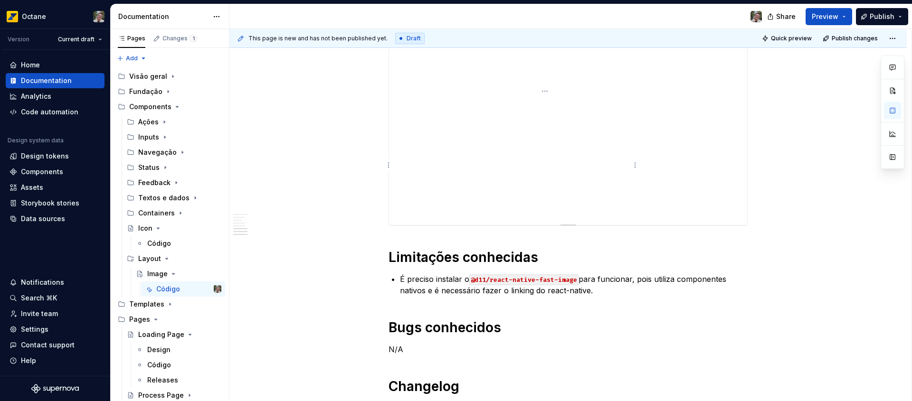
scroll to position [1959, 0]
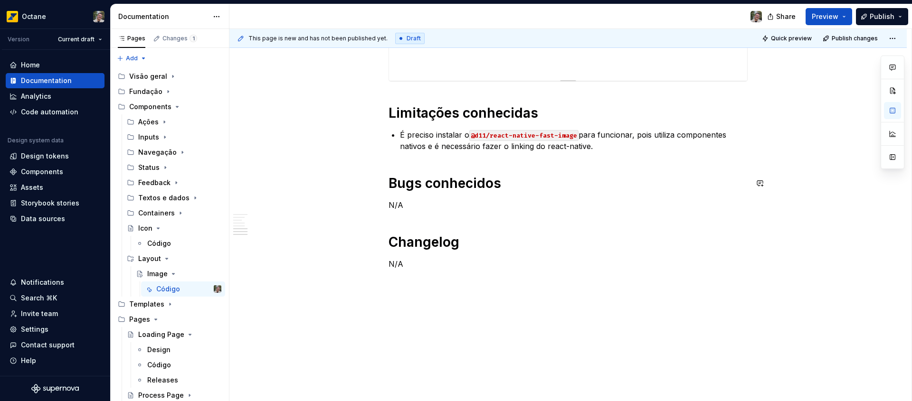
click at [599, 151] on p "É preciso instalar o @d11/react-native-fast-image para funcionar, pois utiliza …" at bounding box center [574, 140] width 348 height 23
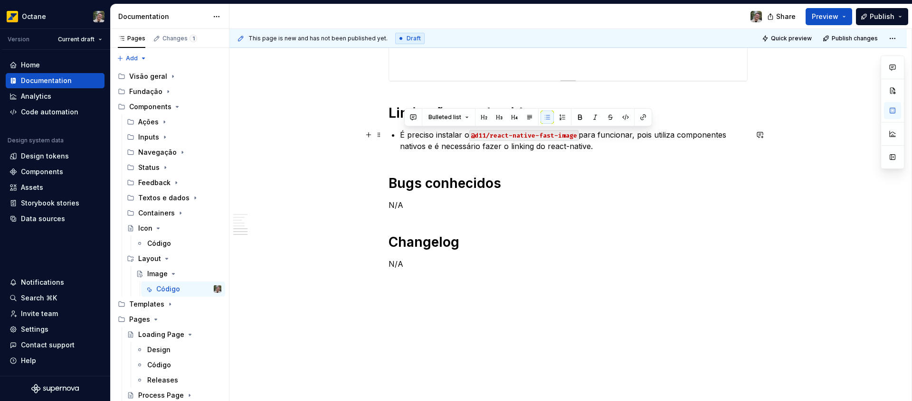
drag, startPoint x: 602, startPoint y: 150, endPoint x: 401, endPoint y: 132, distance: 201.7
click at [402, 132] on p "É preciso instalar o @d11/react-native-fast-image para funcionar, pois utiliza …" at bounding box center [574, 140] width 348 height 23
click at [401, 132] on p "É preciso instalar o @d11/react-native-fast-image para funcionar, pois utiliza …" at bounding box center [574, 140] width 348 height 23
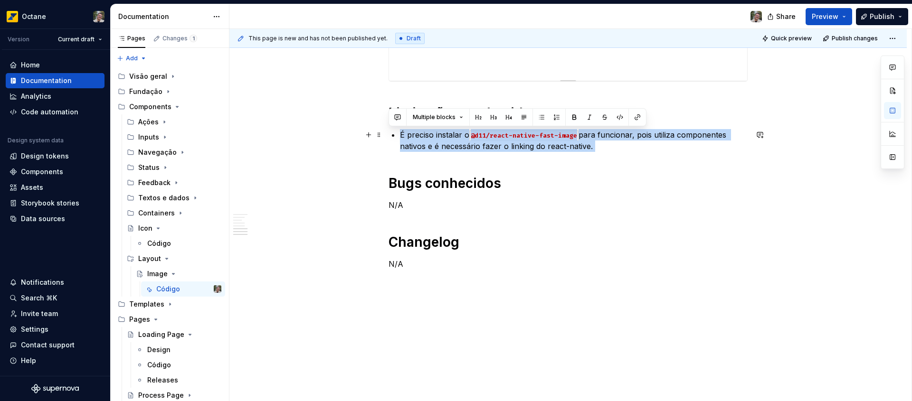
drag, startPoint x: 527, startPoint y: 146, endPoint x: 632, endPoint y: 144, distance: 105.0
click at [632, 143] on p "É preciso instalar o @d11/react-native-fast-image para funcionar, pois utiliza …" at bounding box center [574, 140] width 348 height 23
click at [631, 144] on p "É preciso instalar o @d11/react-native-fast-image para funcionar, pois utiliza …" at bounding box center [574, 140] width 348 height 23
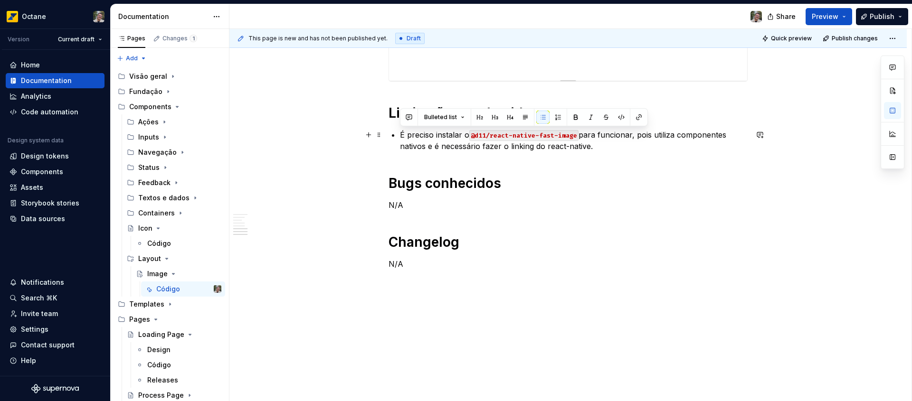
drag, startPoint x: 623, startPoint y: 145, endPoint x: 442, endPoint y: 152, distance: 181.6
drag, startPoint x: 447, startPoint y: 152, endPoint x: 467, endPoint y: 140, distance: 23.9
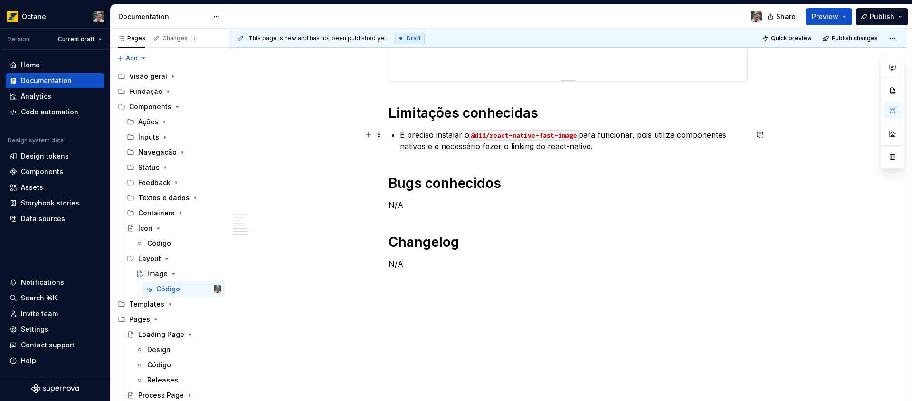
click at [464, 133] on p "É preciso instalar o @d11/react-native-fast-image para funcionar, pois utiliza …" at bounding box center [574, 140] width 348 height 23
click at [688, 143] on p "É preciso instalar a biblioteca @d11/react-native-fast-image para funcionar, po…" at bounding box center [574, 140] width 348 height 23
click at [685, 148] on p "É preciso instalar a biblioteca @d11/react-native-fast-image para funcionar, po…" at bounding box center [574, 140] width 348 height 23
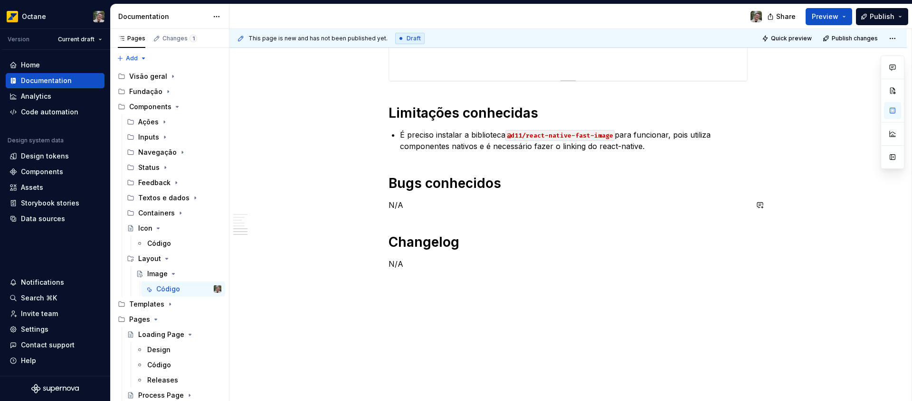
click at [513, 200] on p "N/A" at bounding box center [568, 205] width 359 height 11
click at [442, 262] on p "N/A" at bounding box center [568, 263] width 359 height 11
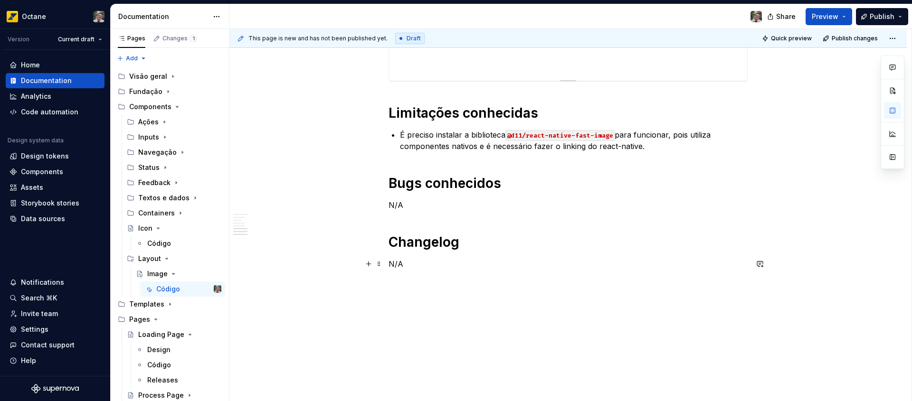
click at [456, 264] on p "N/A" at bounding box center [568, 263] width 359 height 11
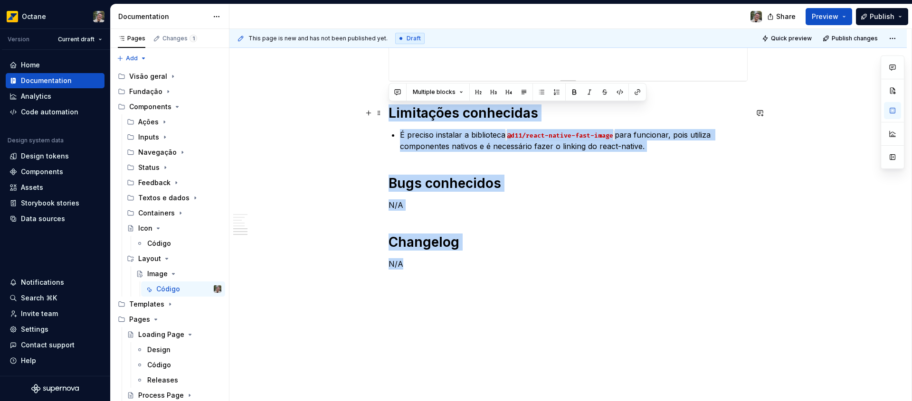
drag, startPoint x: 410, startPoint y: 194, endPoint x: 386, endPoint y: 119, distance: 79.3
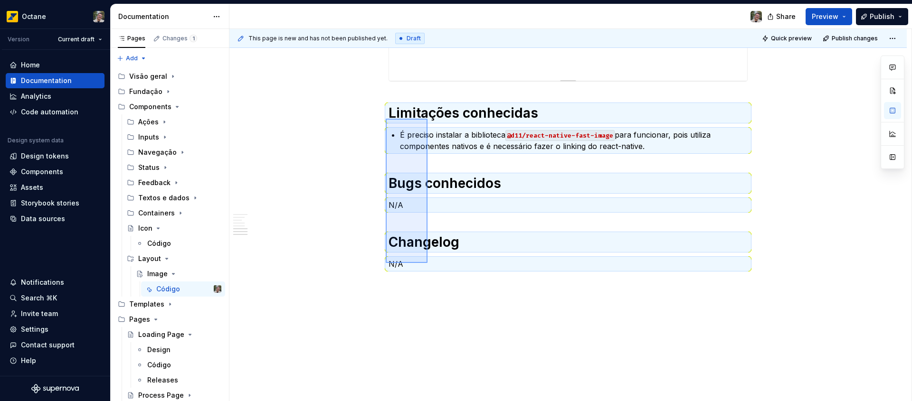
drag, startPoint x: 386, startPoint y: 119, endPoint x: 428, endPoint y: 266, distance: 153.2
click at [428, 266] on div "**********" at bounding box center [570, 215] width 682 height 373
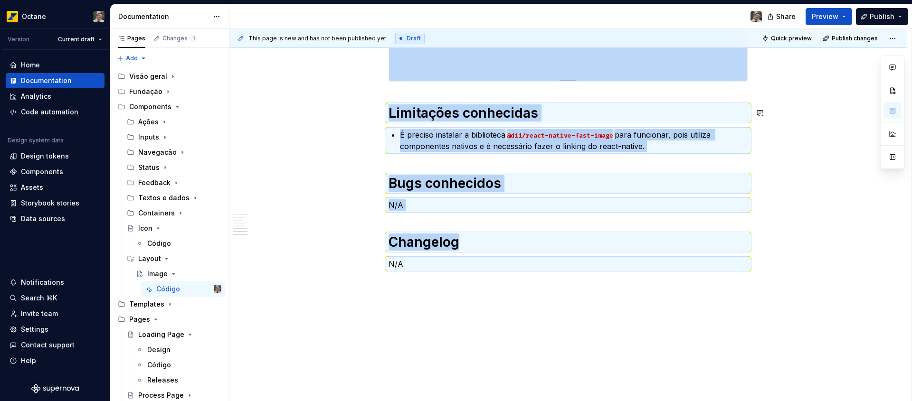
click at [428, 266] on p "N/A" at bounding box center [568, 263] width 359 height 11
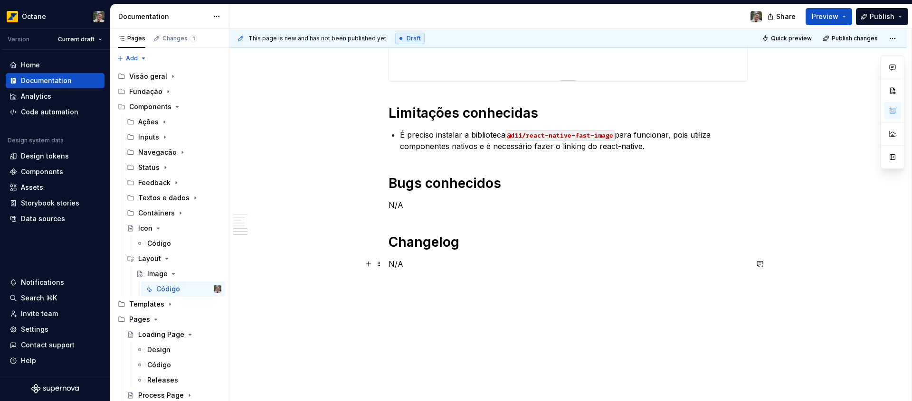
click at [420, 261] on p "N/A" at bounding box center [568, 263] width 359 height 11
click at [486, 259] on p "N/A" at bounding box center [568, 263] width 359 height 11
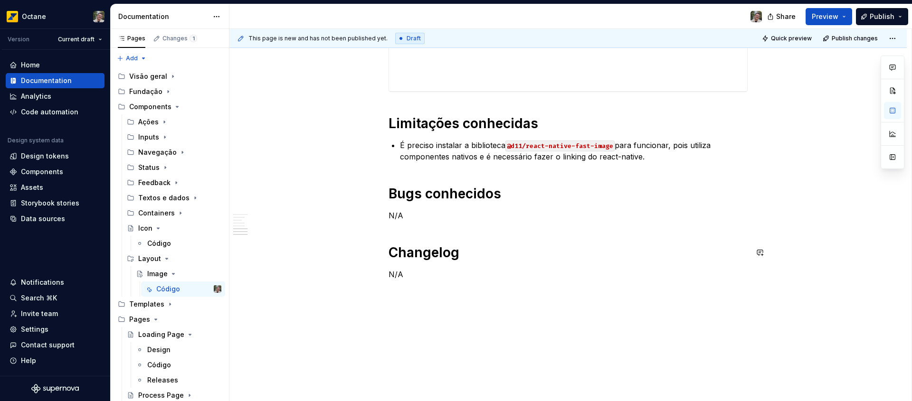
scroll to position [1940, 0]
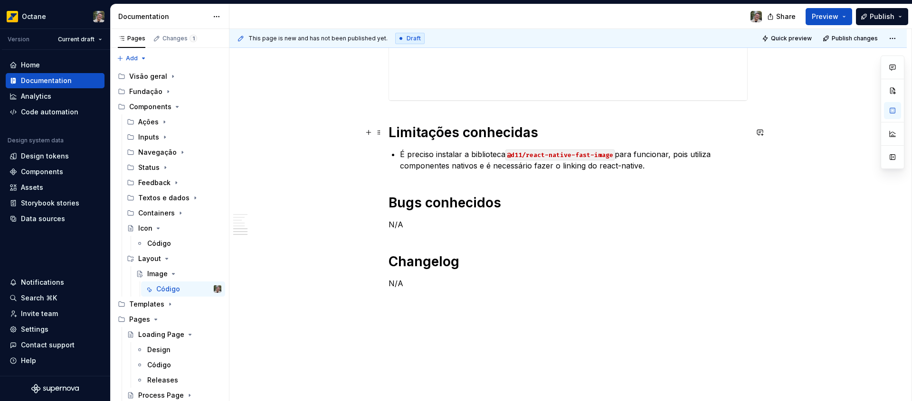
click at [453, 130] on h1 "Limitações conhecidas" at bounding box center [568, 132] width 359 height 17
click at [450, 204] on h1 "Bugs conhecidos" at bounding box center [568, 202] width 359 height 17
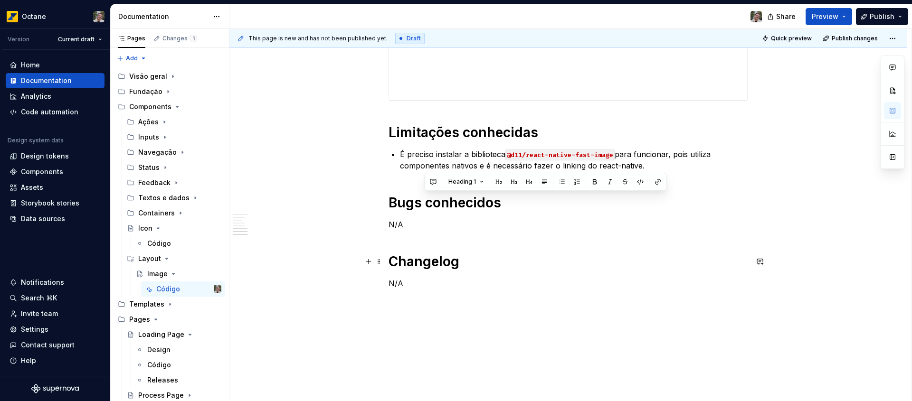
click at [448, 267] on h1 "Changelog" at bounding box center [568, 261] width 359 height 17
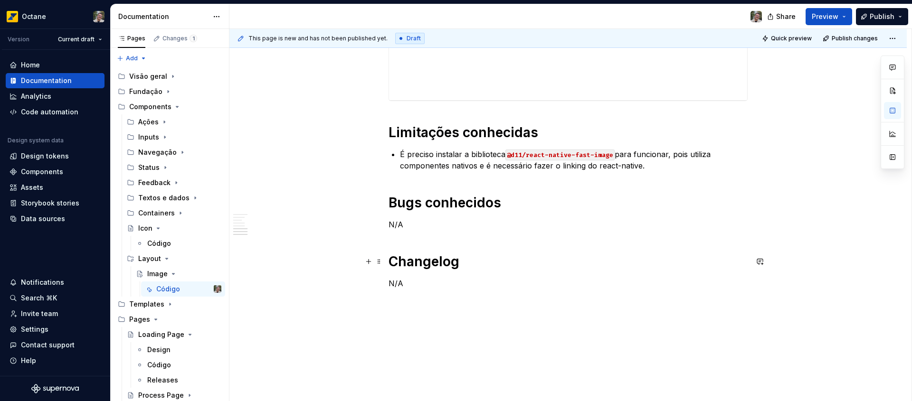
click at [448, 267] on h1 "Changelog" at bounding box center [568, 261] width 359 height 17
click at [426, 204] on h1 "Bugs conhecidos" at bounding box center [568, 202] width 359 height 17
drag, startPoint x: 426, startPoint y: 204, endPoint x: 437, endPoint y: 138, distance: 66.9
click at [426, 205] on h1 "Bugs conhecidos" at bounding box center [568, 202] width 359 height 17
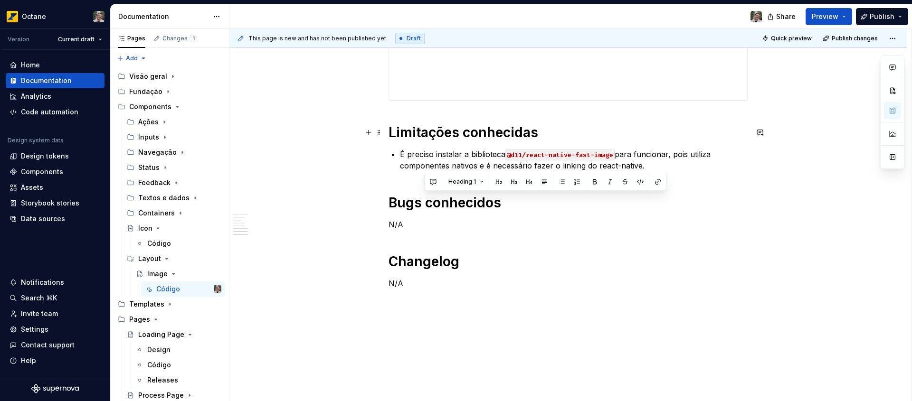
click at [445, 138] on h1 "Limitações conhecidas" at bounding box center [568, 132] width 359 height 17
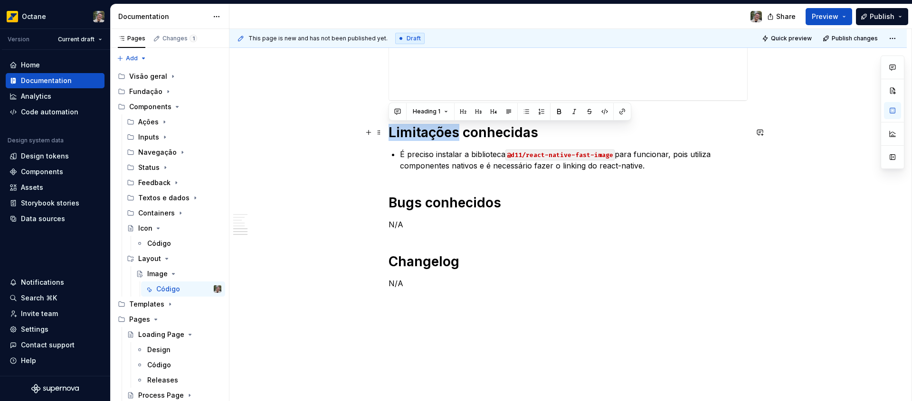
click at [445, 138] on h1 "Limitações conhecidas" at bounding box center [568, 132] width 359 height 17
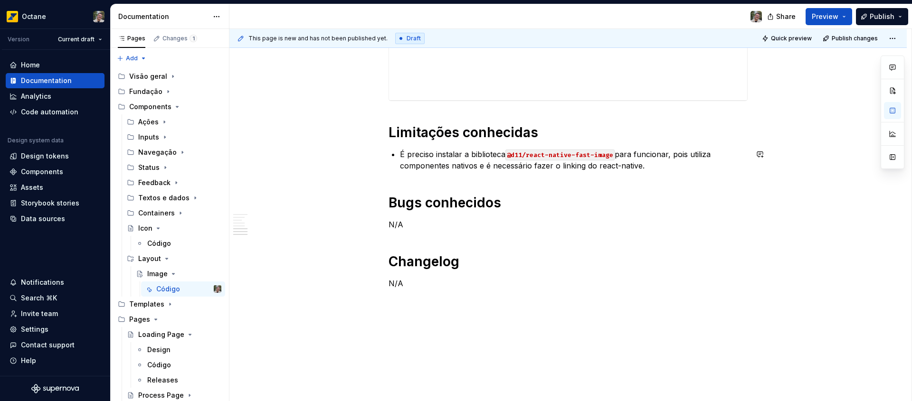
click at [522, 170] on p "É preciso instalar a biblioteca @d11/react-native-fast-image para funcionar, po…" at bounding box center [574, 160] width 348 height 23
click at [667, 165] on p "É preciso instalar a biblioteca @d11/react-native-fast-image para funcionar, po…" at bounding box center [574, 160] width 348 height 23
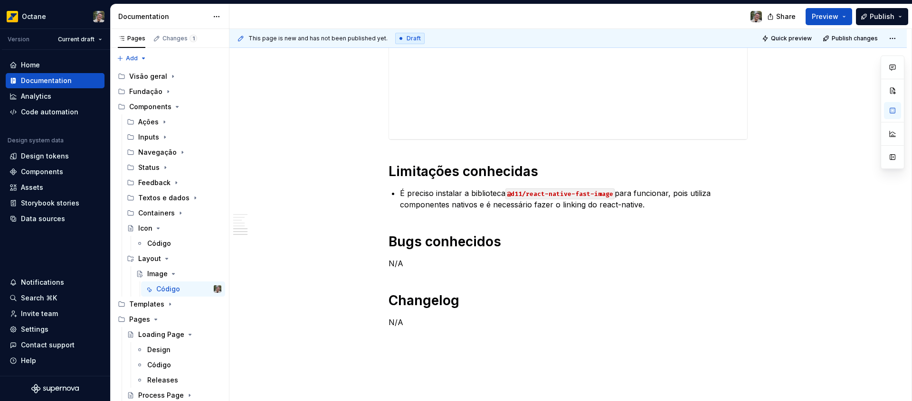
scroll to position [1959, 0]
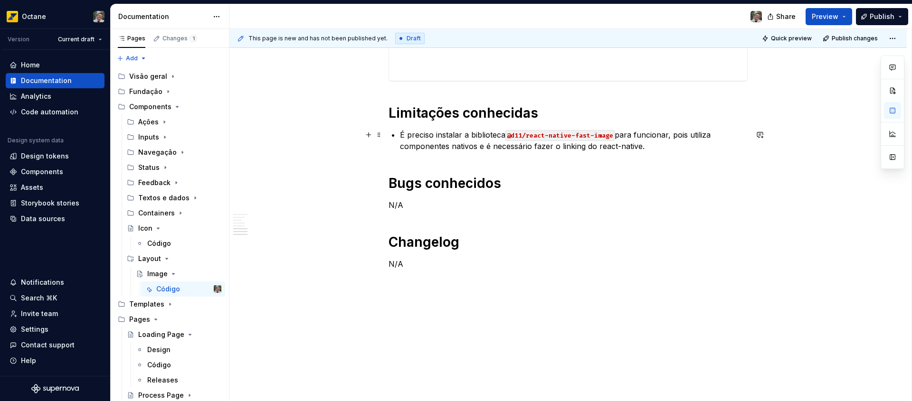
click at [658, 146] on p "É preciso instalar a biblioteca @d11/react-native-fast-image para funcionar, po…" at bounding box center [574, 140] width 348 height 23
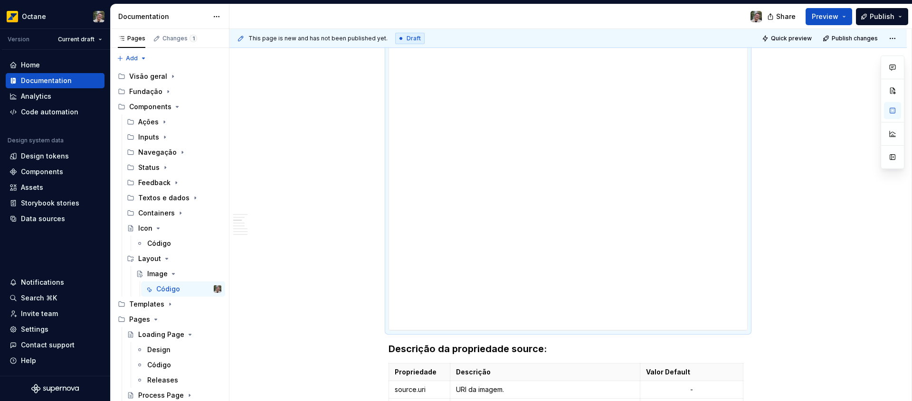
scroll to position [787, 0]
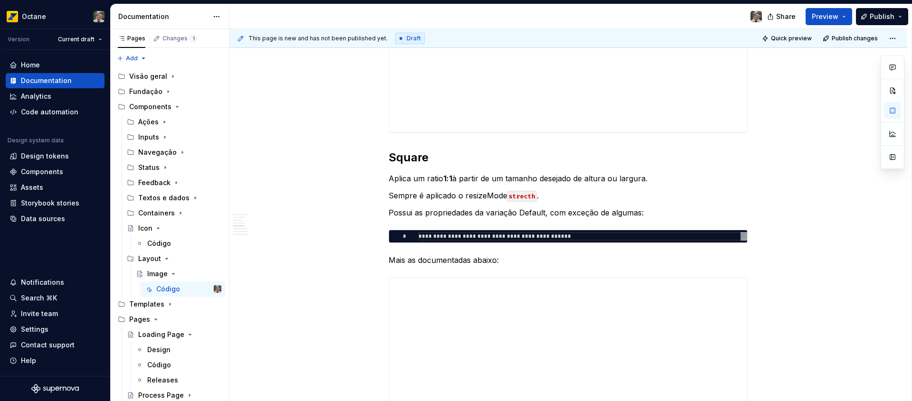
scroll to position [1959, 0]
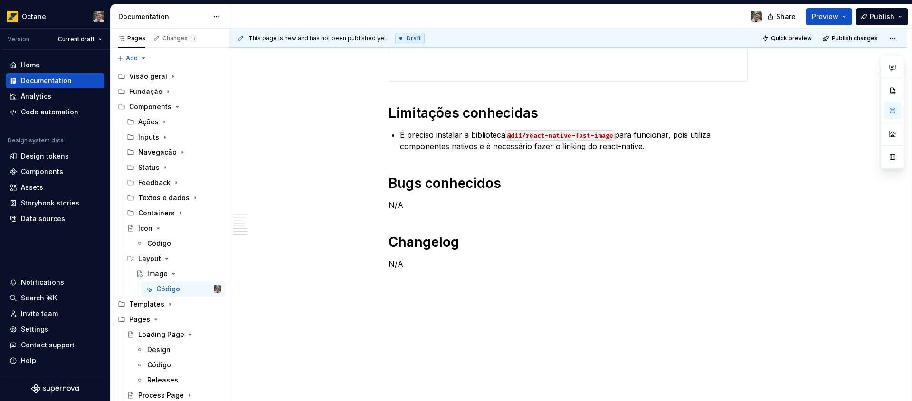
type textarea "*"
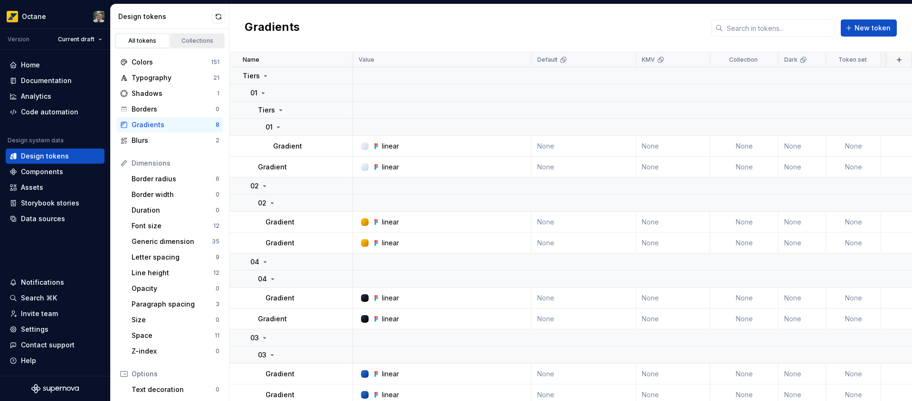
click at [194, 42] on div "Collections" at bounding box center [198, 41] width 48 height 8
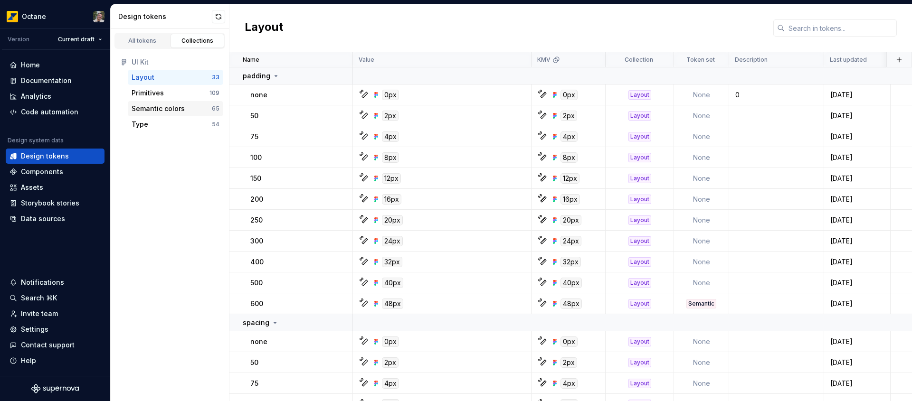
click at [170, 111] on div "Semantic colors" at bounding box center [158, 109] width 53 height 10
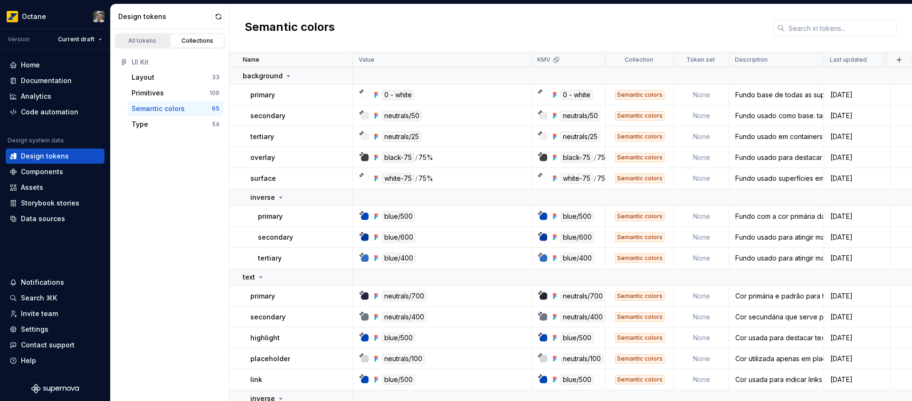
click at [137, 38] on div "All tokens" at bounding box center [143, 41] width 48 height 8
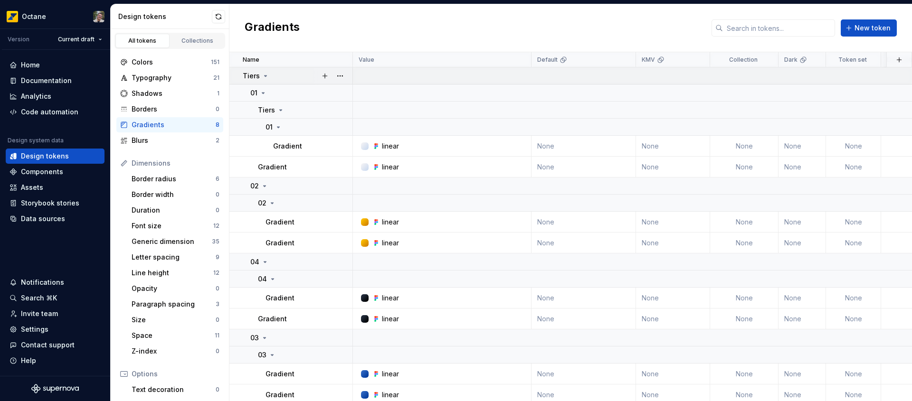
click at [266, 76] on icon at bounding box center [266, 76] width 8 height 8
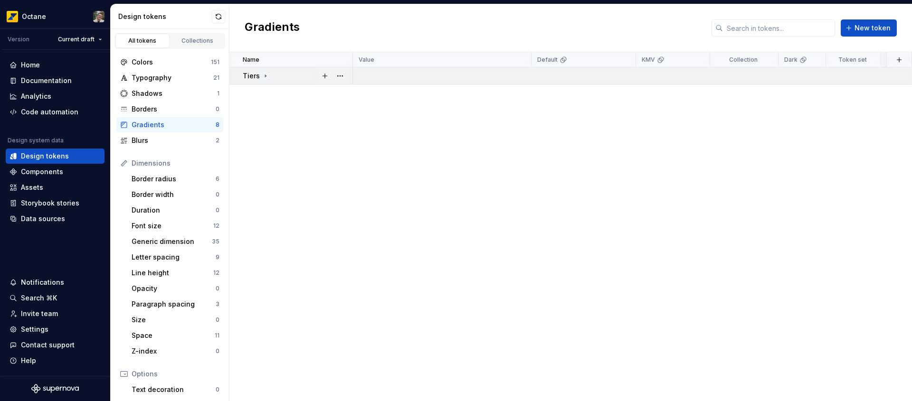
click at [266, 76] on icon at bounding box center [266, 76] width 8 height 8
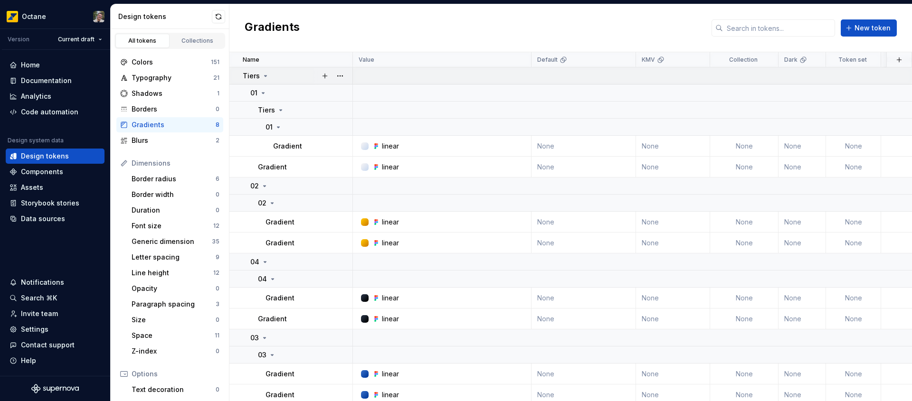
click at [265, 76] on icon at bounding box center [266, 76] width 2 height 1
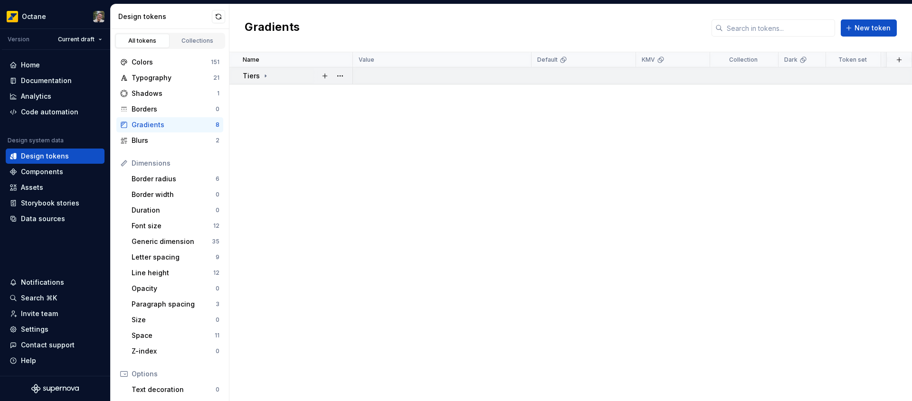
click at [265, 76] on icon at bounding box center [265, 76] width 1 height 2
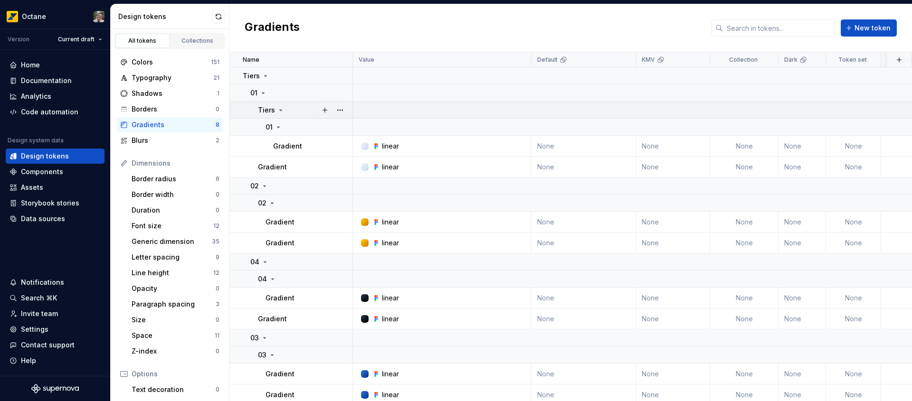
click at [280, 108] on icon at bounding box center [281, 110] width 8 height 8
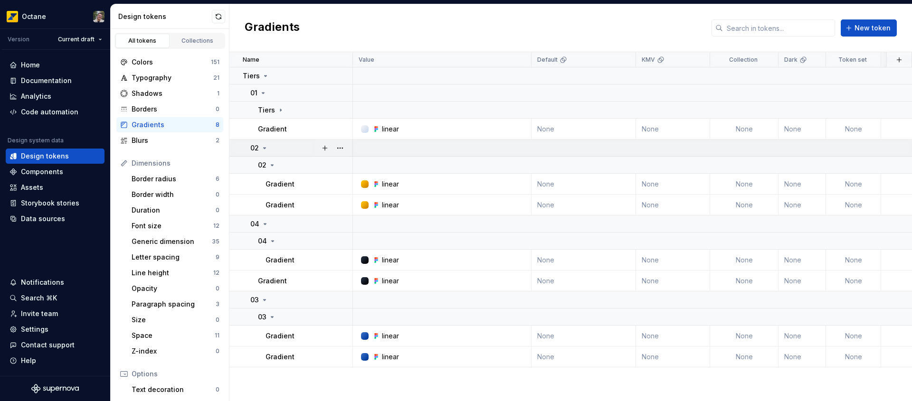
click at [266, 150] on icon at bounding box center [265, 148] width 8 height 8
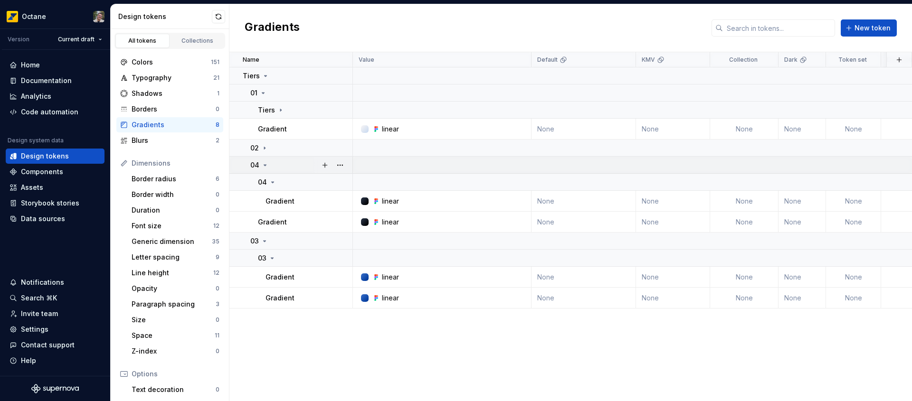
click at [267, 168] on icon at bounding box center [265, 166] width 8 height 8
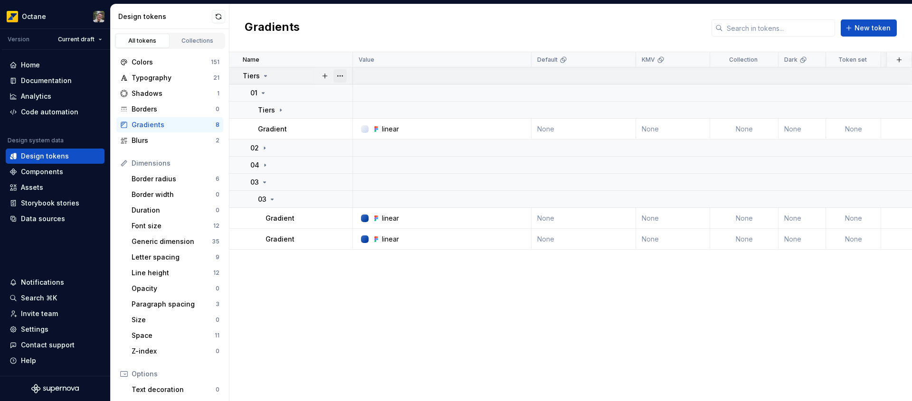
click at [341, 77] on button "button" at bounding box center [339, 75] width 13 height 13
click at [362, 29] on html "Octane Version Current draft Home Documentation Analytics Code automation Desig…" at bounding box center [456, 200] width 912 height 401
click at [262, 76] on icon at bounding box center [266, 76] width 8 height 8
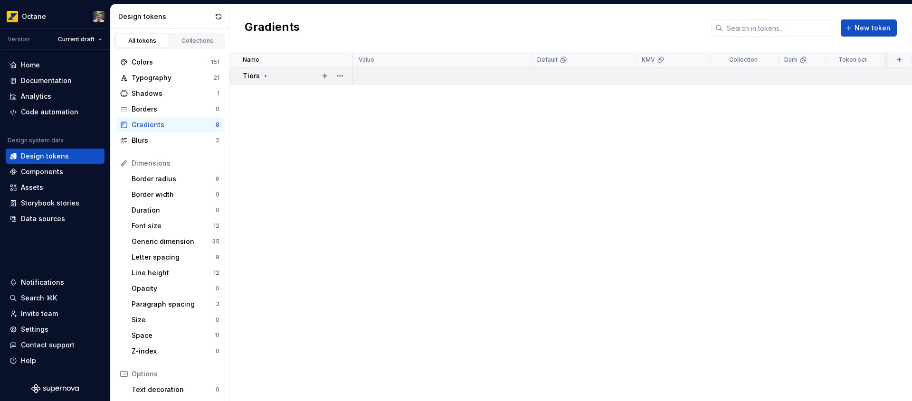
click at [262, 76] on icon at bounding box center [266, 76] width 8 height 8
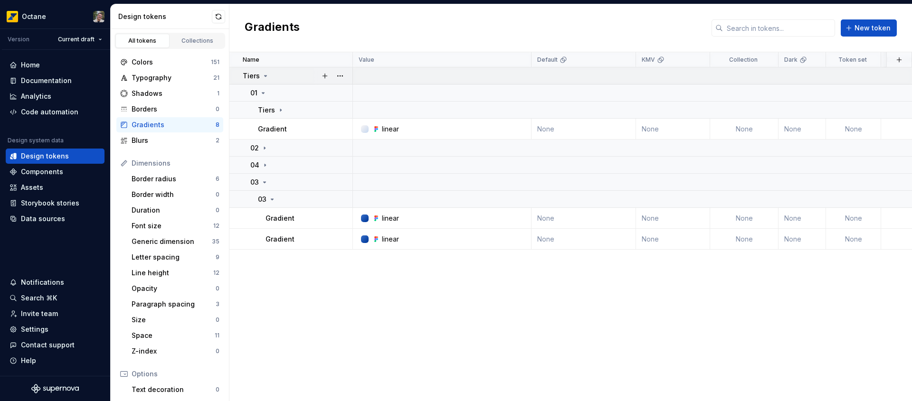
click at [262, 76] on icon at bounding box center [266, 76] width 8 height 8
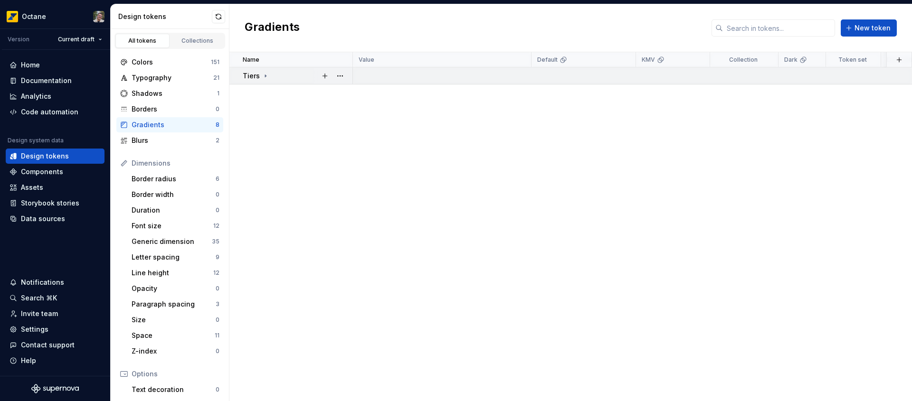
click at [265, 77] on icon at bounding box center [265, 76] width 1 height 2
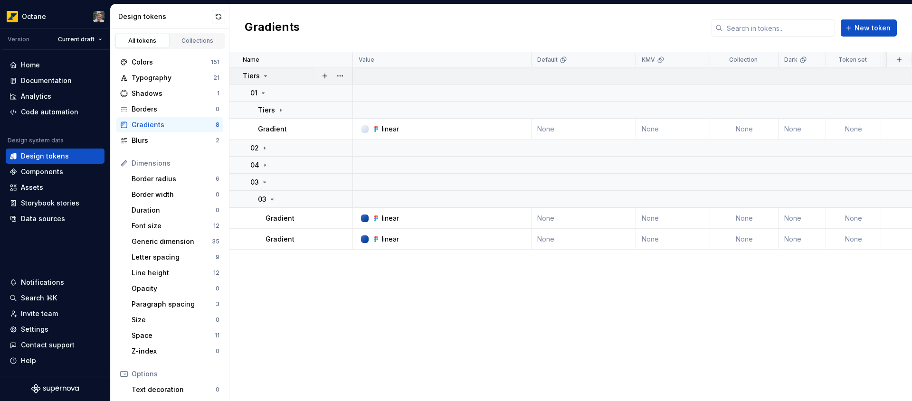
click at [264, 77] on icon at bounding box center [266, 76] width 8 height 8
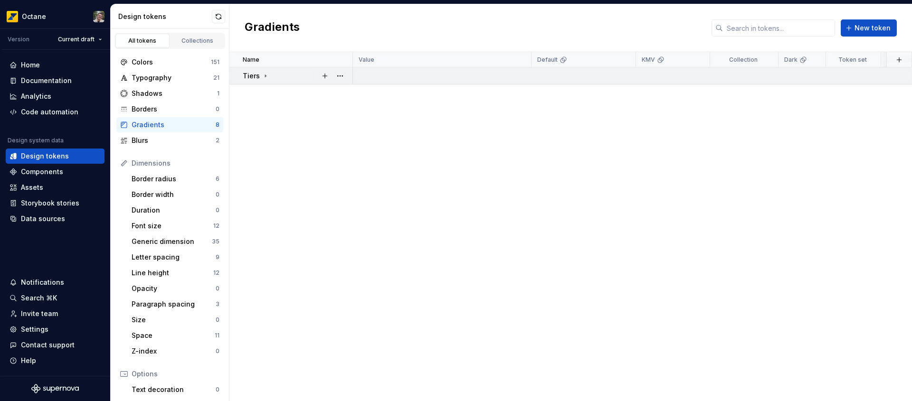
click at [265, 77] on icon at bounding box center [265, 76] width 1 height 2
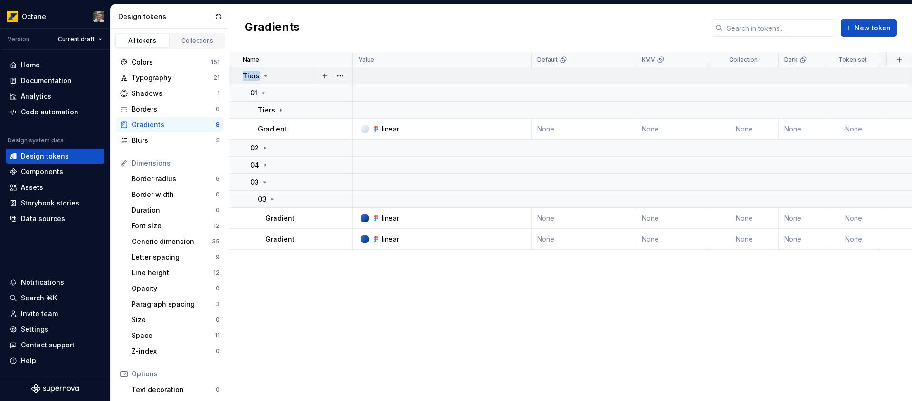
click at [264, 77] on icon at bounding box center [266, 76] width 8 height 8
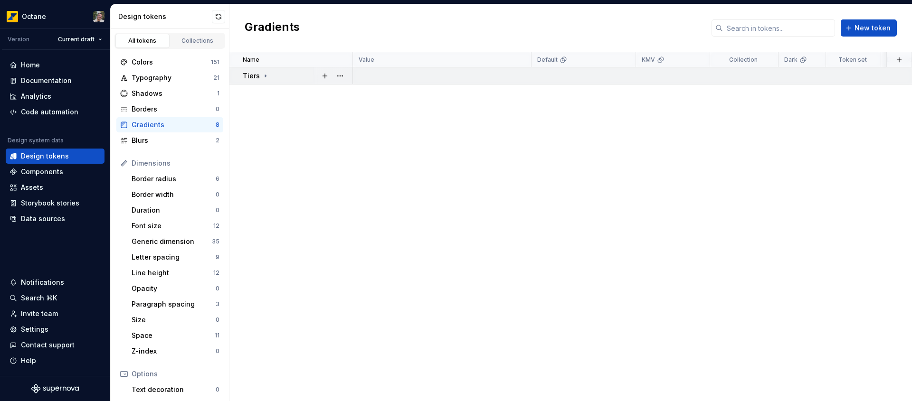
click at [265, 77] on icon at bounding box center [265, 76] width 1 height 2
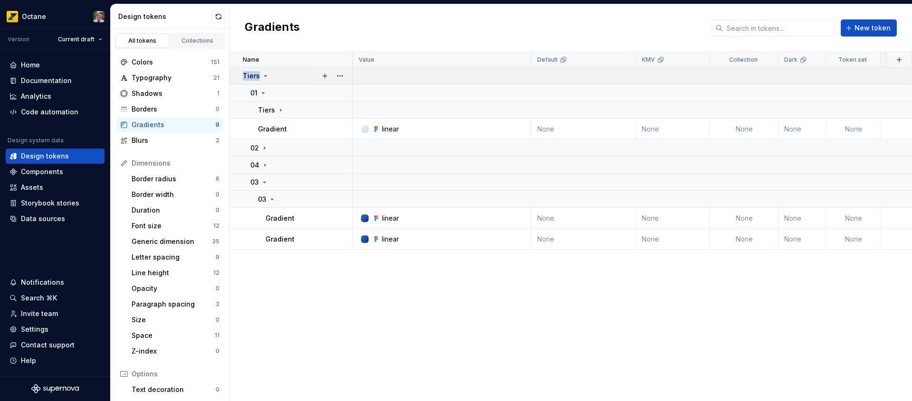
click at [264, 77] on icon at bounding box center [266, 76] width 8 height 8
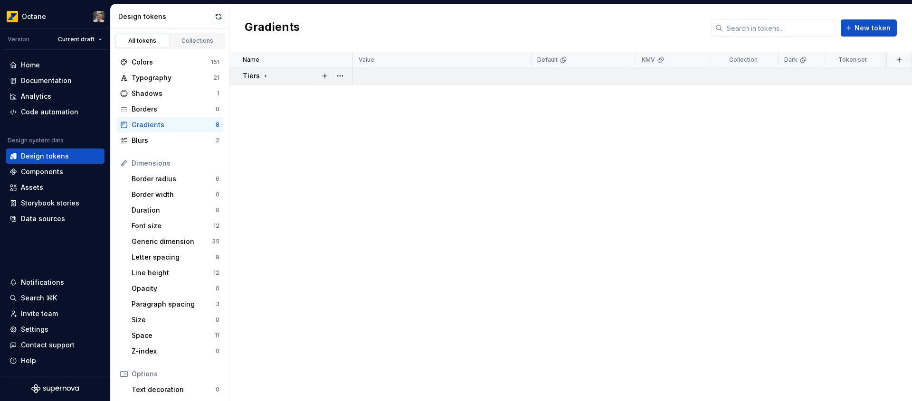
click at [265, 77] on icon at bounding box center [265, 76] width 1 height 2
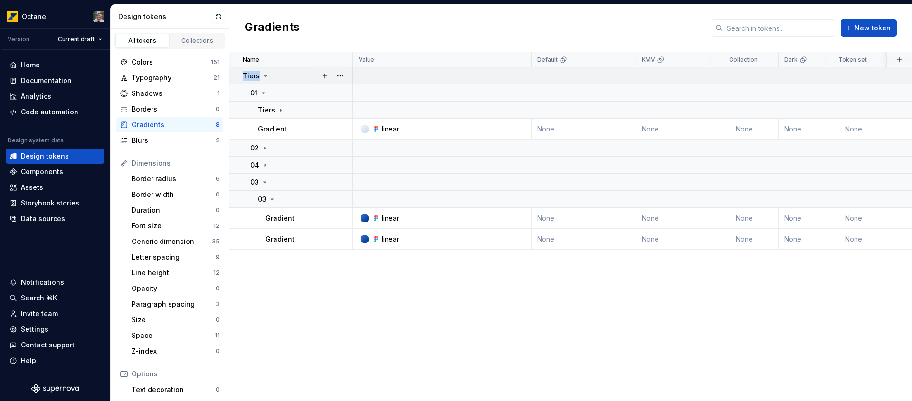
click at [264, 77] on icon at bounding box center [266, 76] width 8 height 8
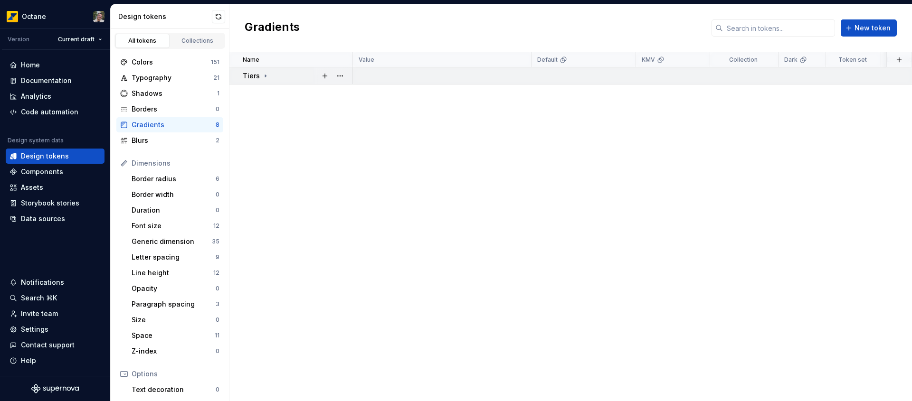
click at [265, 77] on icon at bounding box center [265, 76] width 1 height 2
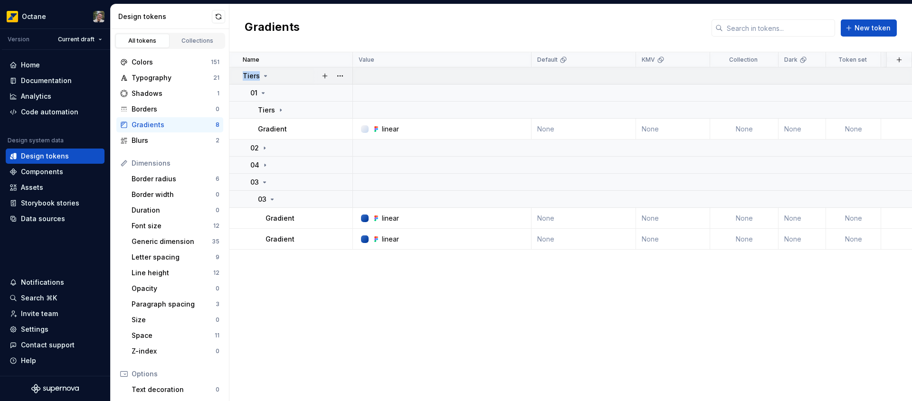
click at [264, 77] on icon at bounding box center [266, 76] width 8 height 8
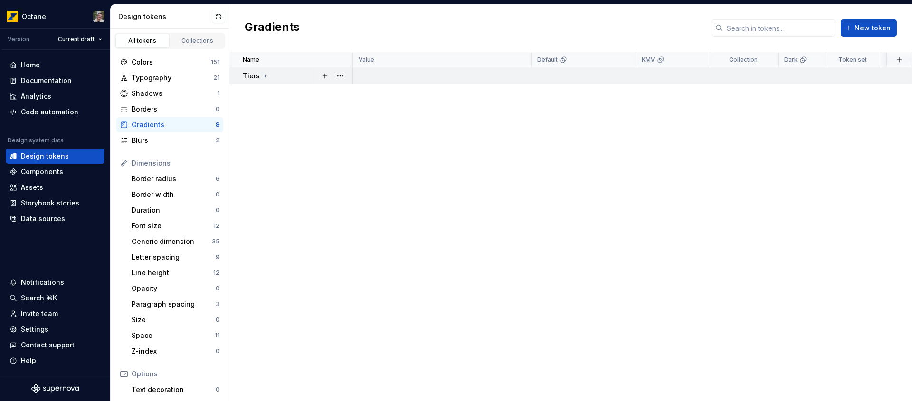
click at [265, 77] on icon at bounding box center [265, 76] width 1 height 2
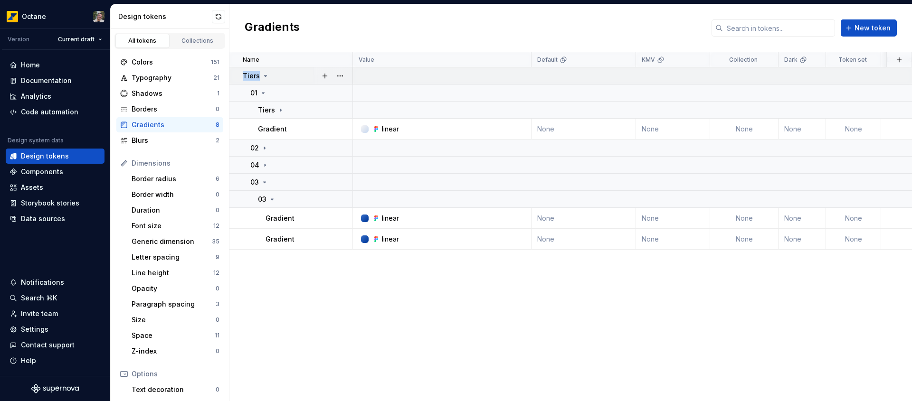
click at [264, 77] on icon at bounding box center [266, 76] width 8 height 8
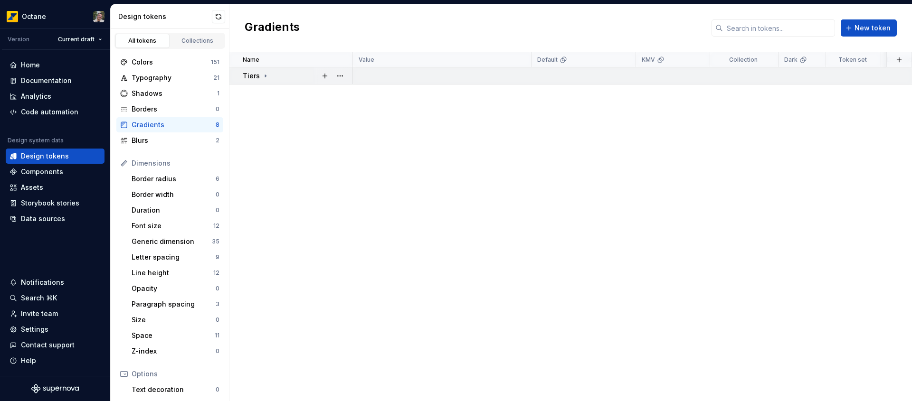
click at [265, 77] on icon at bounding box center [265, 76] width 1 height 2
